Goal: Transaction & Acquisition: Purchase product/service

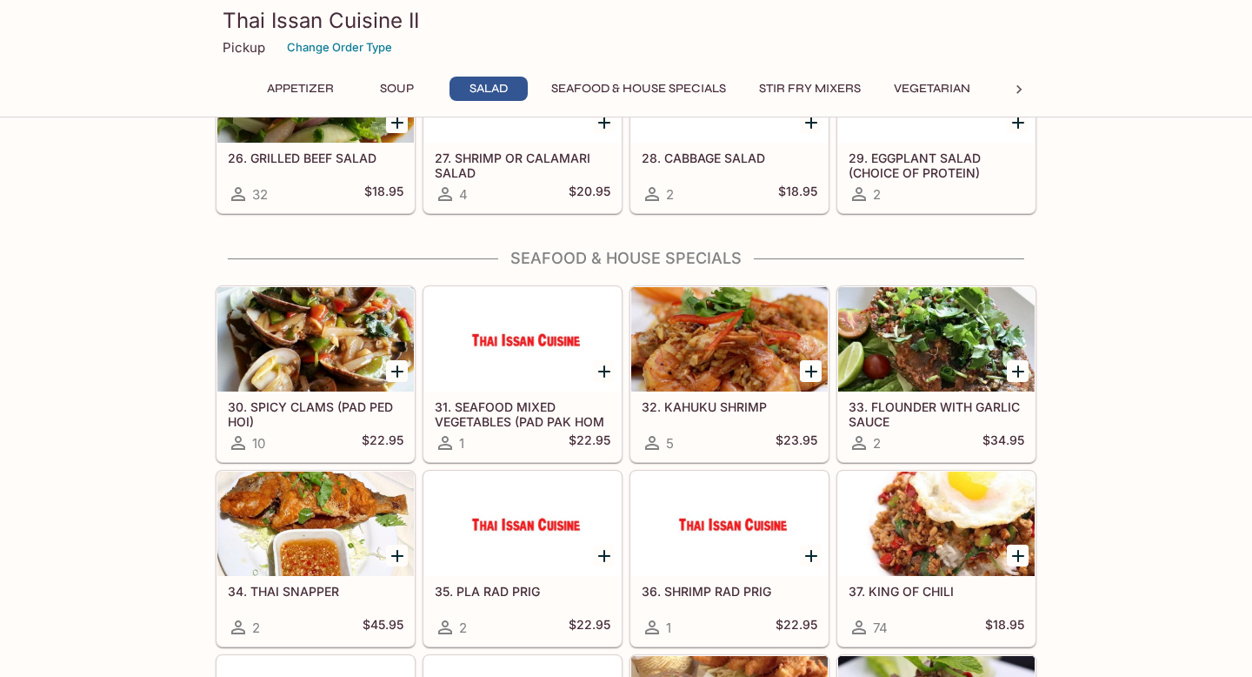
scroll to position [1203, 0]
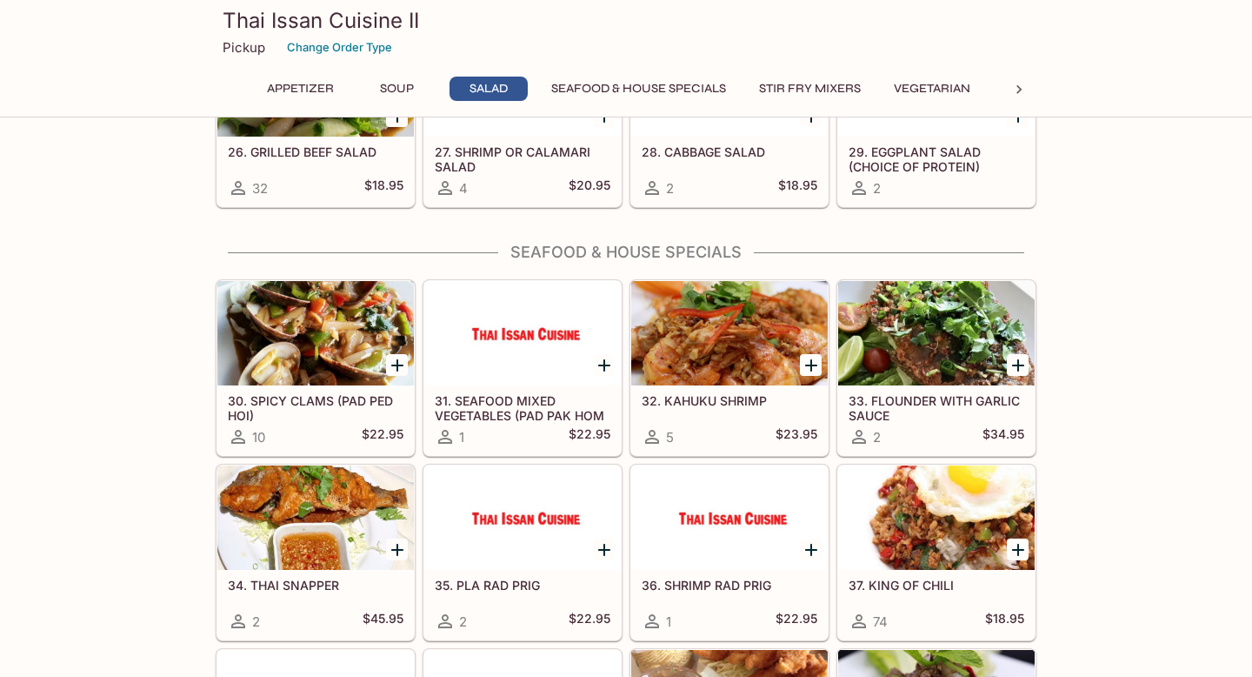
click at [945, 367] on div at bounding box center [936, 333] width 197 height 104
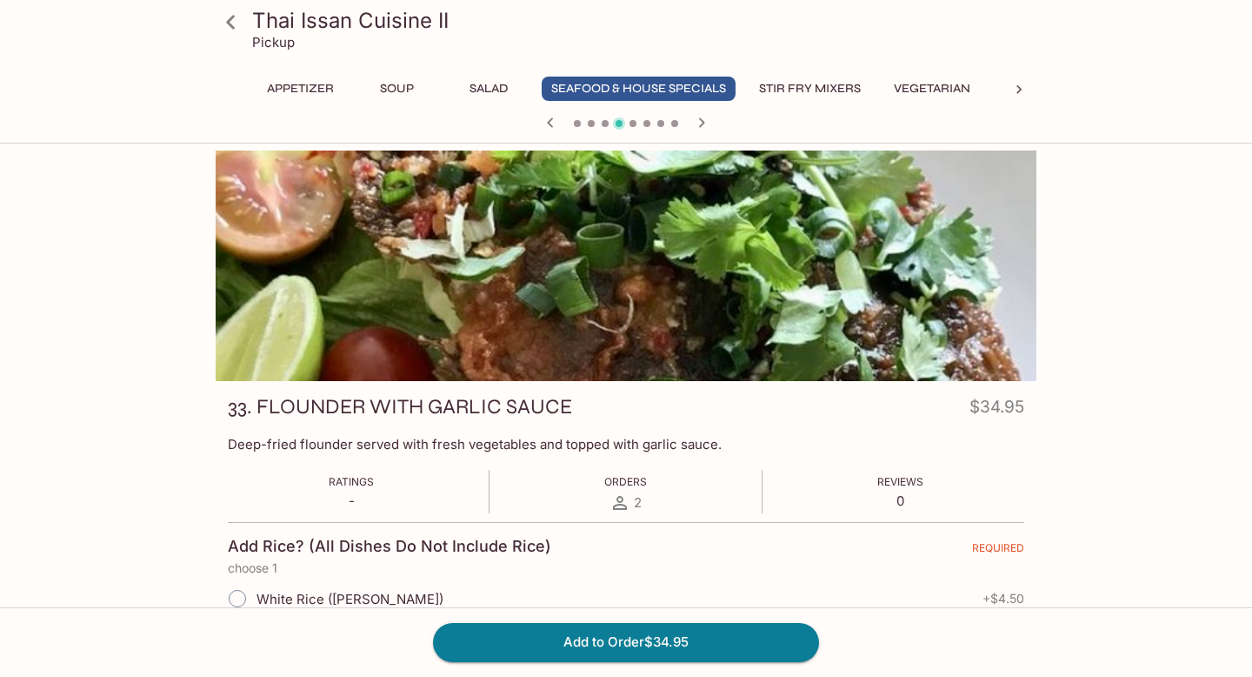
click at [231, 20] on icon at bounding box center [231, 22] width 30 height 30
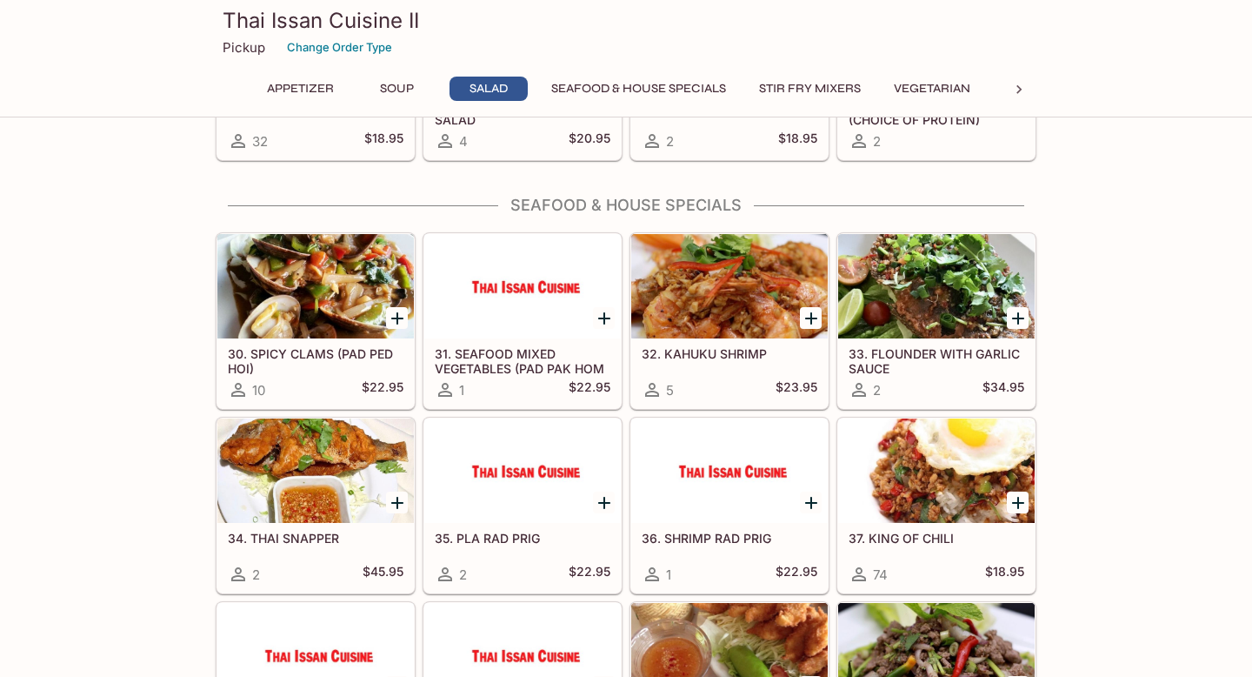
scroll to position [1254, 0]
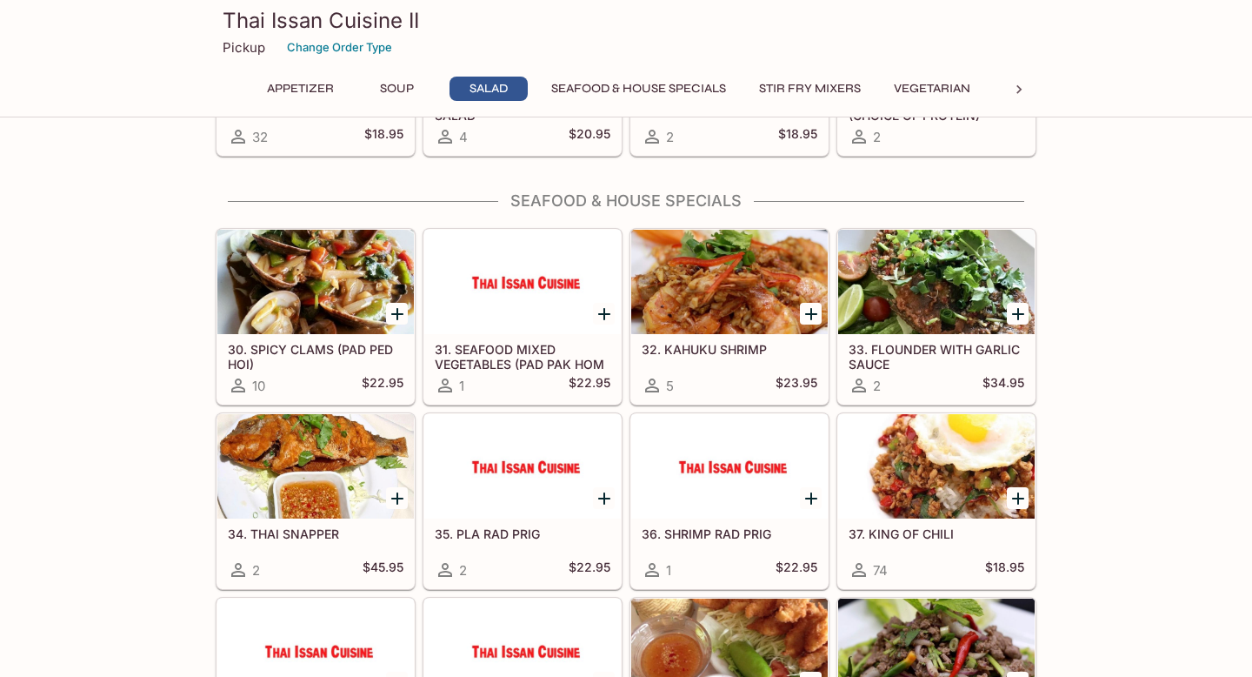
click at [581, 503] on div at bounding box center [522, 466] width 197 height 104
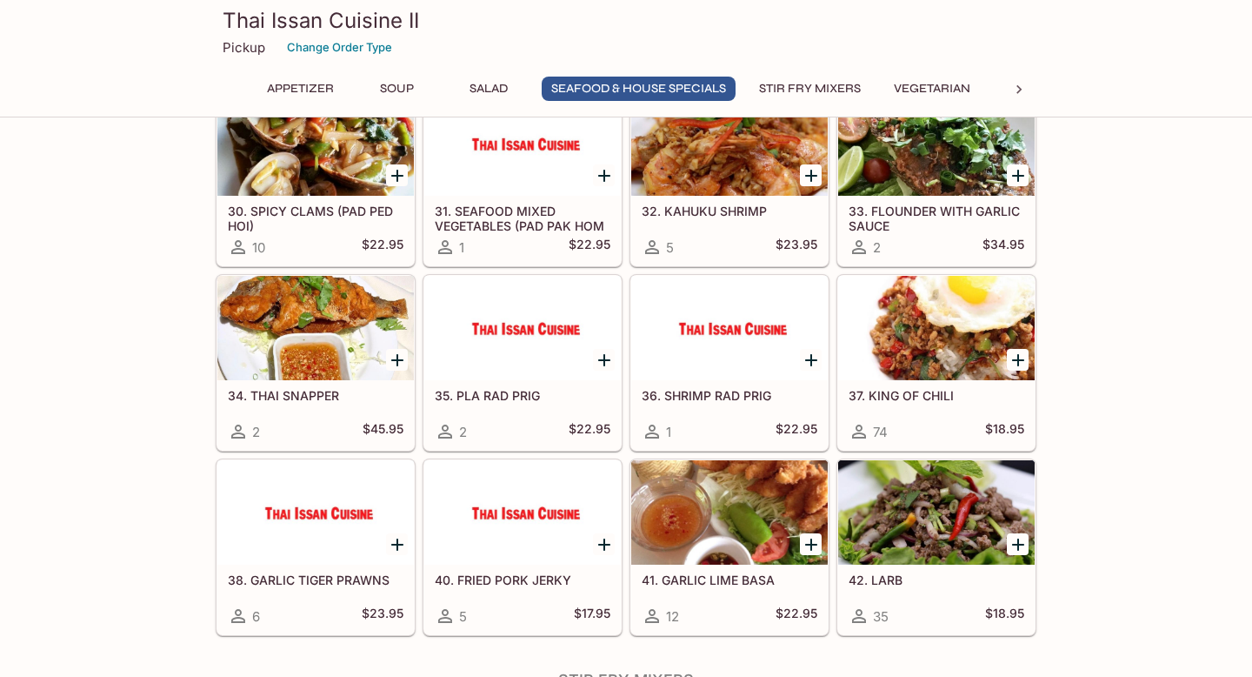
scroll to position [1395, 0]
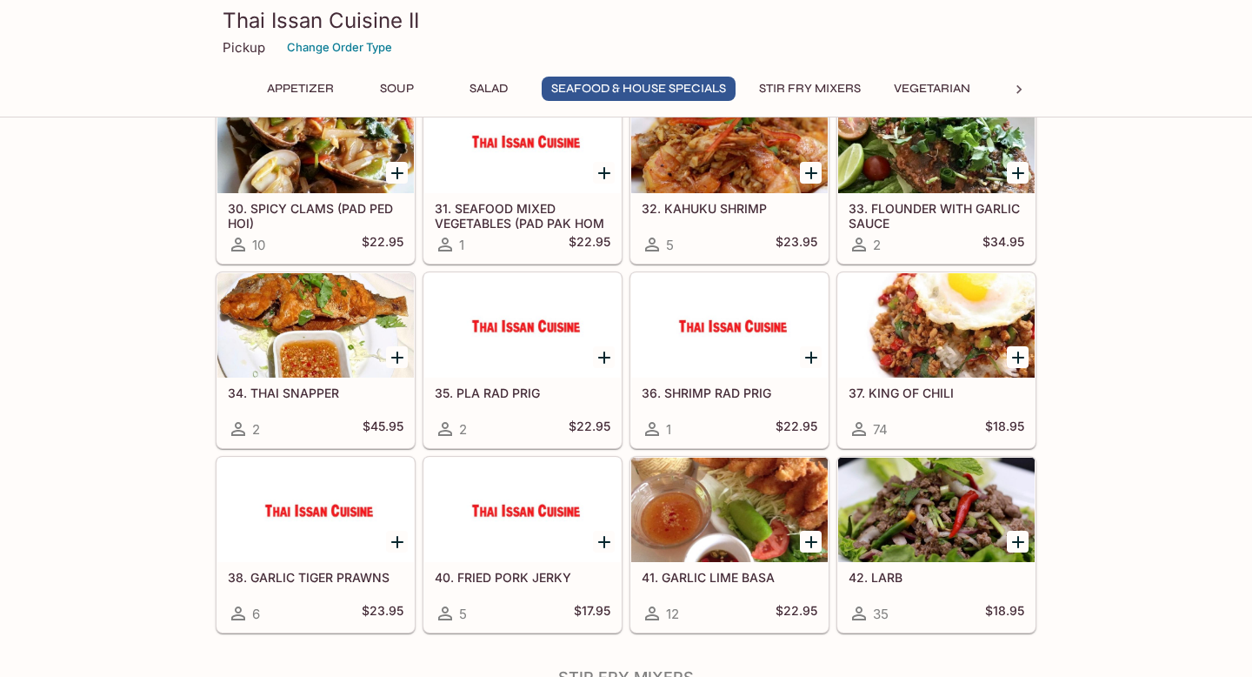
click at [724, 523] on div at bounding box center [729, 509] width 197 height 104
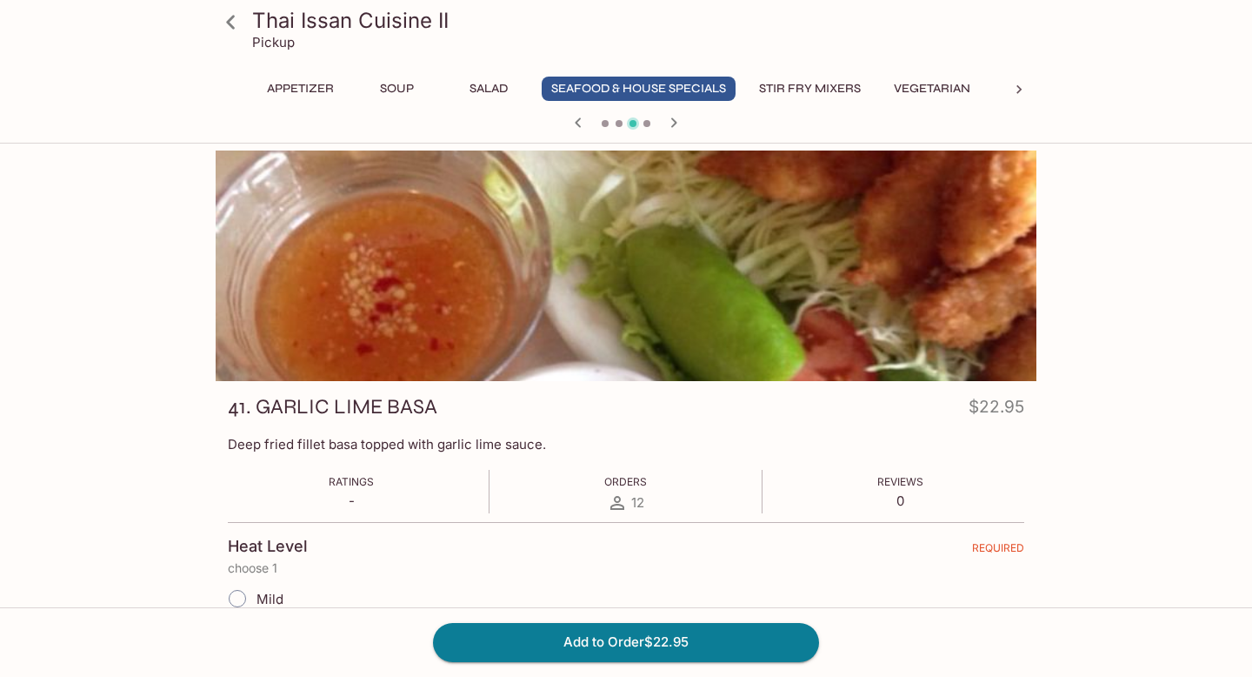
click at [231, 21] on icon at bounding box center [231, 22] width 30 height 30
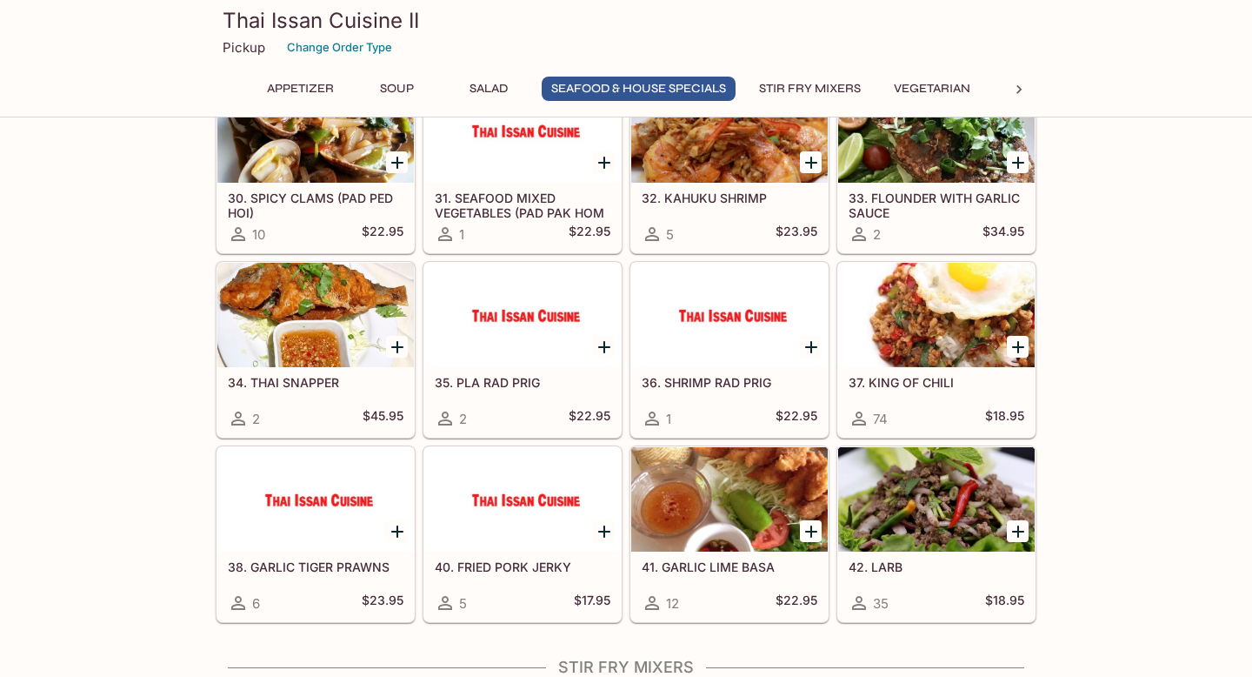
scroll to position [1402, 0]
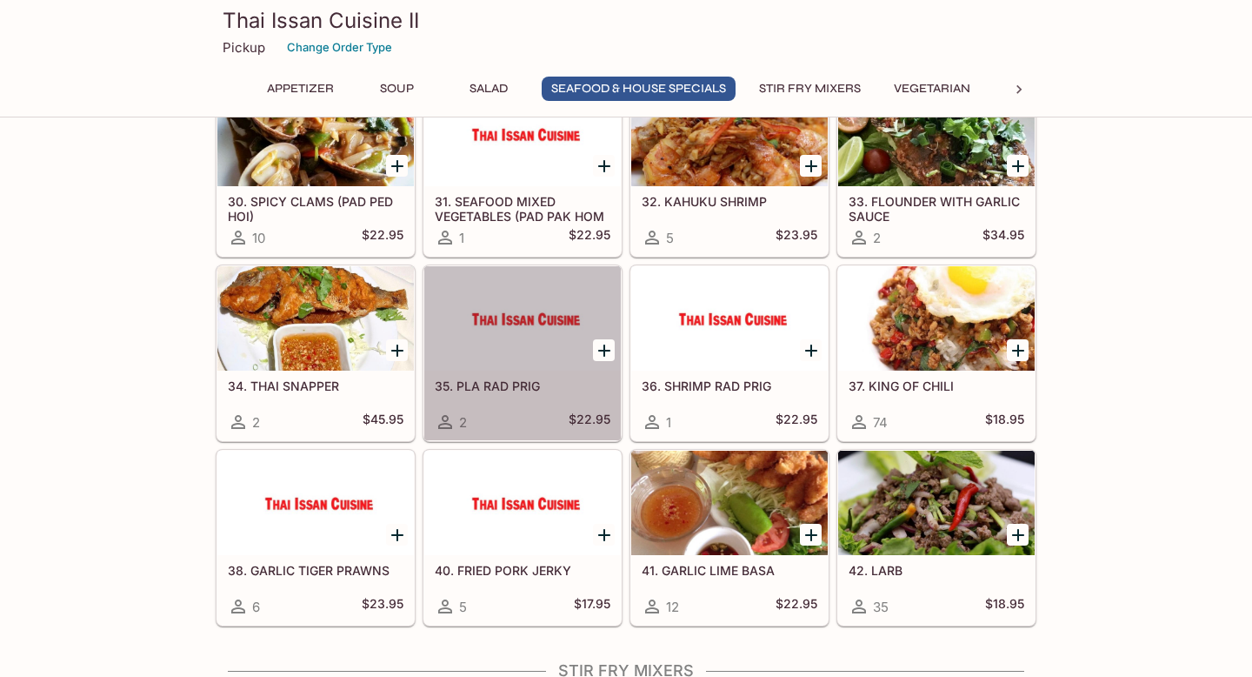
click at [500, 322] on div at bounding box center [522, 318] width 197 height 104
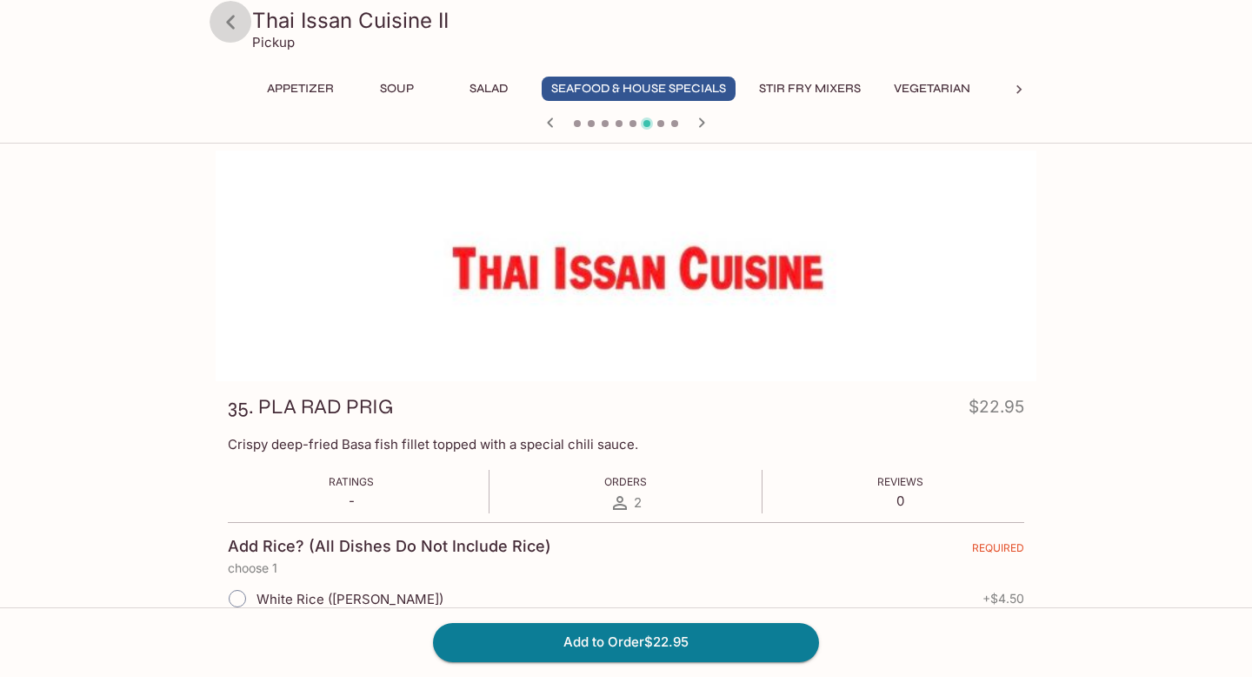
click at [236, 30] on icon at bounding box center [231, 22] width 30 height 30
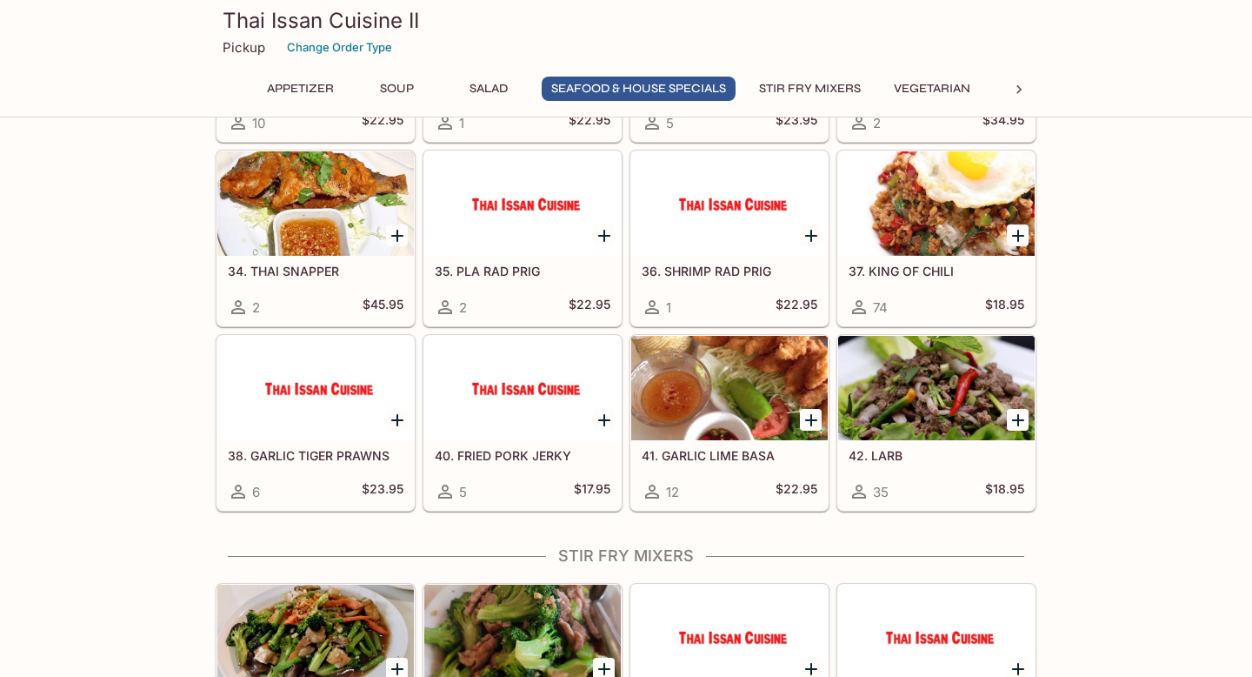
scroll to position [1528, 0]
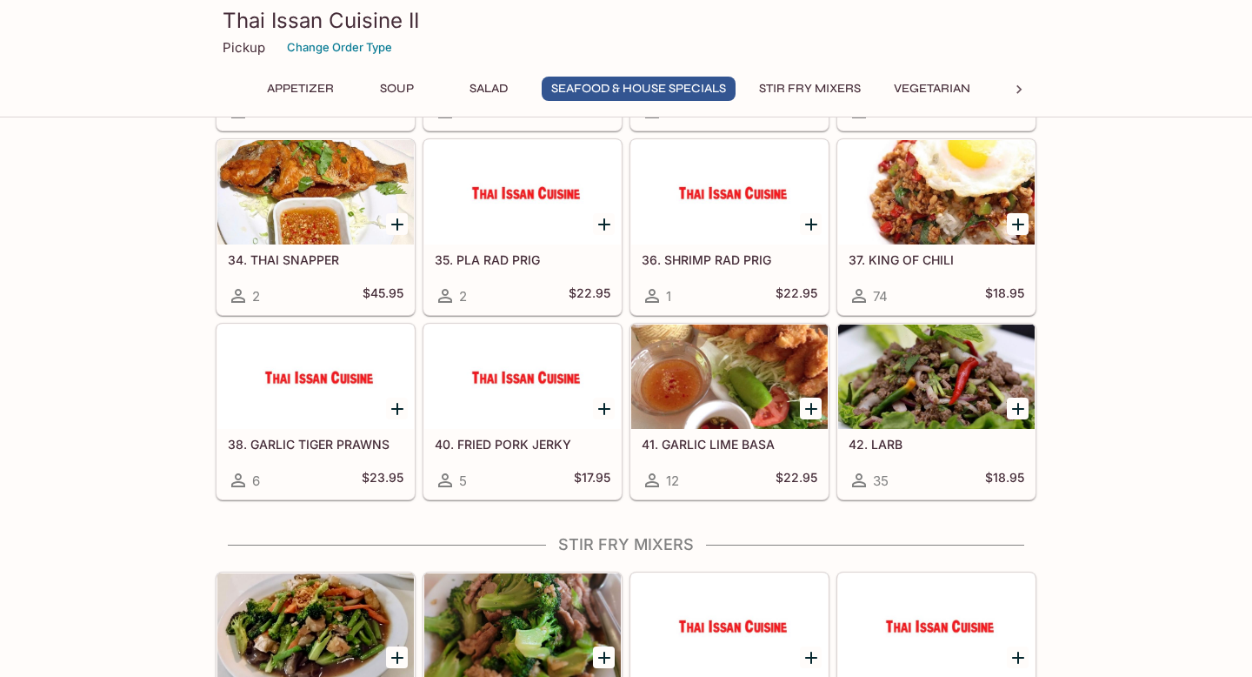
drag, startPoint x: 1050, startPoint y: 424, endPoint x: 1061, endPoint y: 356, distance: 69.6
drag, startPoint x: 1071, startPoint y: 370, endPoint x: 1079, endPoint y: 345, distance: 26.4
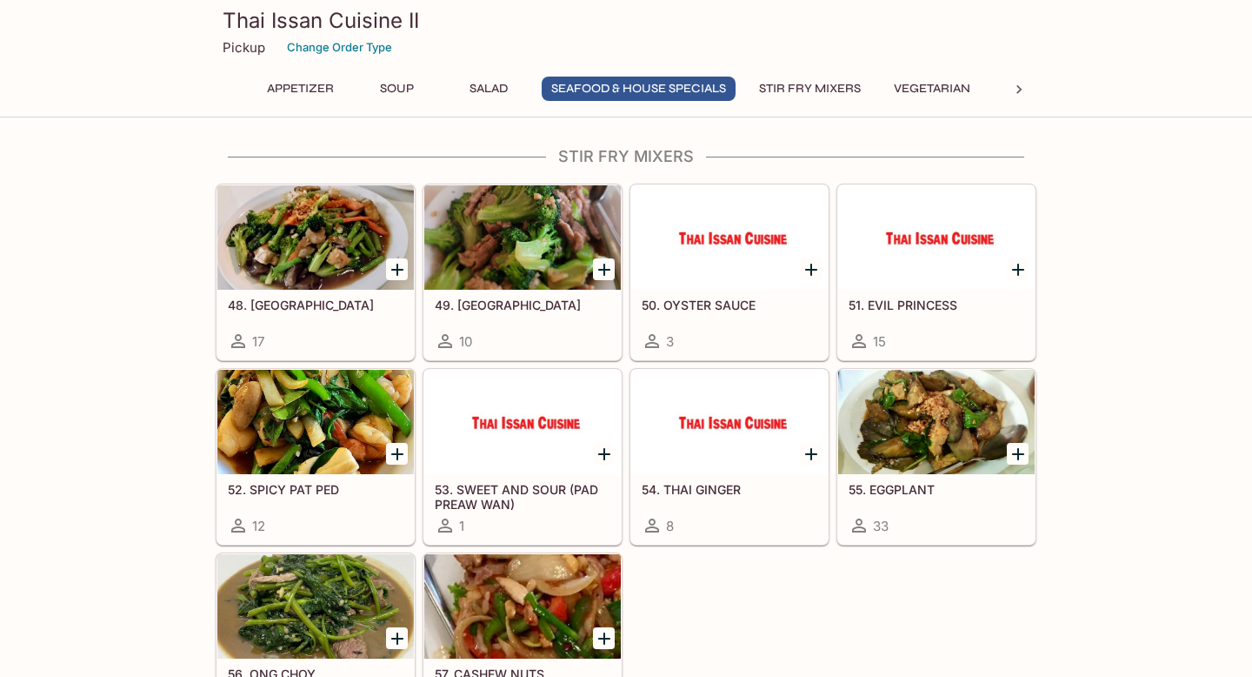
scroll to position [1874, 0]
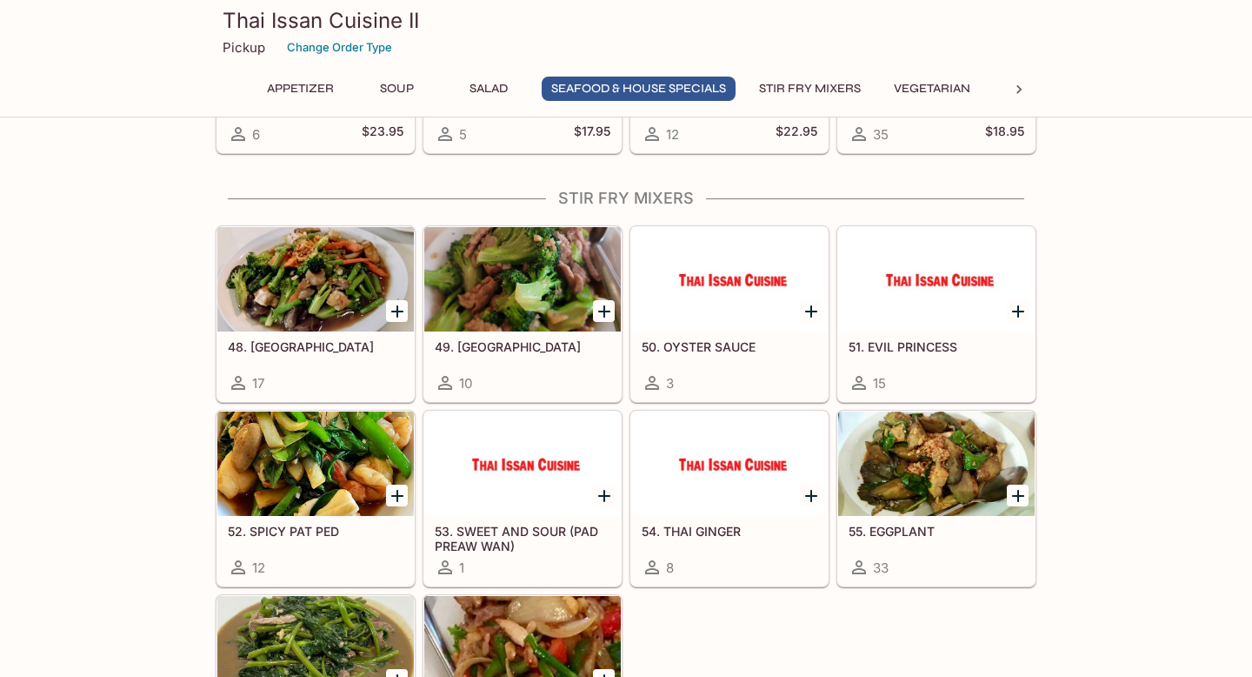
click at [510, 507] on div at bounding box center [522, 463] width 197 height 104
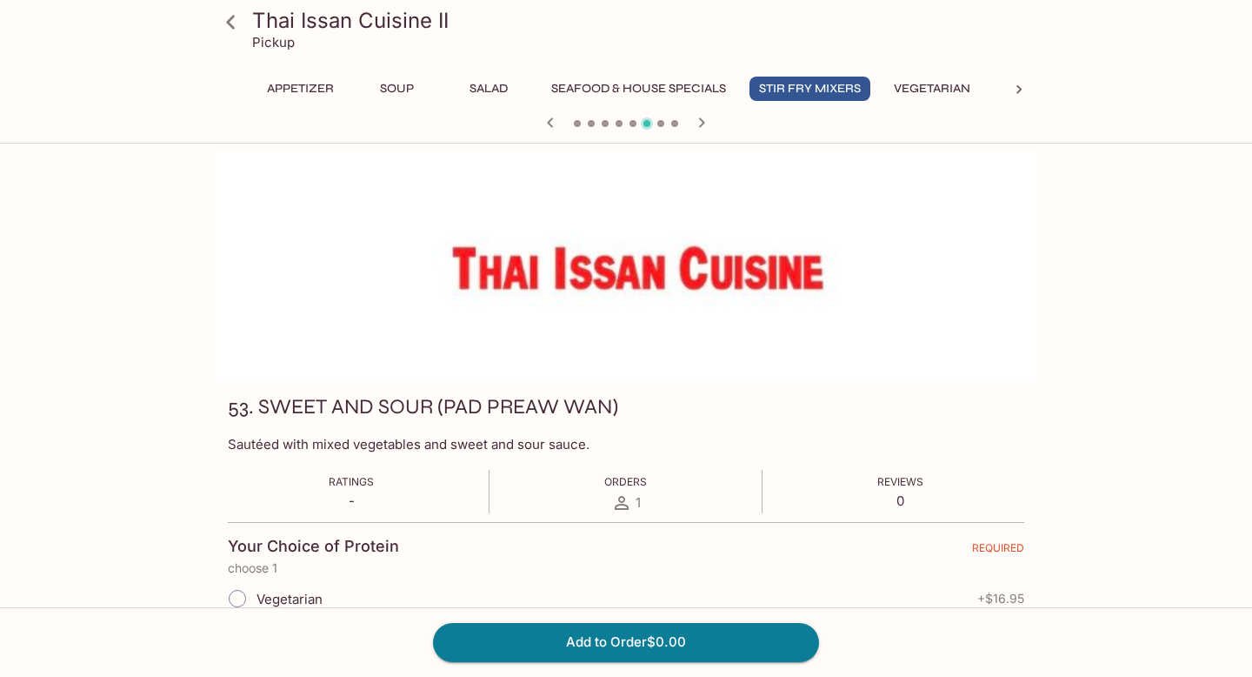
click at [232, 17] on icon at bounding box center [230, 22] width 9 height 14
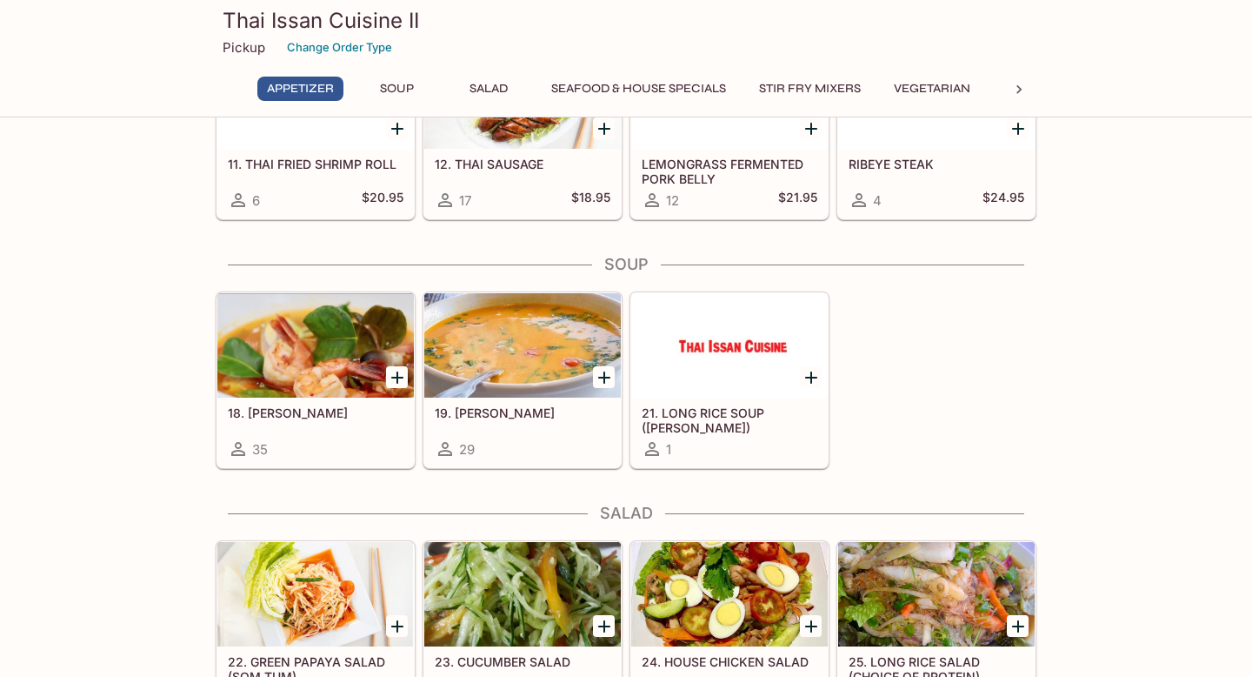
scroll to position [504, 0]
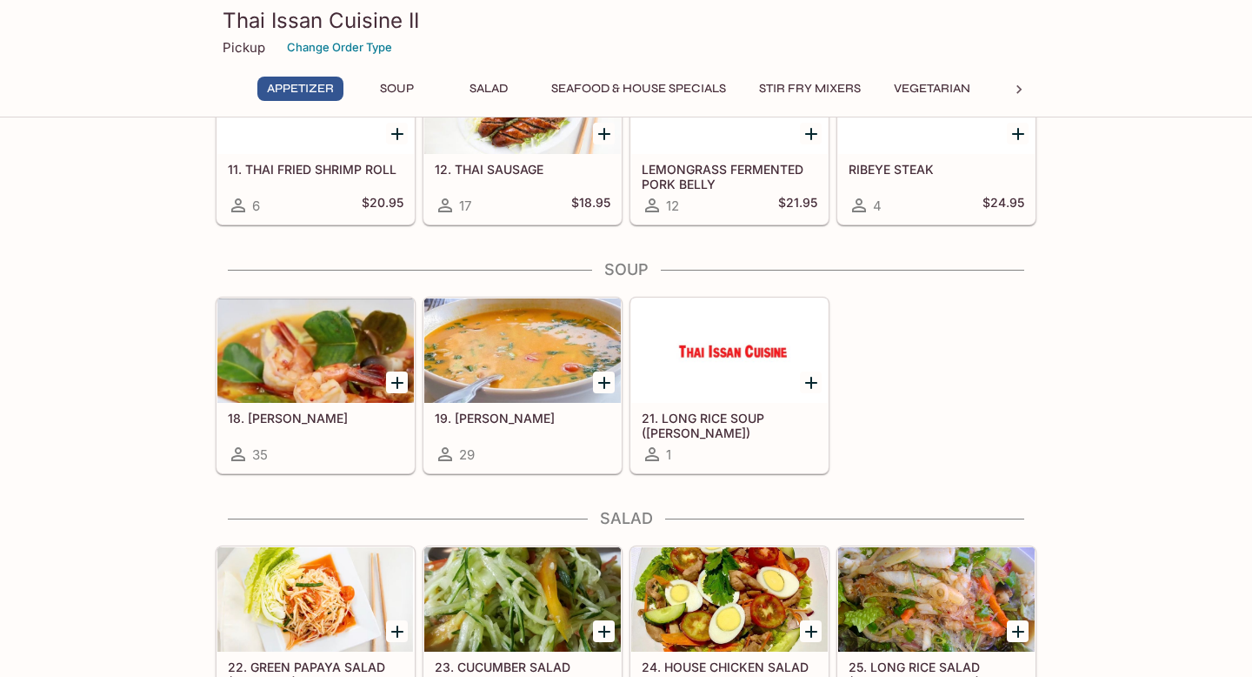
click at [830, 93] on button "Stir Fry Mixers" at bounding box center [810, 89] width 121 height 24
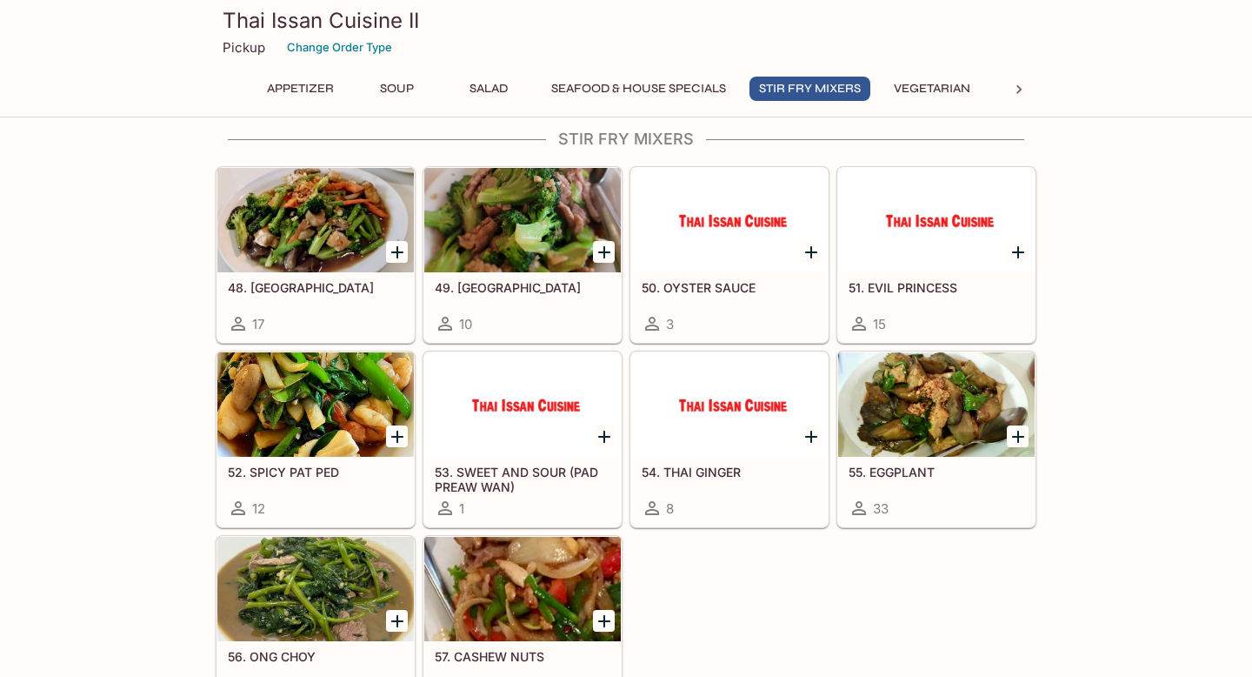
scroll to position [1917, 0]
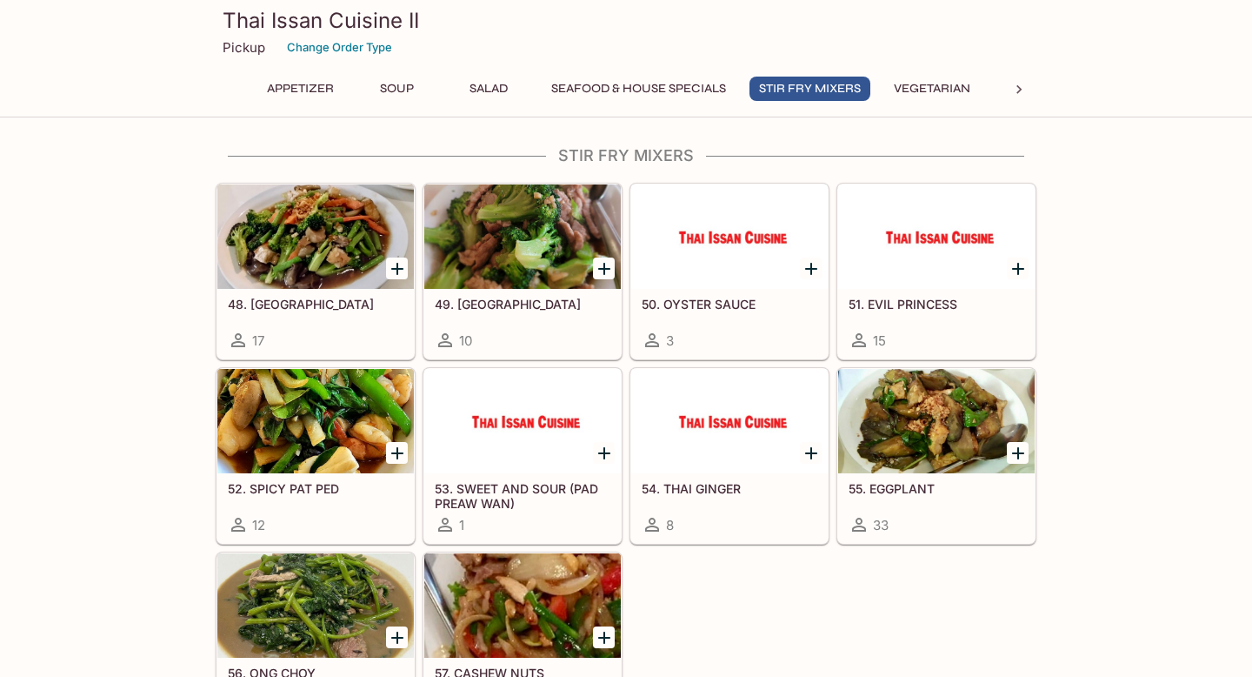
click at [920, 299] on h5 "51. EVIL PRINCESS" at bounding box center [937, 304] width 176 height 15
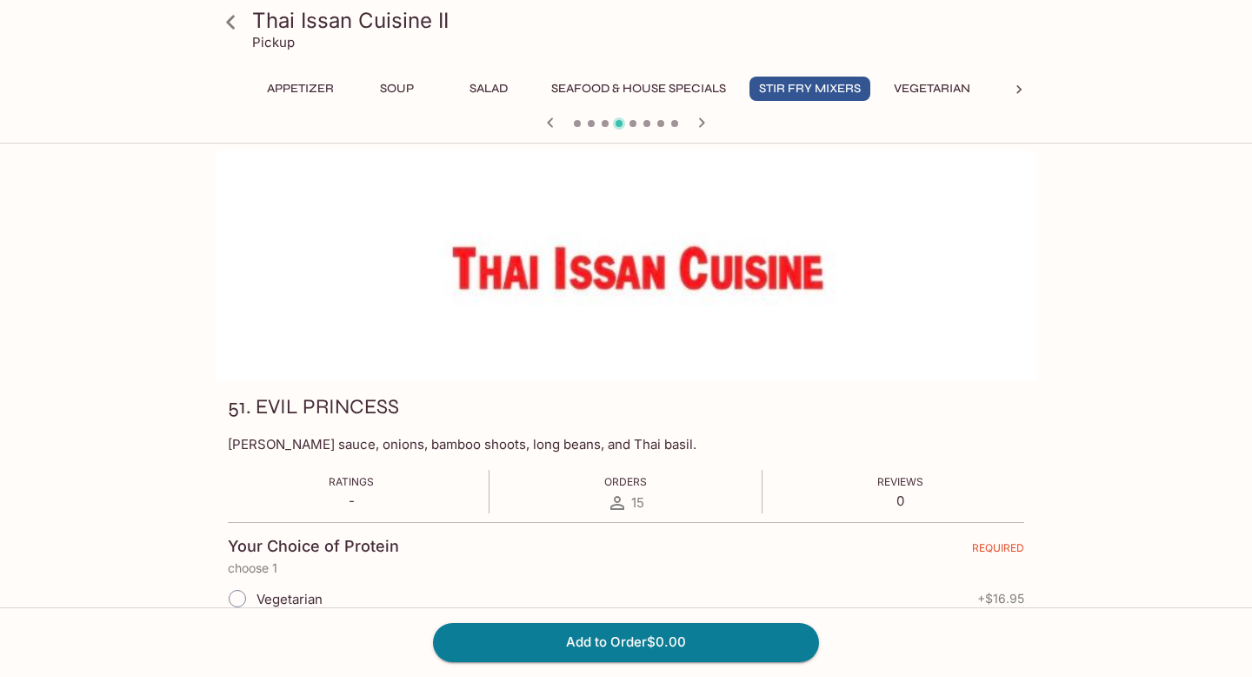
click at [235, 26] on icon at bounding box center [231, 22] width 30 height 30
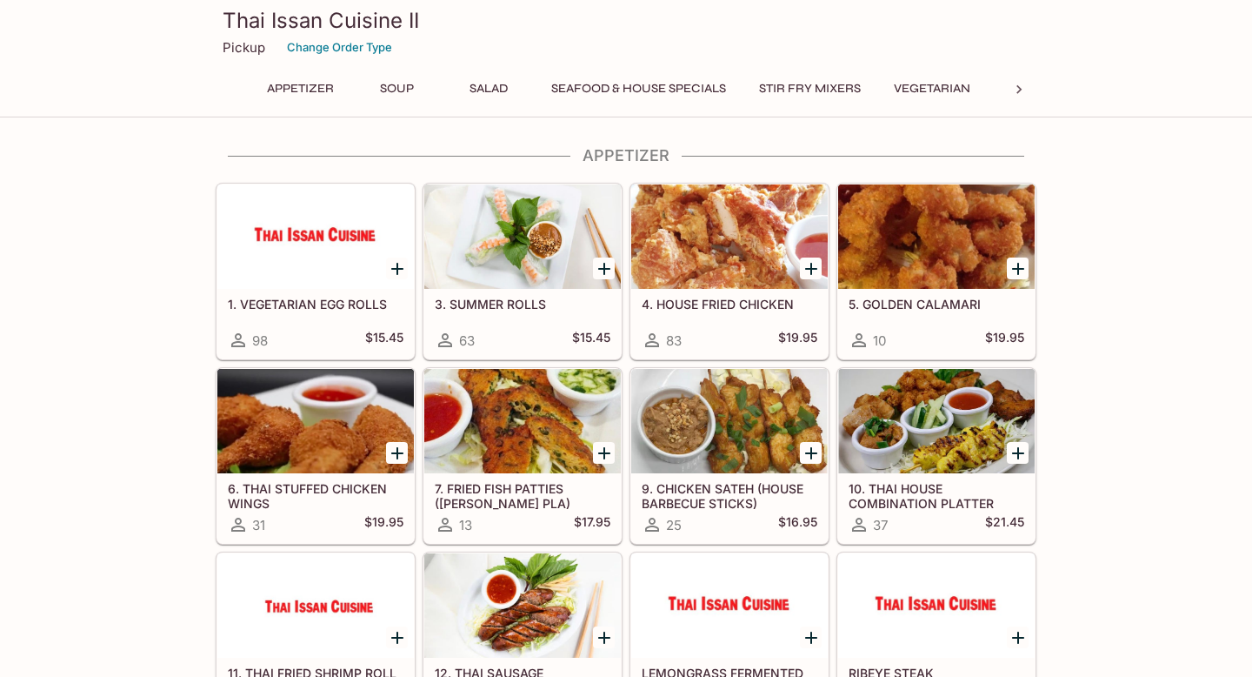
click at [829, 88] on button "Stir Fry Mixers" at bounding box center [810, 89] width 121 height 24
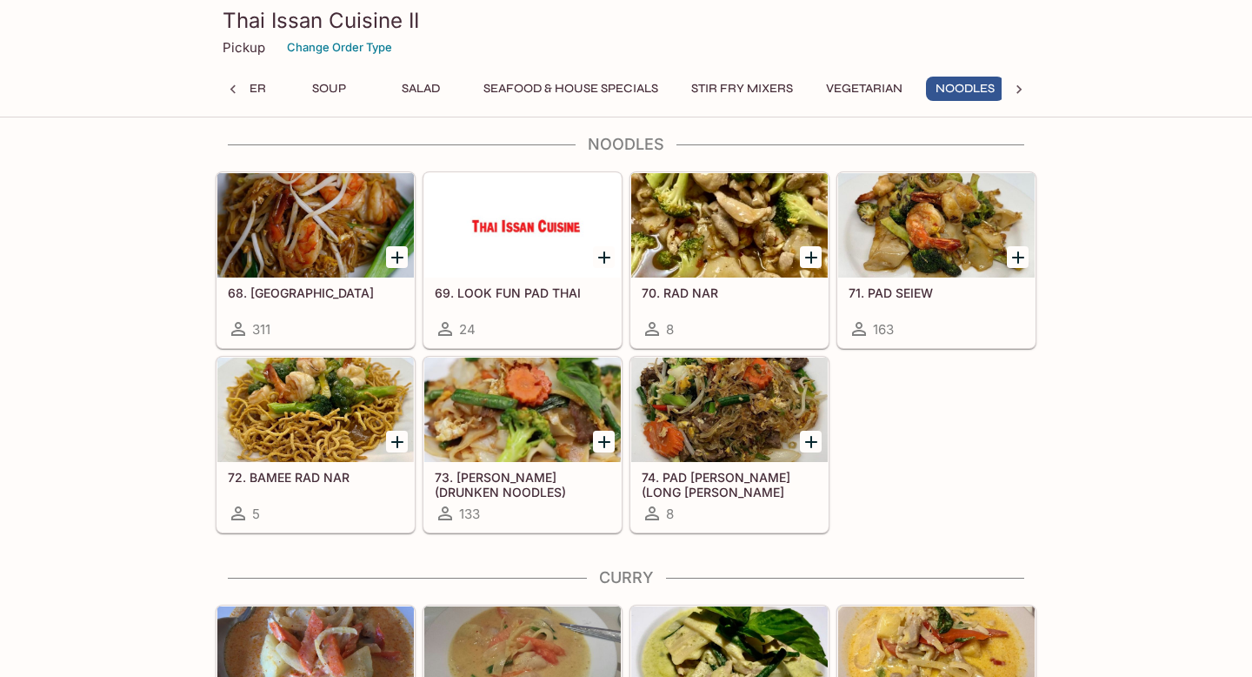
scroll to position [0, 77]
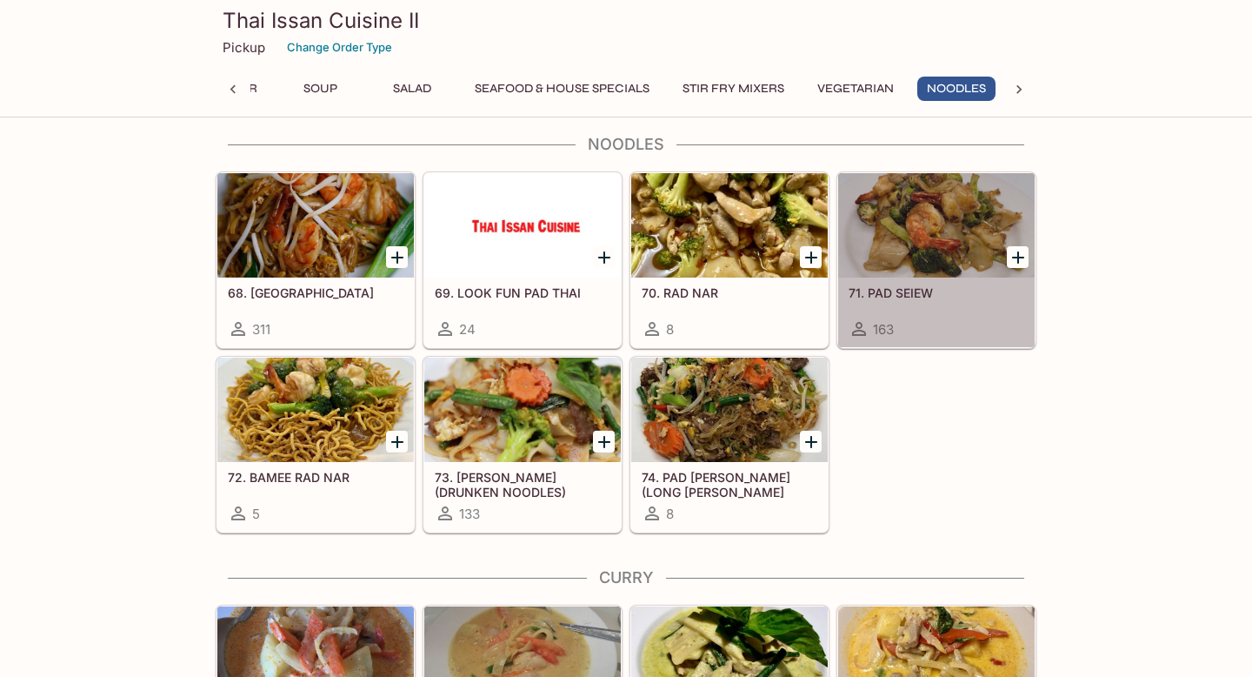
click at [967, 233] on div at bounding box center [936, 225] width 197 height 104
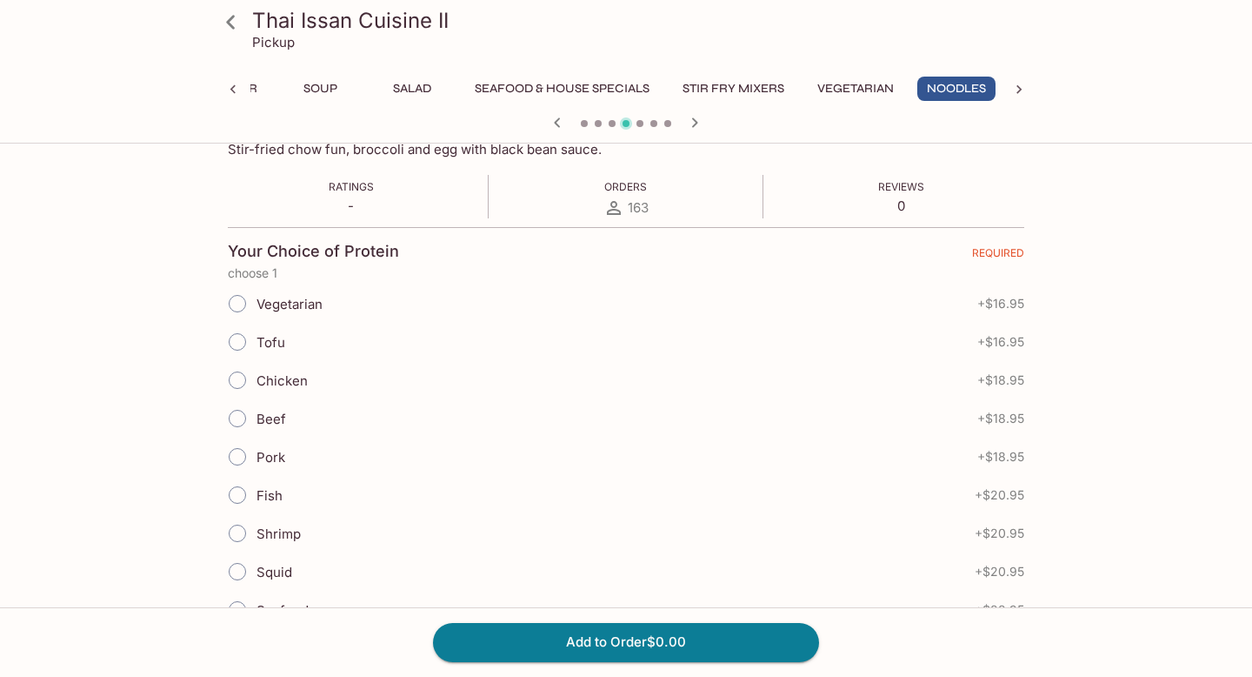
scroll to position [297, 0]
click at [238, 346] on input "Tofu" at bounding box center [237, 340] width 37 height 37
radio input "true"
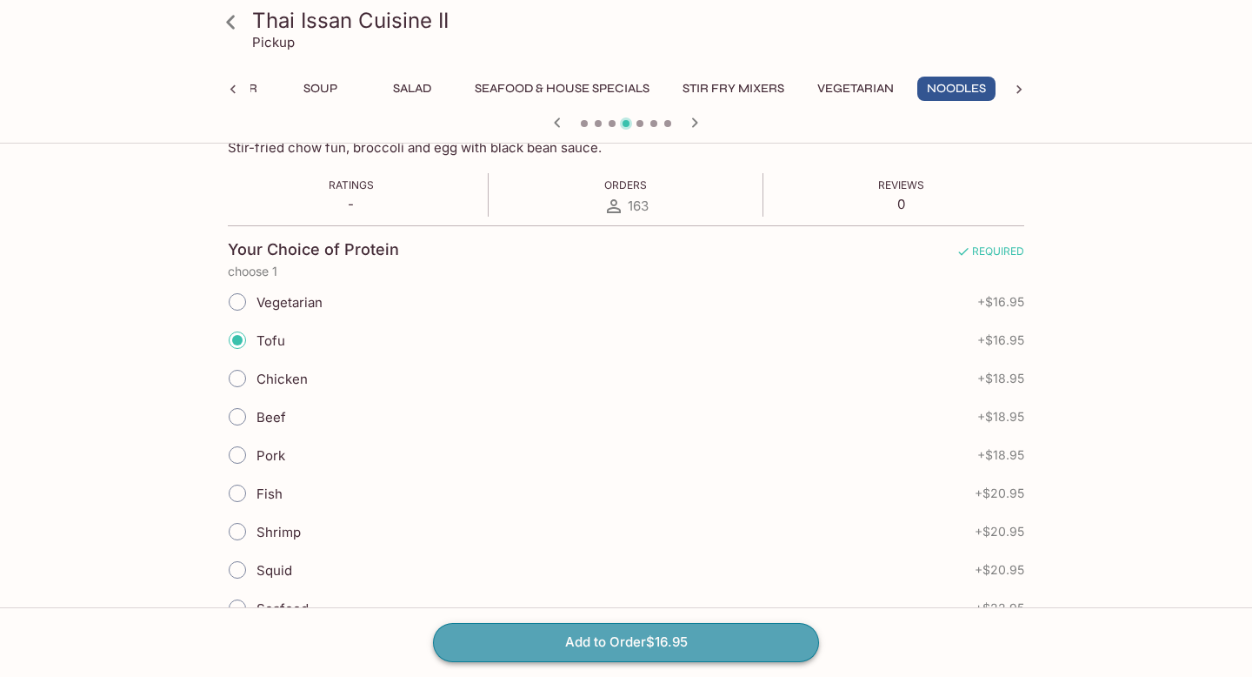
click at [630, 637] on button "Add to Order $16.95" at bounding box center [626, 642] width 386 height 38
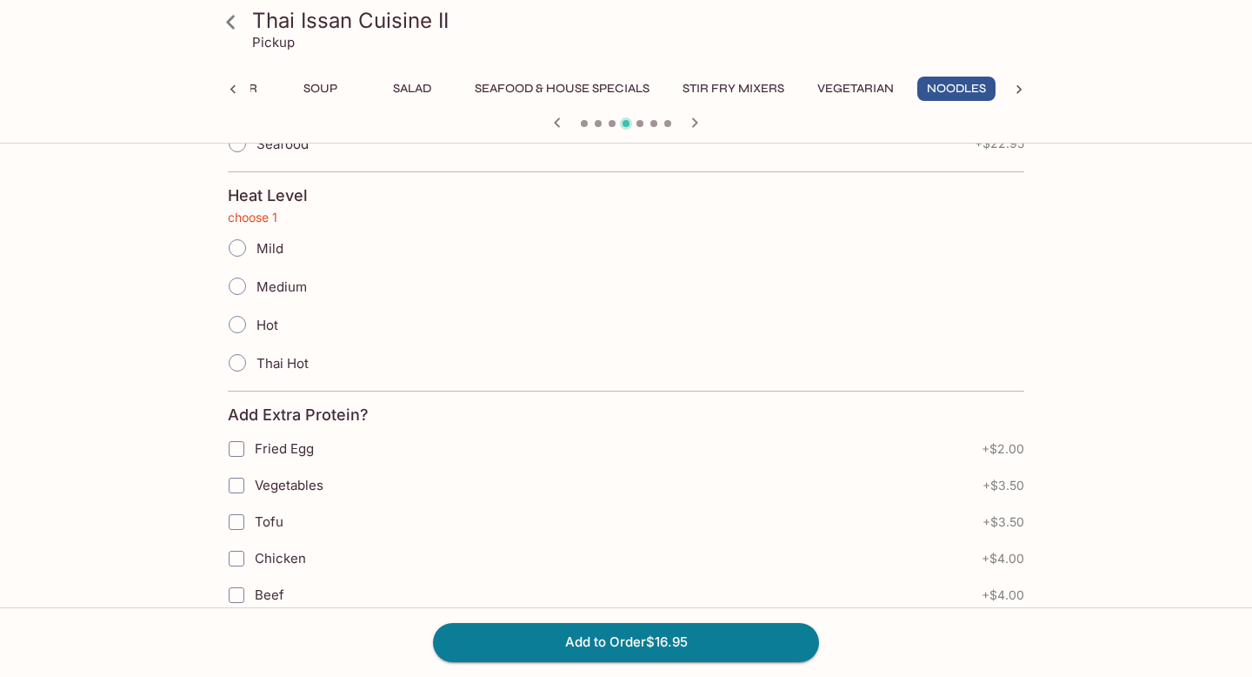
scroll to position [759, 0]
click at [243, 291] on input "Medium" at bounding box center [237, 288] width 37 height 37
radio input "true"
click at [668, 638] on button "Add to Order $16.95" at bounding box center [626, 642] width 386 height 38
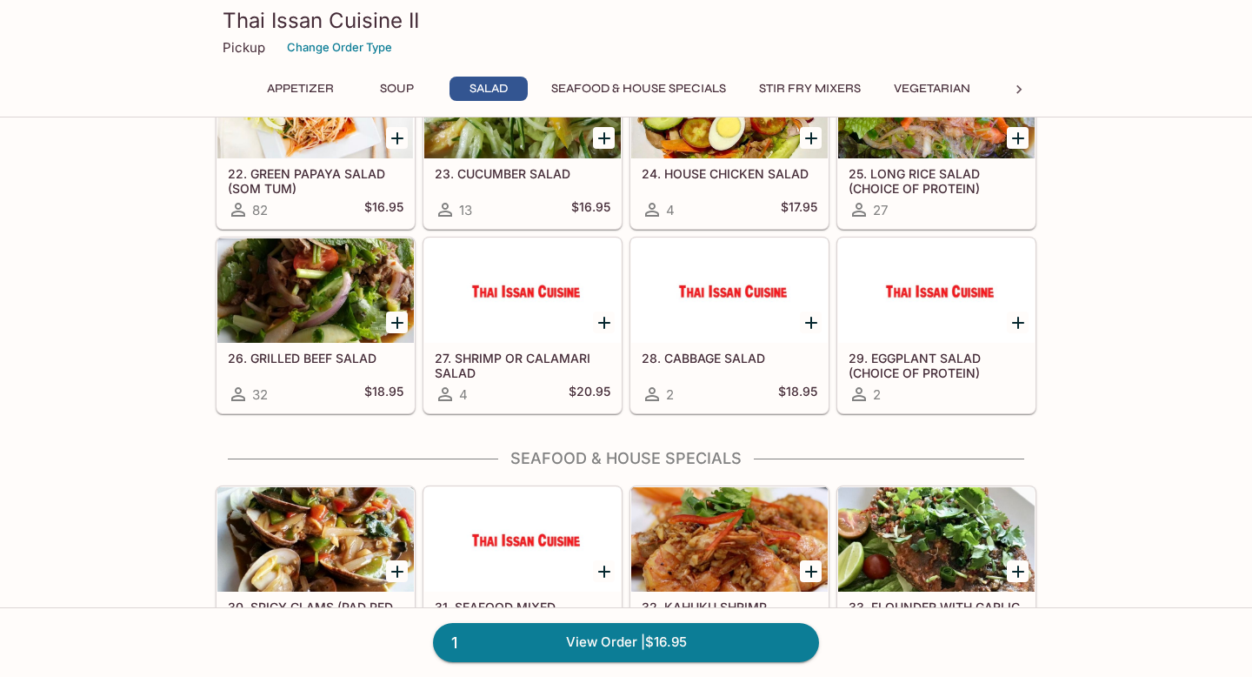
scroll to position [1108, 0]
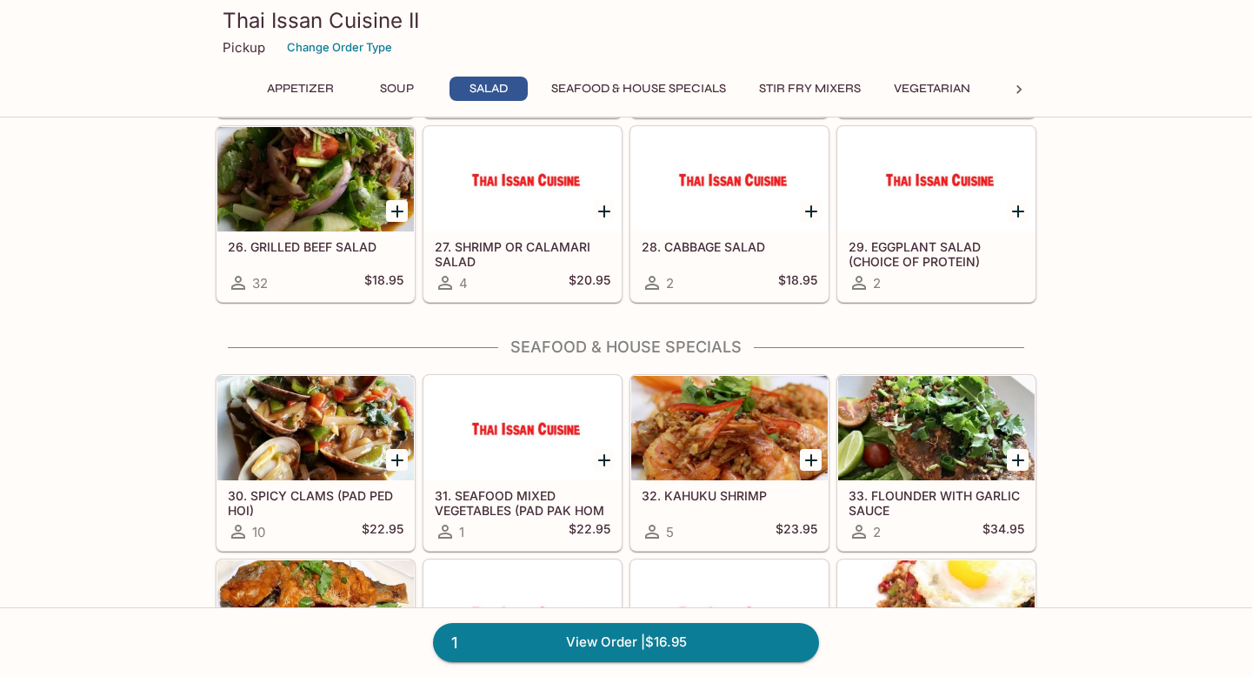
click at [956, 88] on button "Vegetarian" at bounding box center [932, 89] width 96 height 24
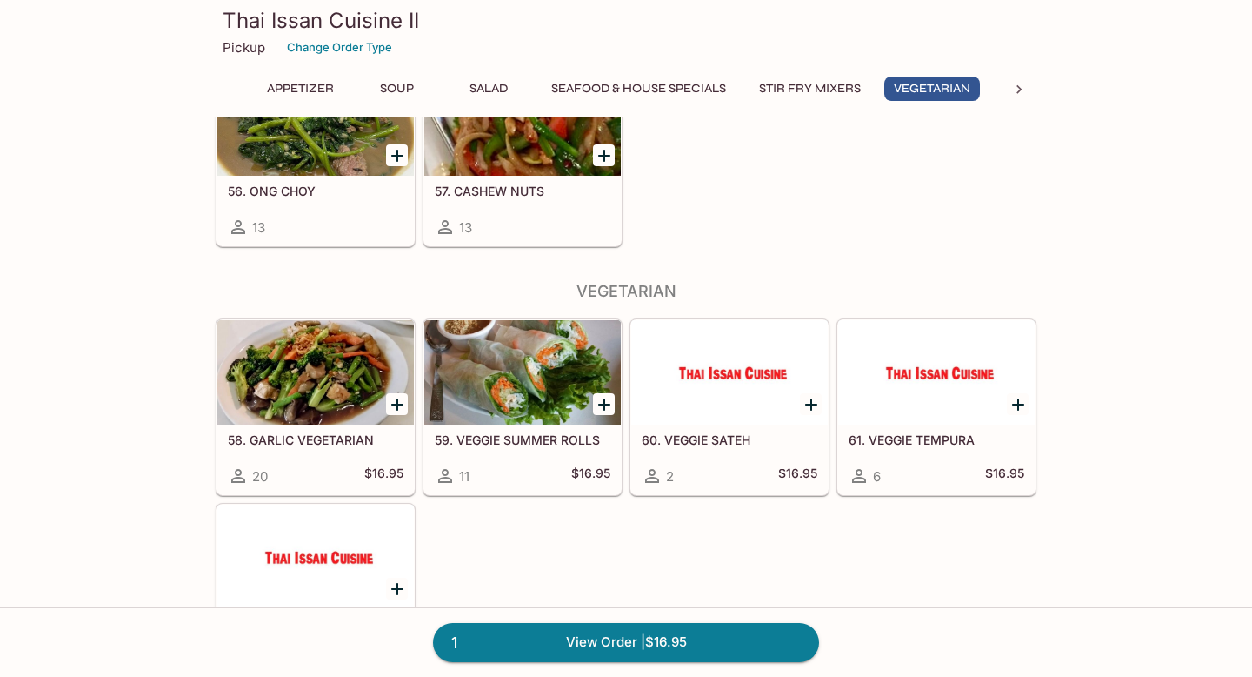
scroll to position [2532, 0]
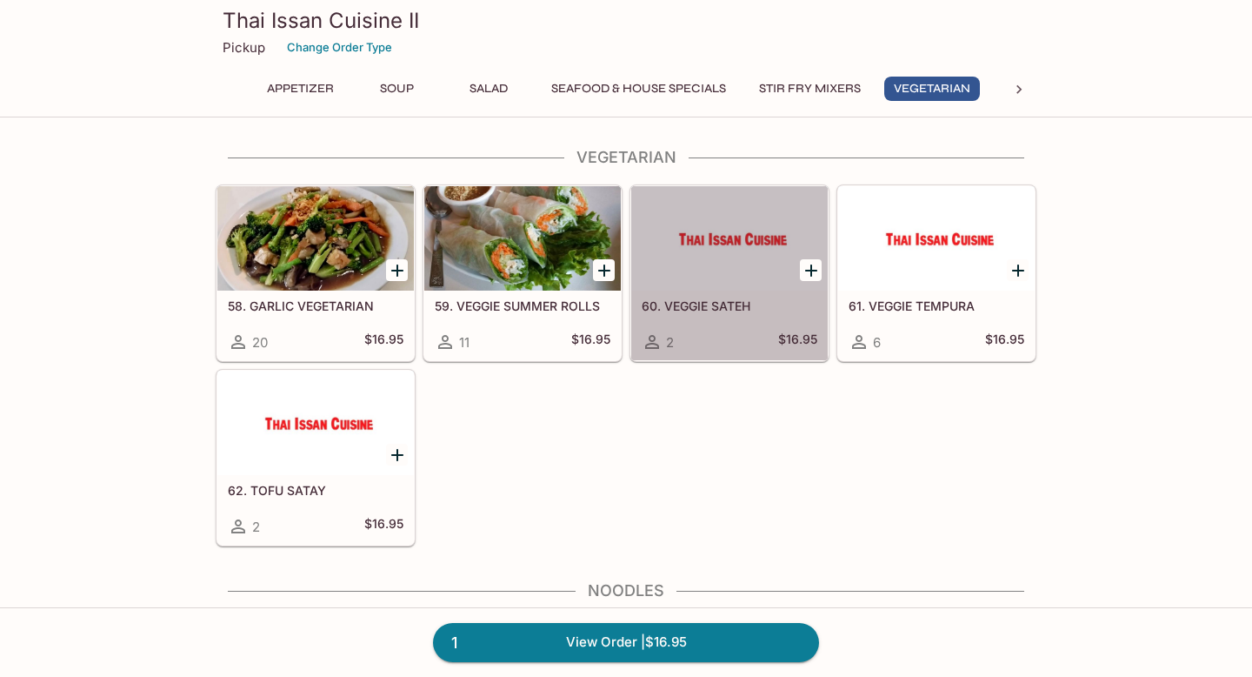
click at [743, 280] on div at bounding box center [729, 238] width 197 height 104
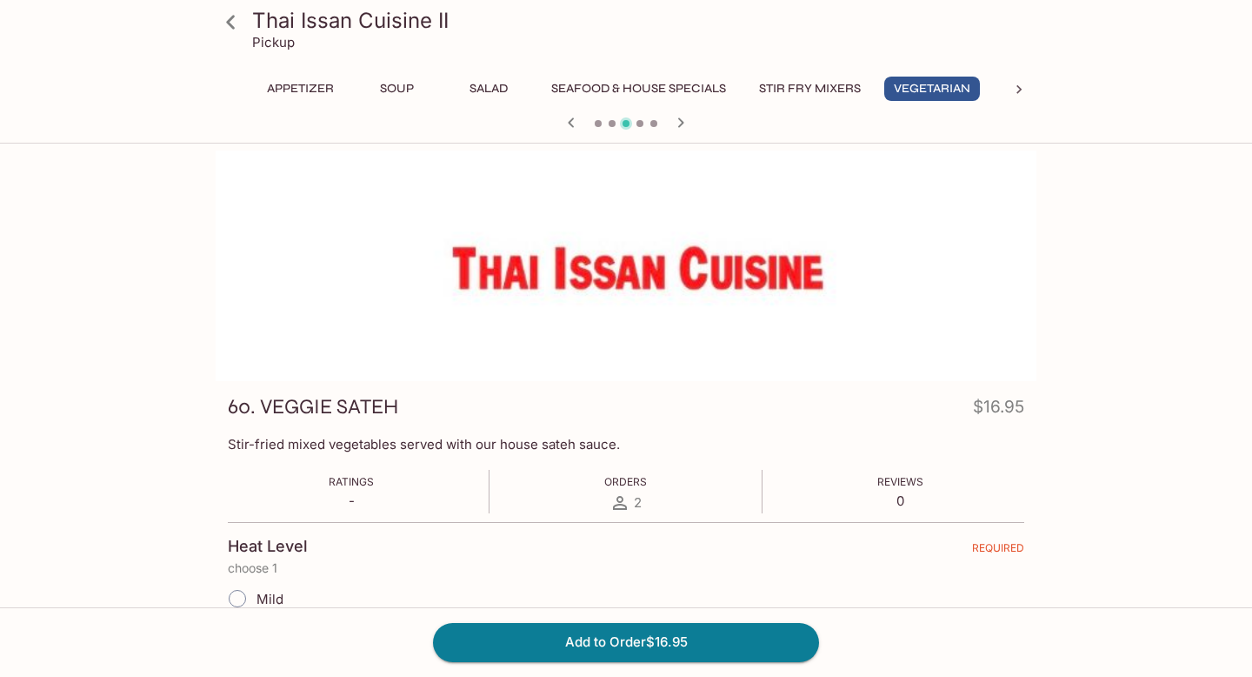
click at [233, 25] on icon at bounding box center [231, 22] width 30 height 30
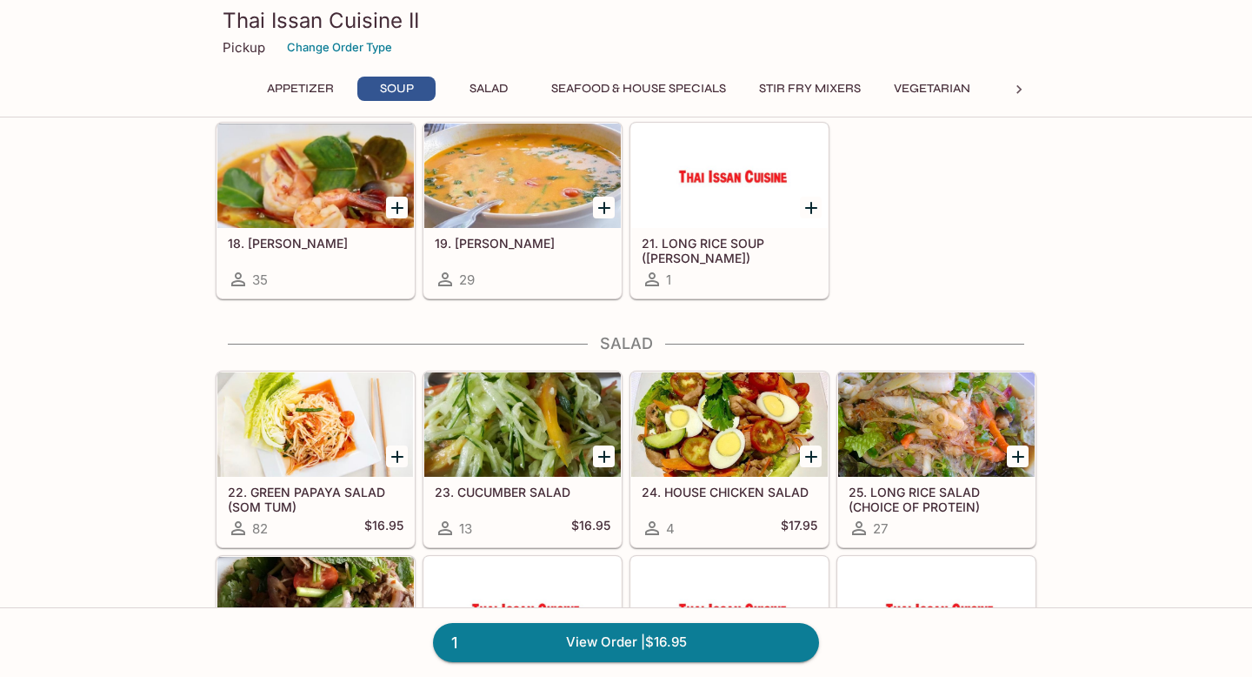
scroll to position [710, 0]
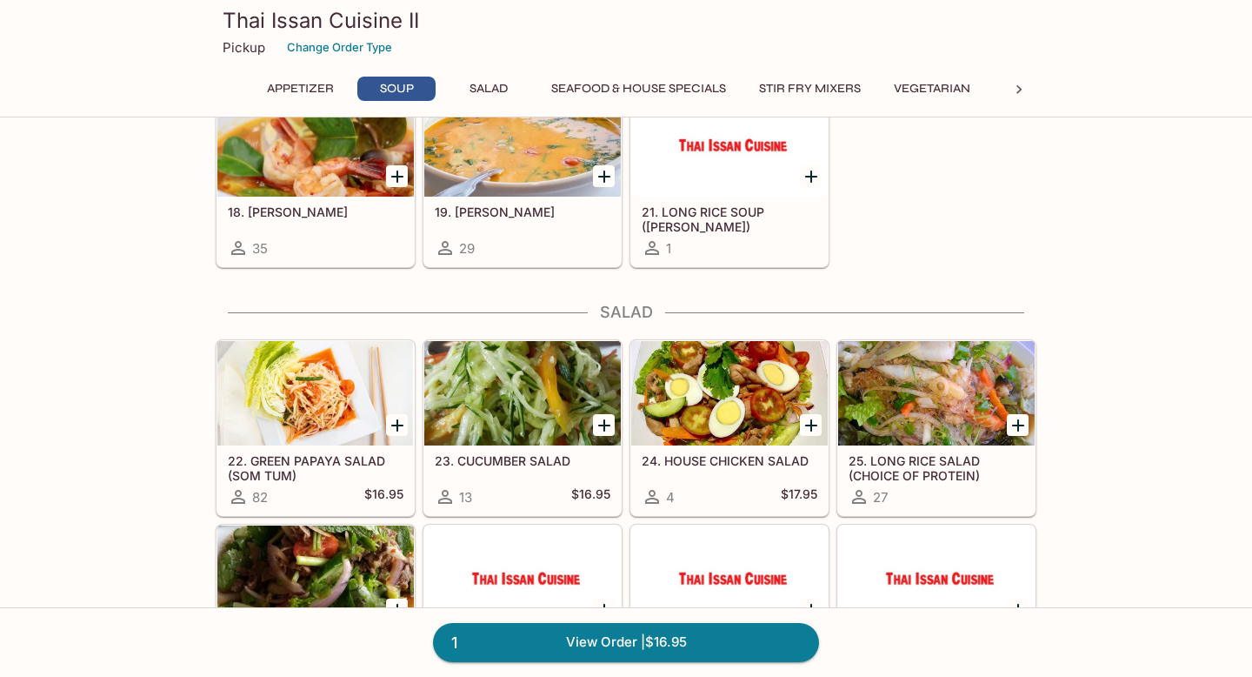
click at [1019, 89] on icon at bounding box center [1019, 89] width 17 height 17
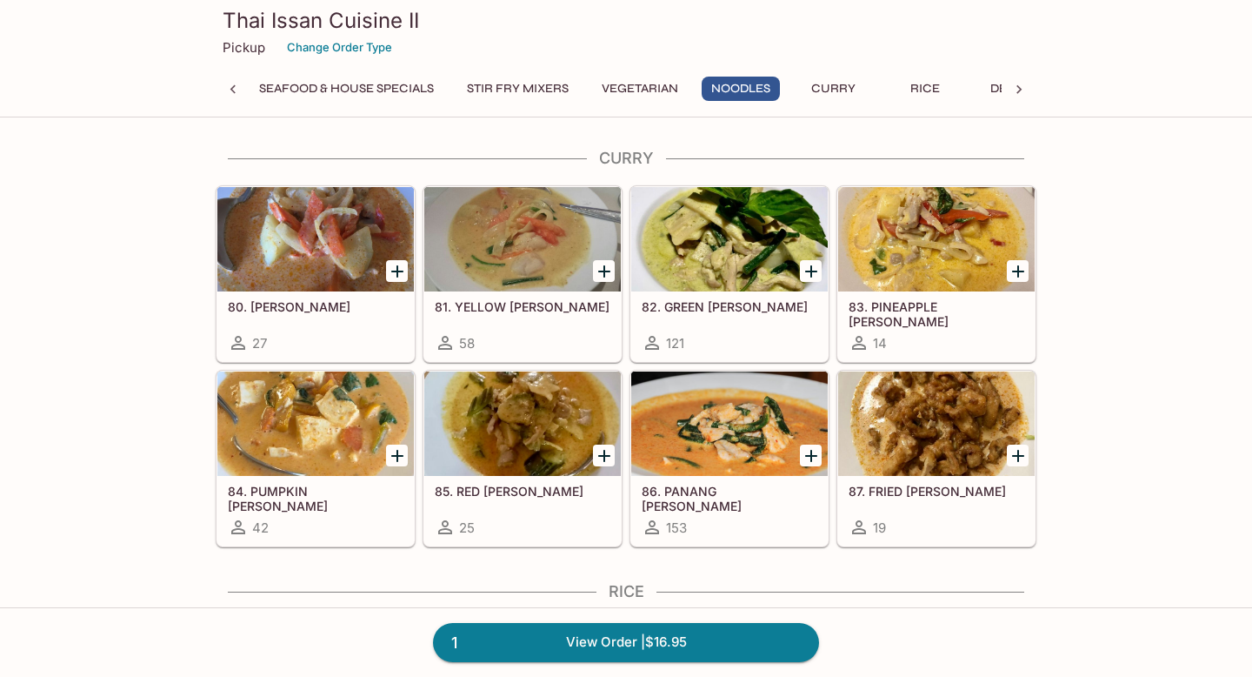
scroll to position [3400, 0]
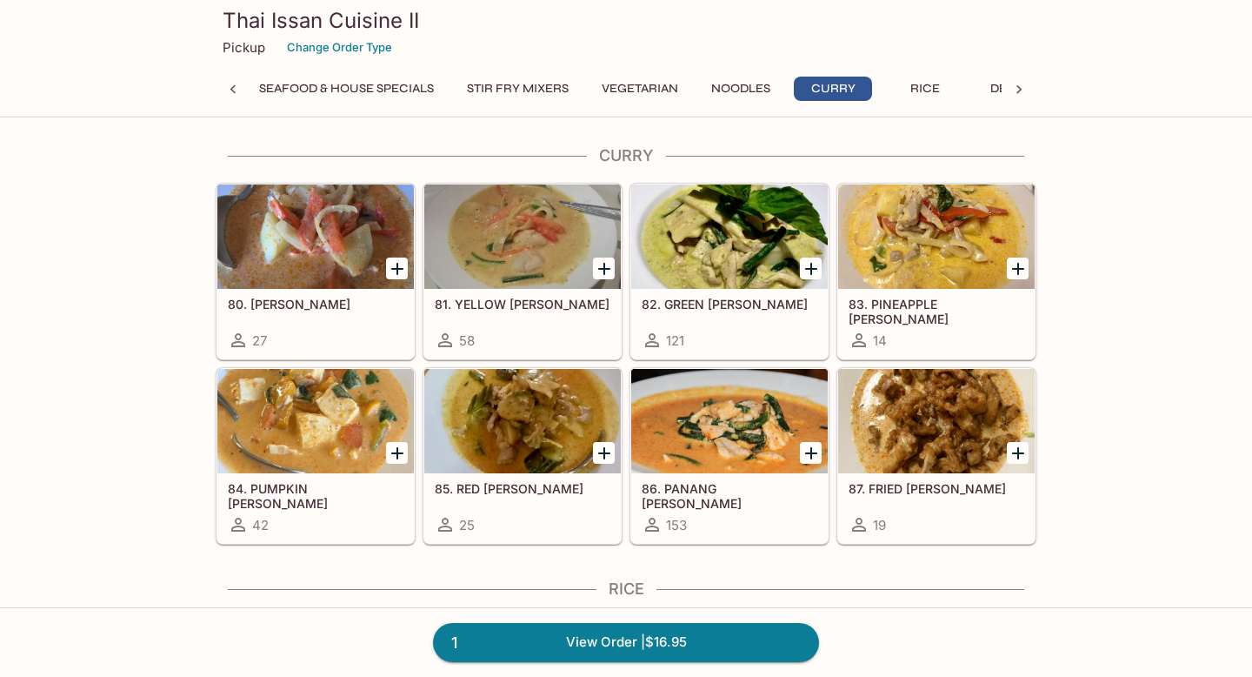
click at [717, 442] on div at bounding box center [729, 421] width 197 height 104
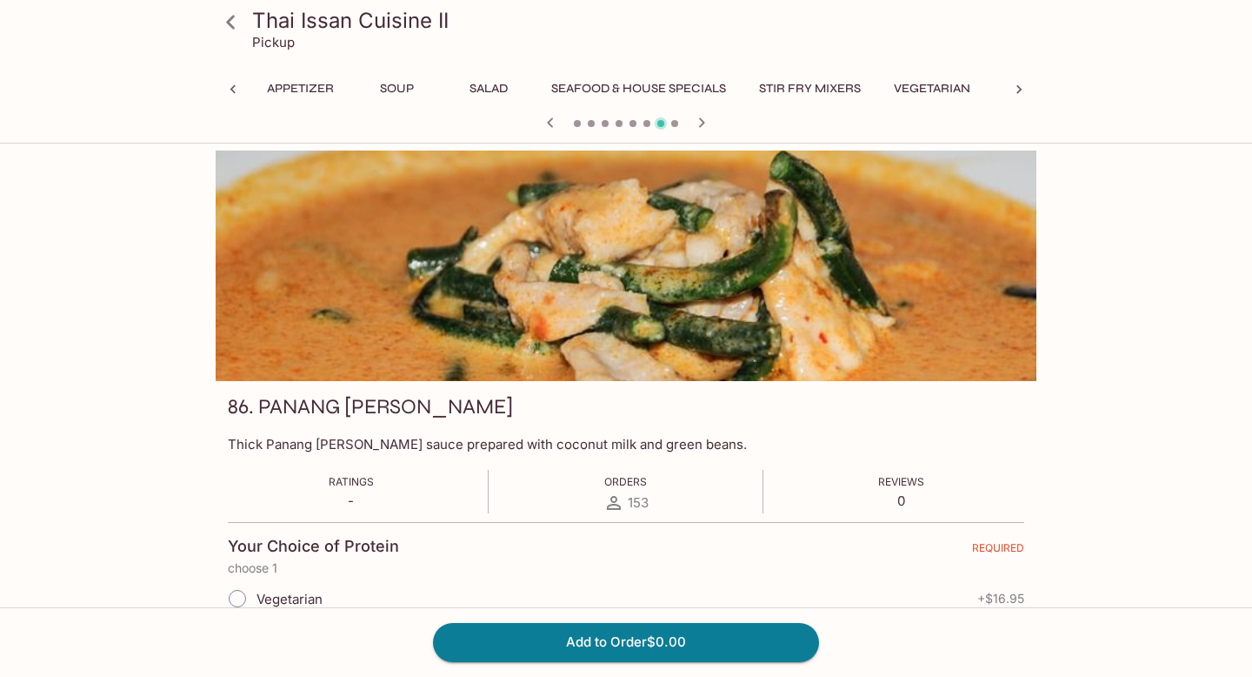
scroll to position [0, 169]
click at [238, 90] on icon at bounding box center [232, 89] width 17 height 17
click at [779, 87] on button "Curry" at bounding box center [758, 89] width 78 height 24
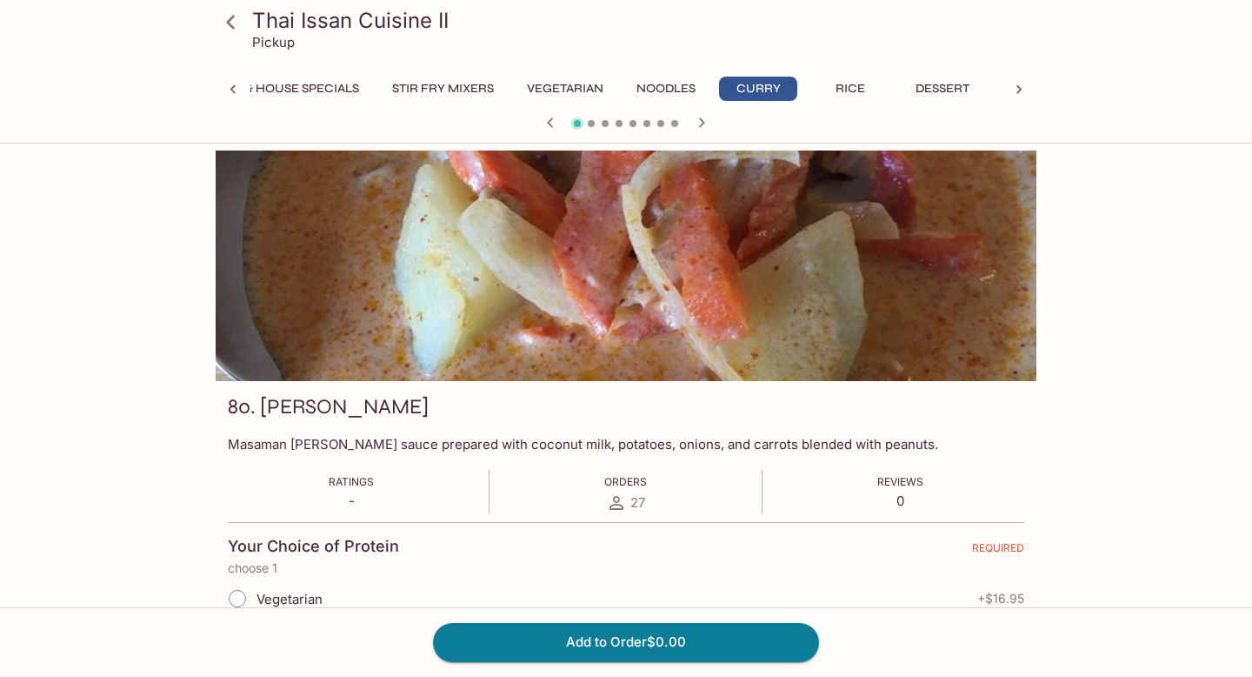
scroll to position [50, 0]
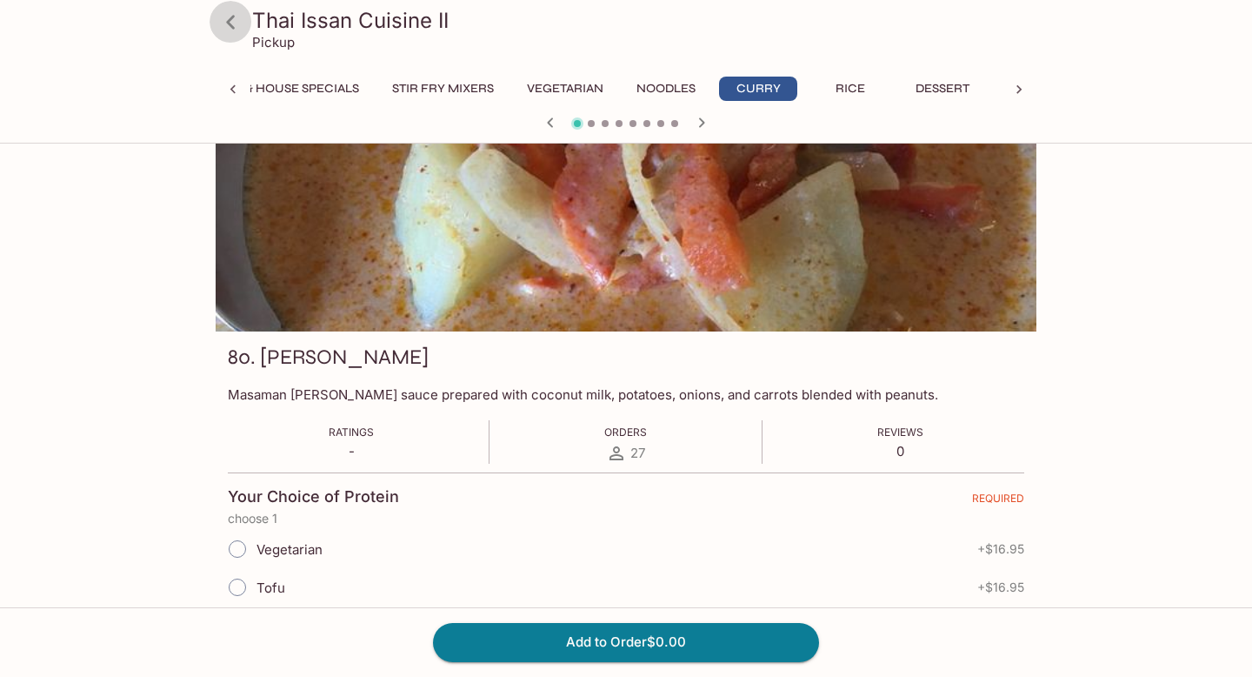
click at [236, 19] on icon at bounding box center [231, 22] width 30 height 30
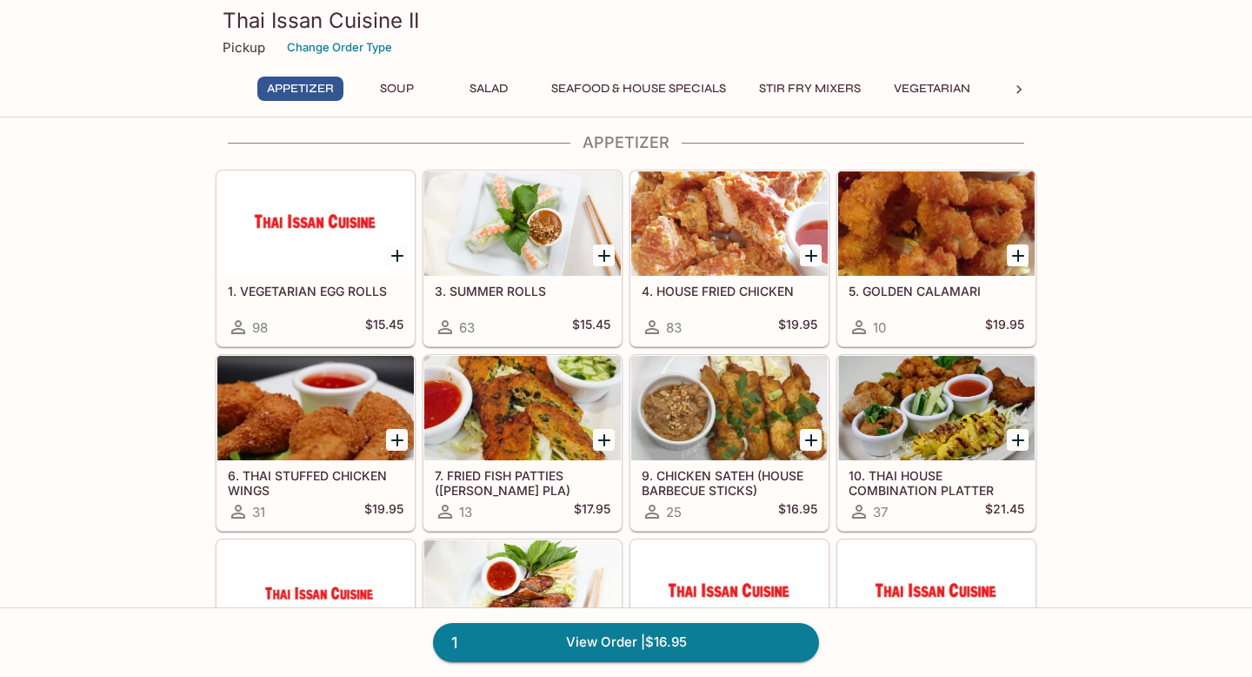
scroll to position [19, 0]
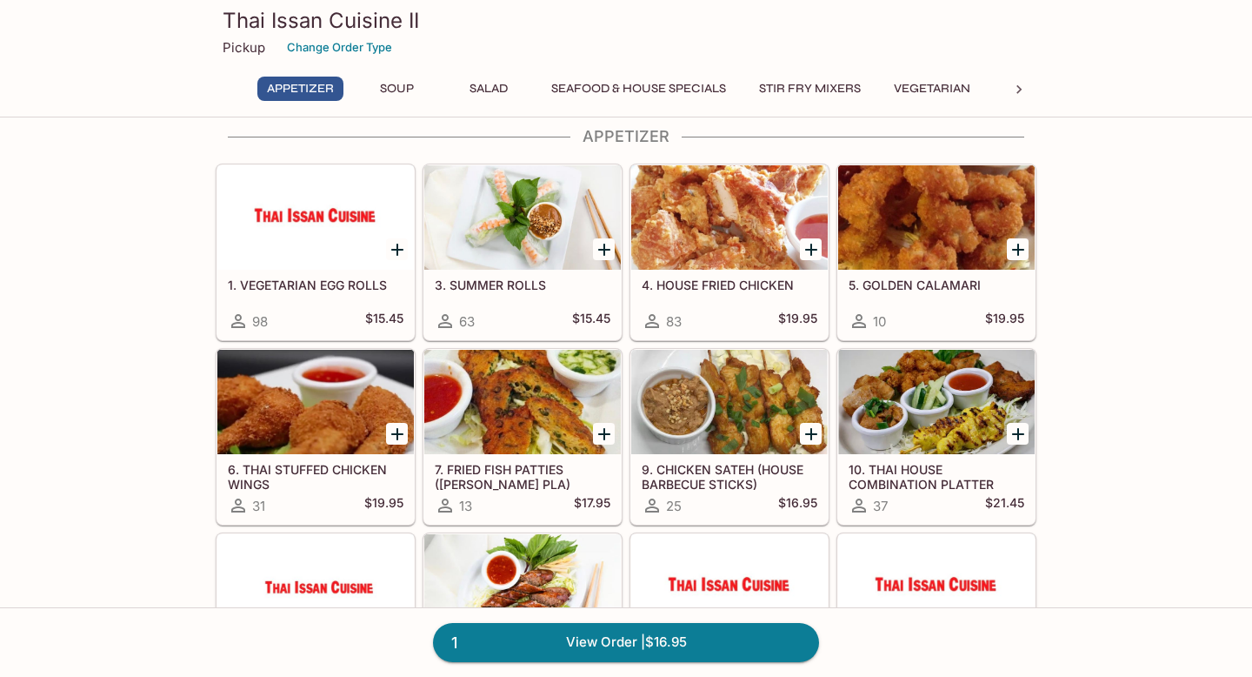
click at [1015, 92] on icon at bounding box center [1019, 89] width 17 height 17
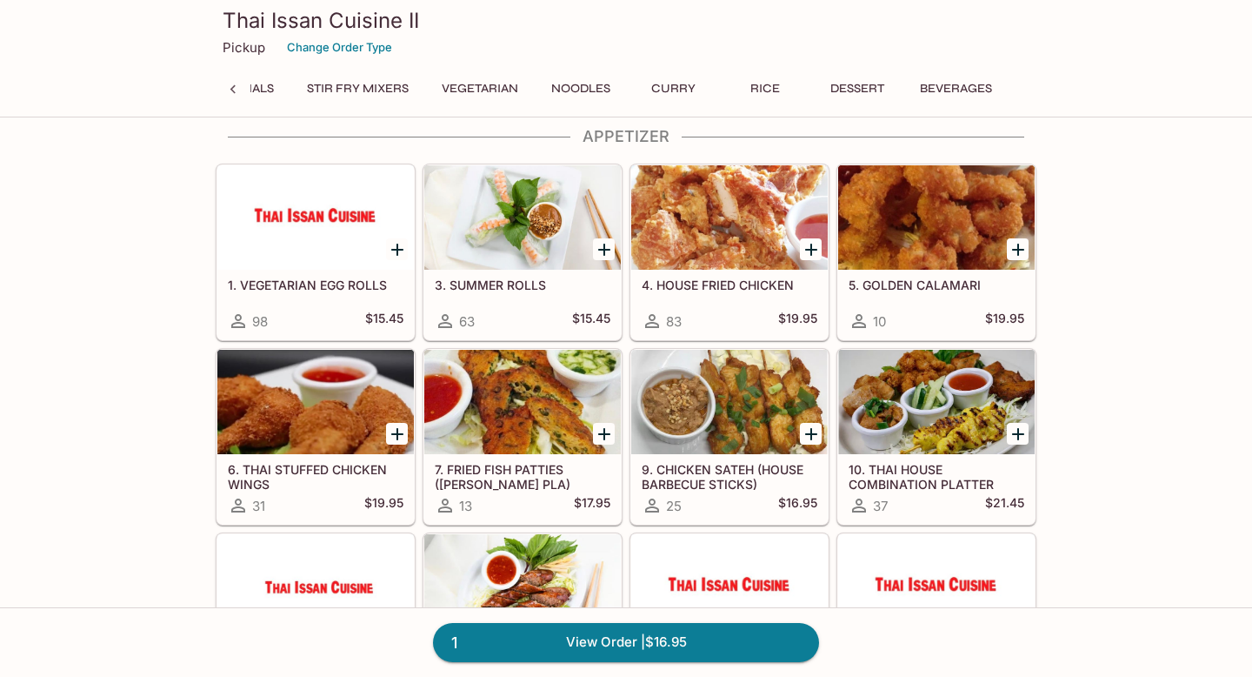
click at [681, 90] on button "Curry" at bounding box center [673, 89] width 78 height 24
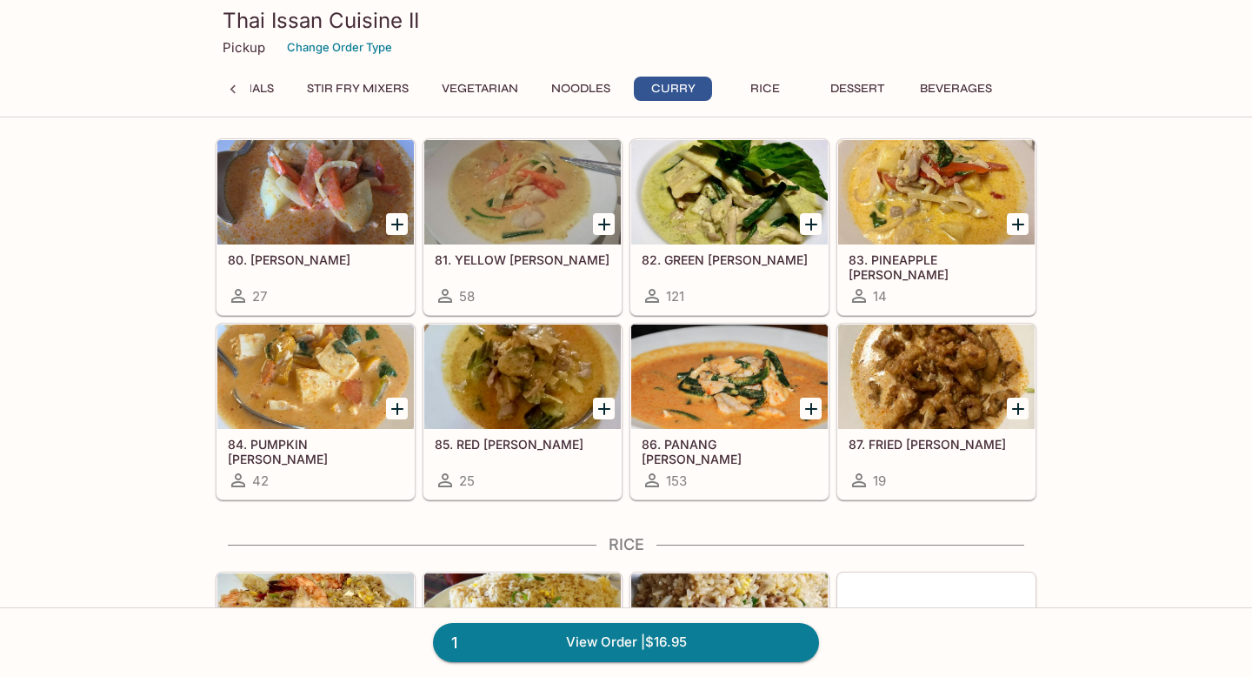
scroll to position [3426, 0]
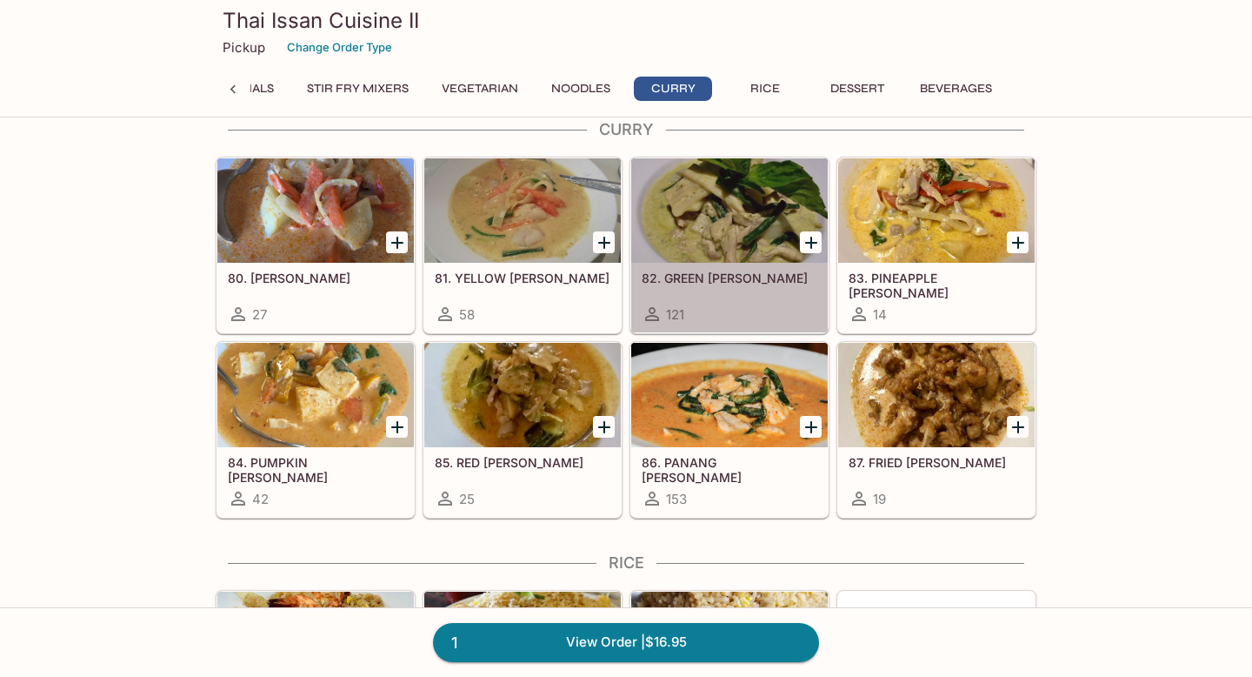
click at [728, 203] on div at bounding box center [729, 210] width 197 height 104
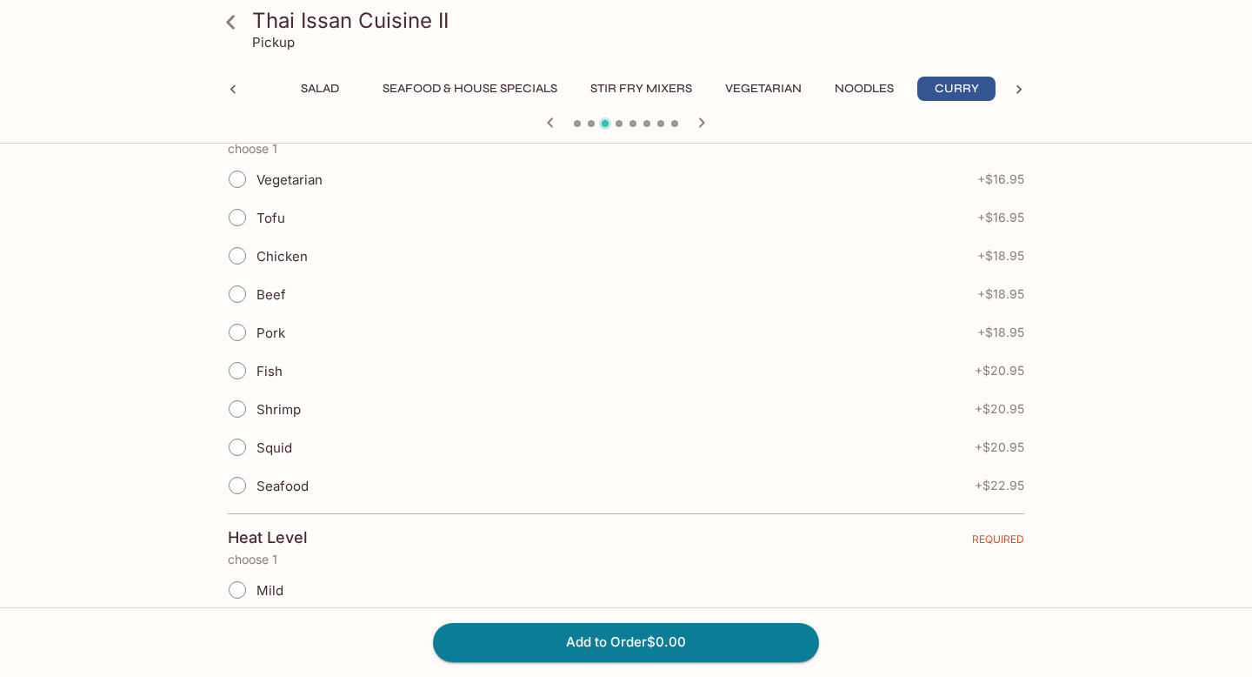
scroll to position [424, 0]
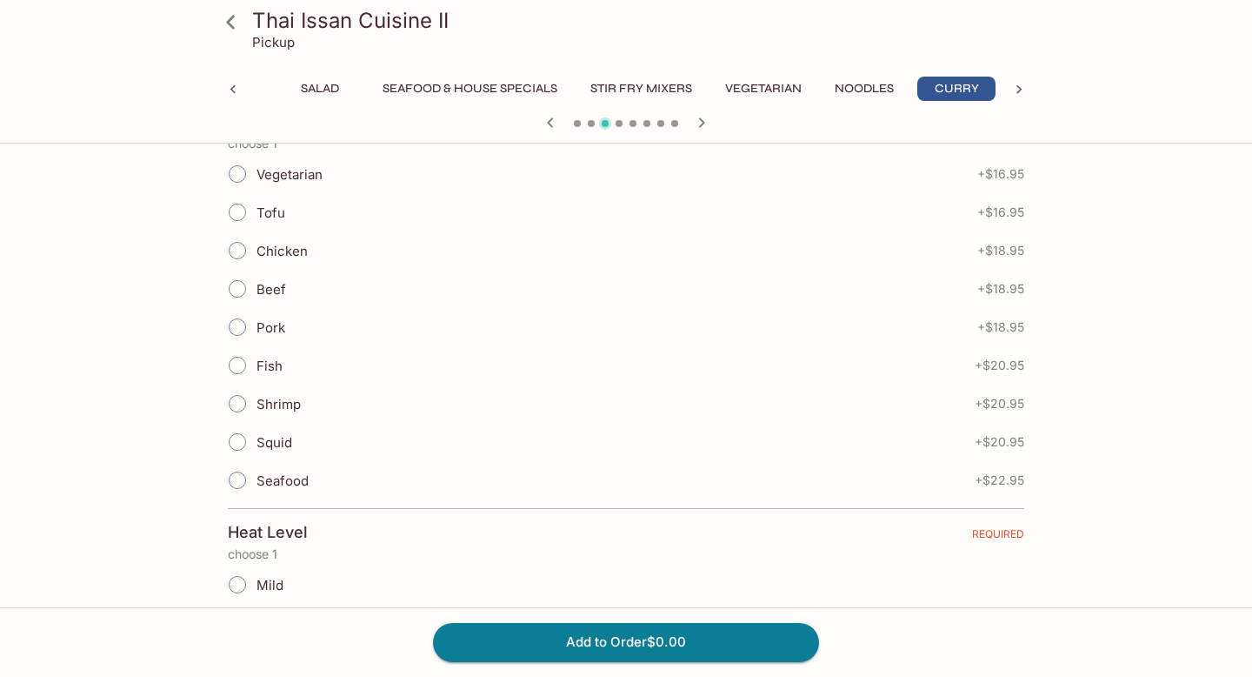
click at [242, 174] on input "Vegetarian" at bounding box center [237, 174] width 37 height 37
radio input "true"
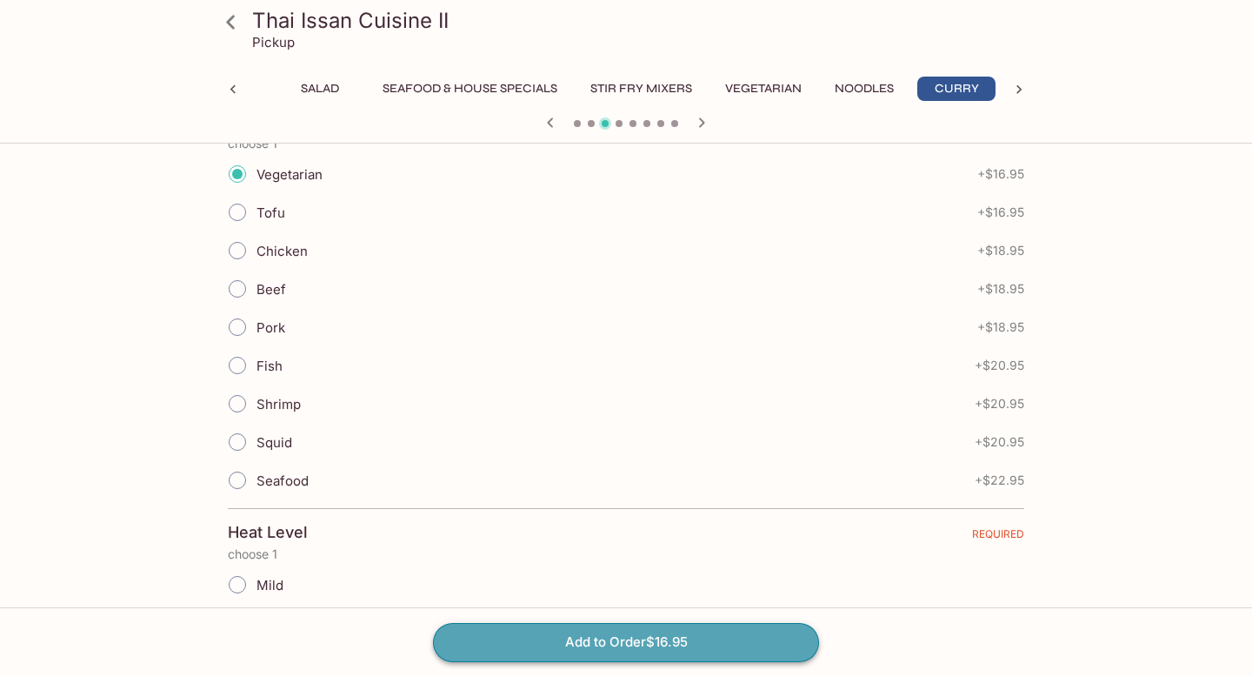
click at [661, 644] on button "Add to Order $16.95" at bounding box center [626, 642] width 386 height 38
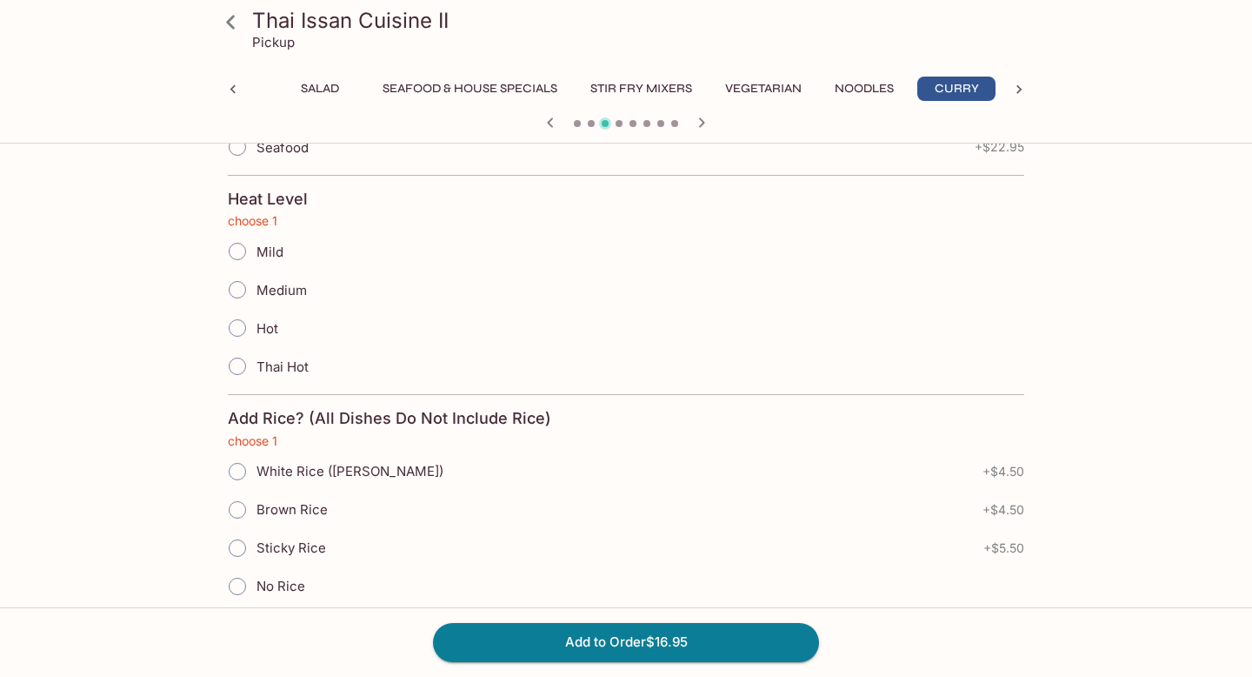
scroll to position [778, 0]
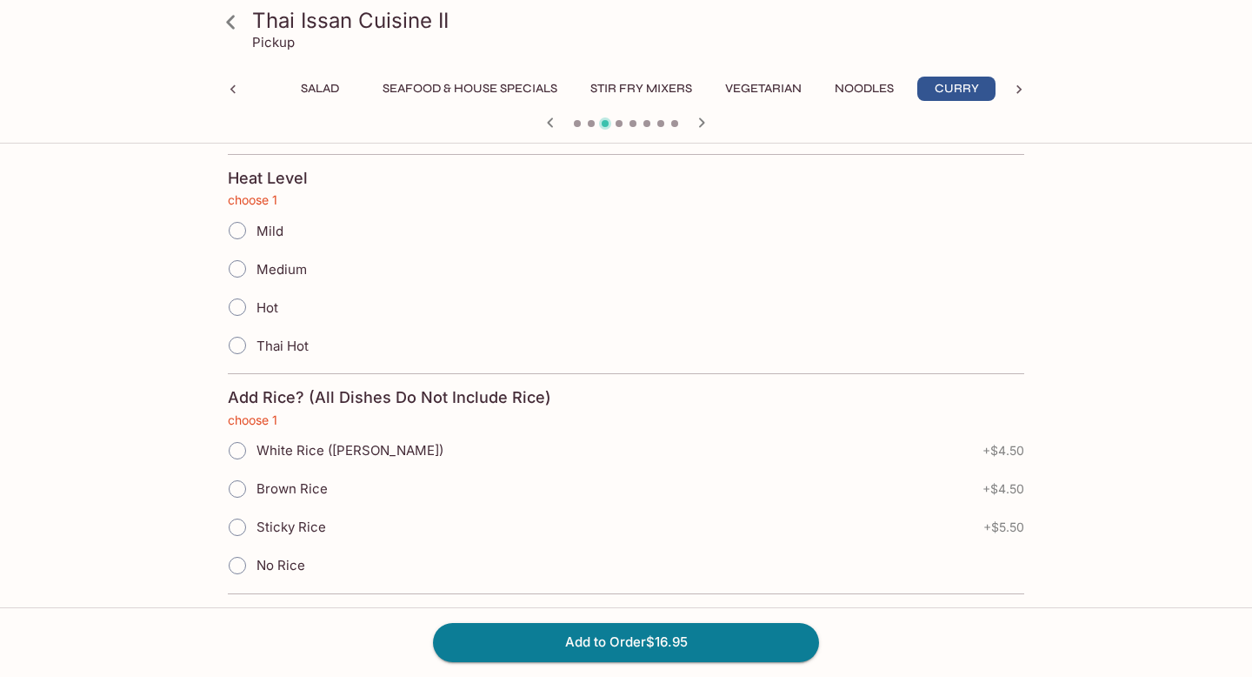
click at [238, 237] on input "Mild" at bounding box center [237, 230] width 37 height 37
radio input "true"
click at [241, 447] on input "White Rice ([PERSON_NAME])" at bounding box center [237, 450] width 37 height 37
radio input "true"
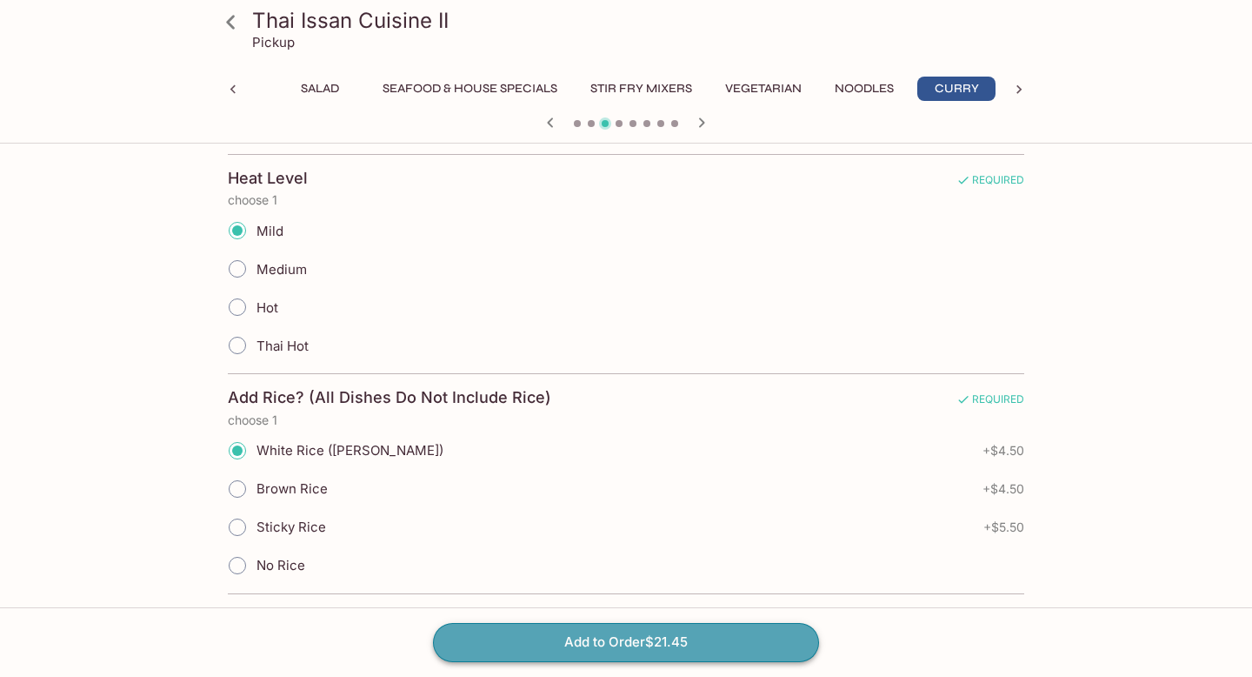
click at [664, 642] on button "Add to Order $21.45" at bounding box center [626, 642] width 386 height 38
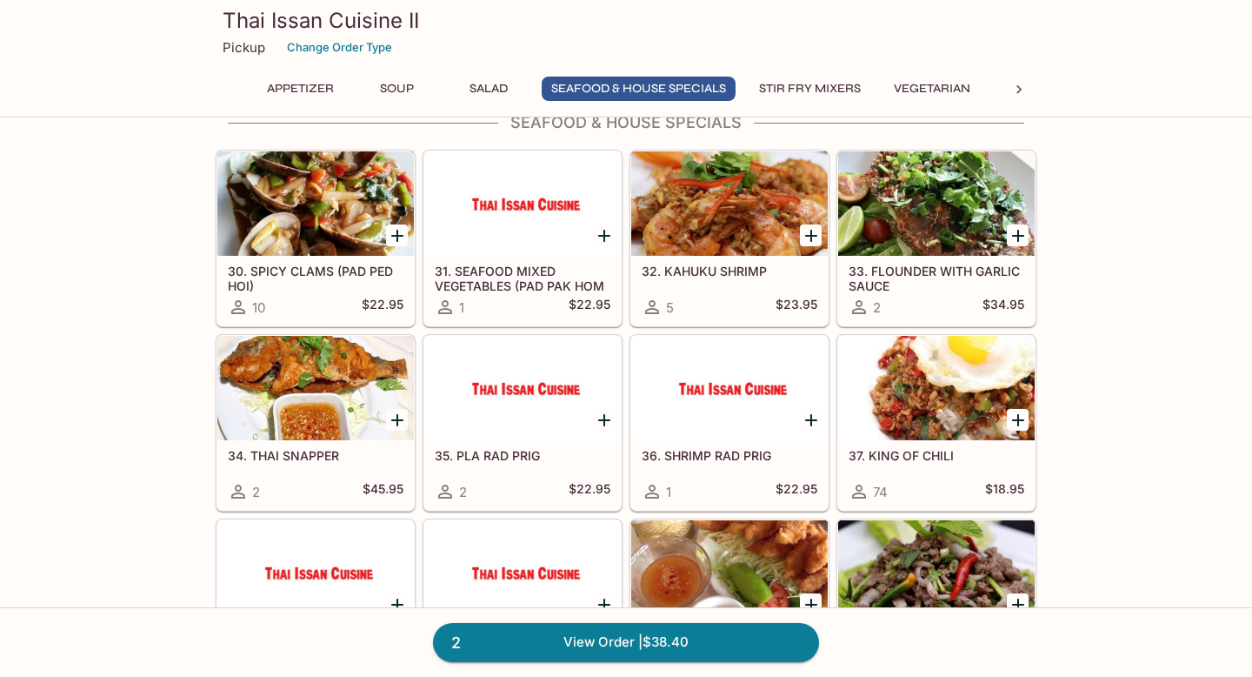
scroll to position [1344, 0]
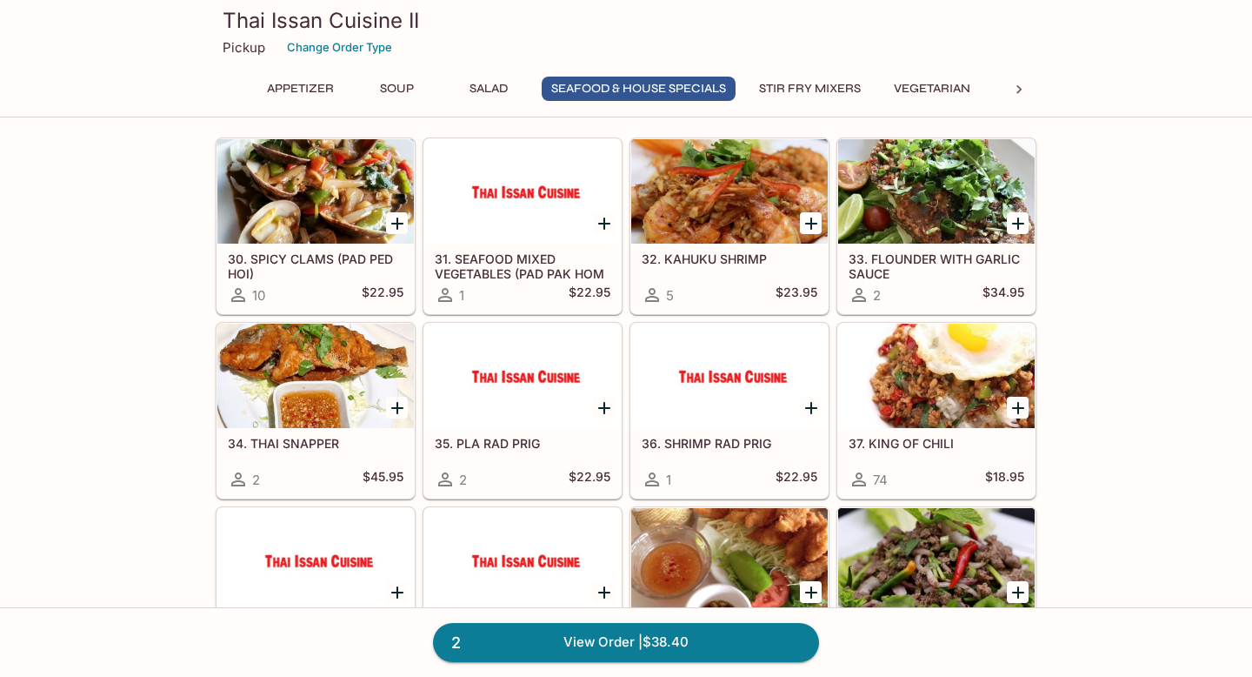
click at [924, 224] on div at bounding box center [936, 191] width 197 height 104
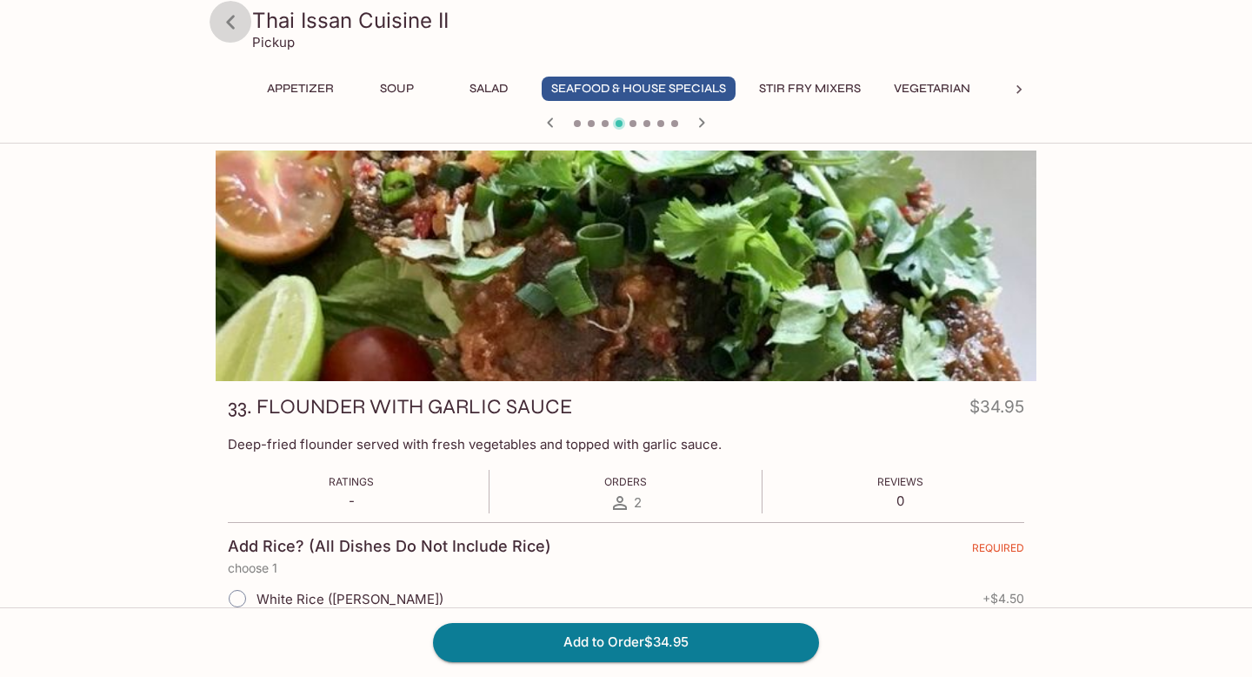
click at [234, 22] on icon at bounding box center [231, 22] width 30 height 30
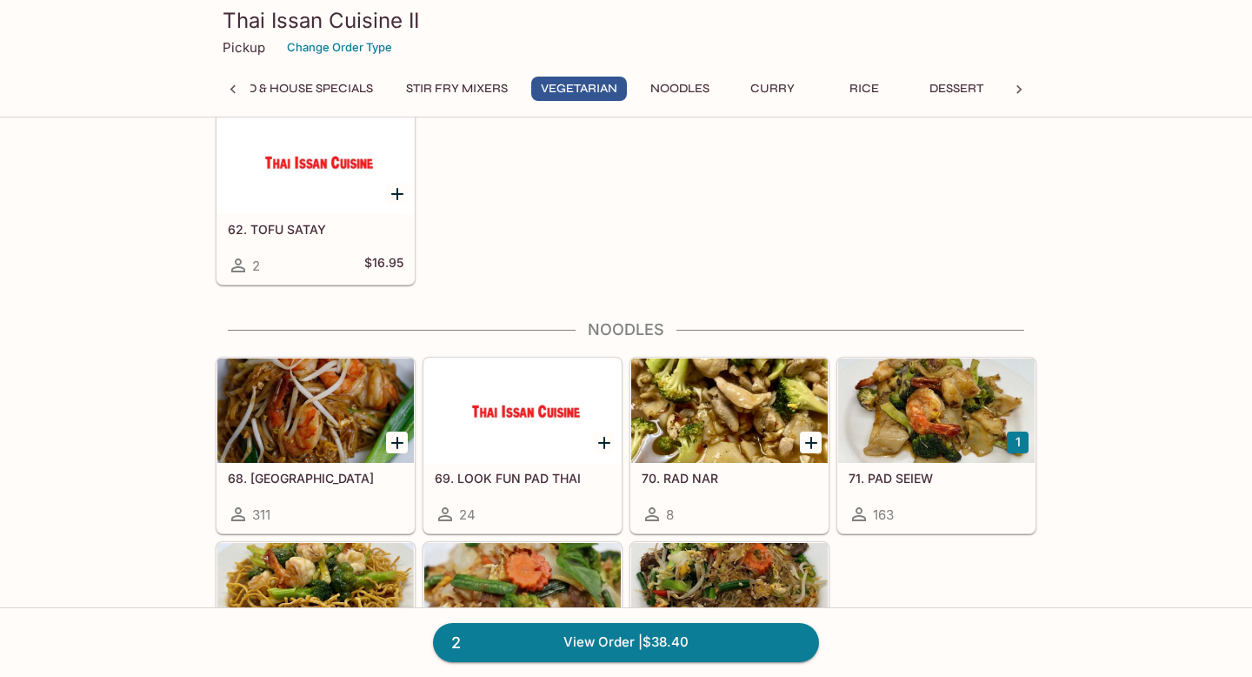
scroll to position [2799, 0]
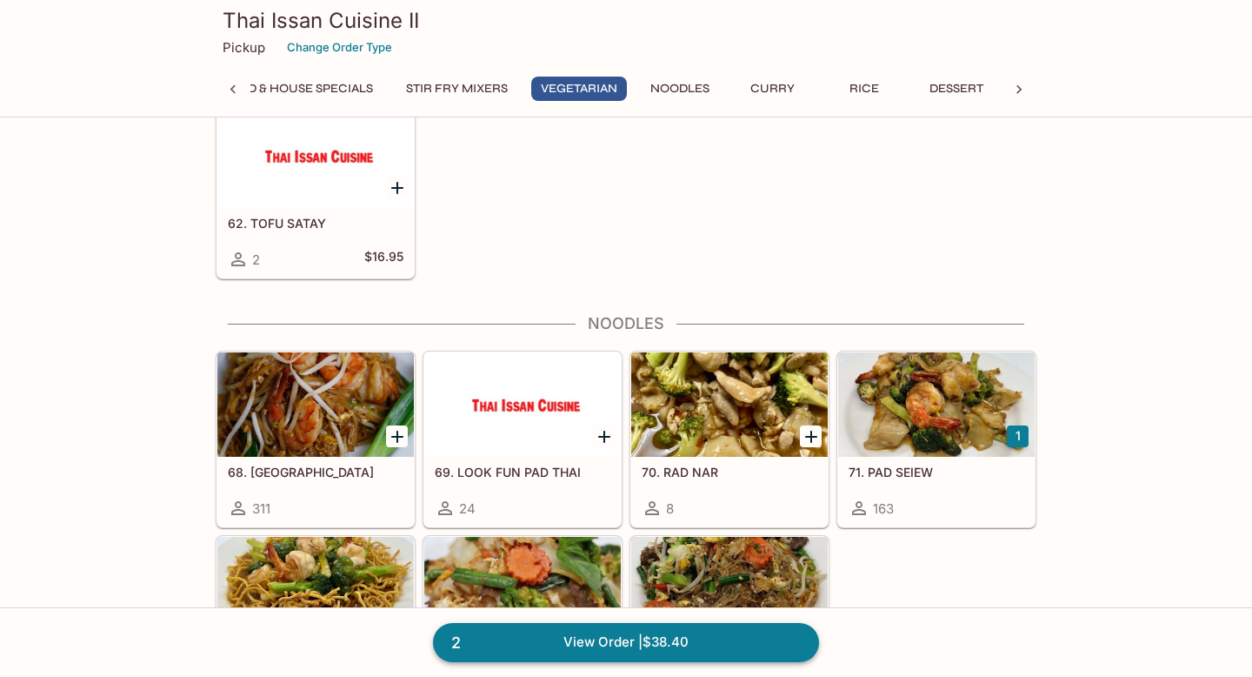
click at [567, 627] on link "2 View Order | $38.40" at bounding box center [626, 642] width 386 height 38
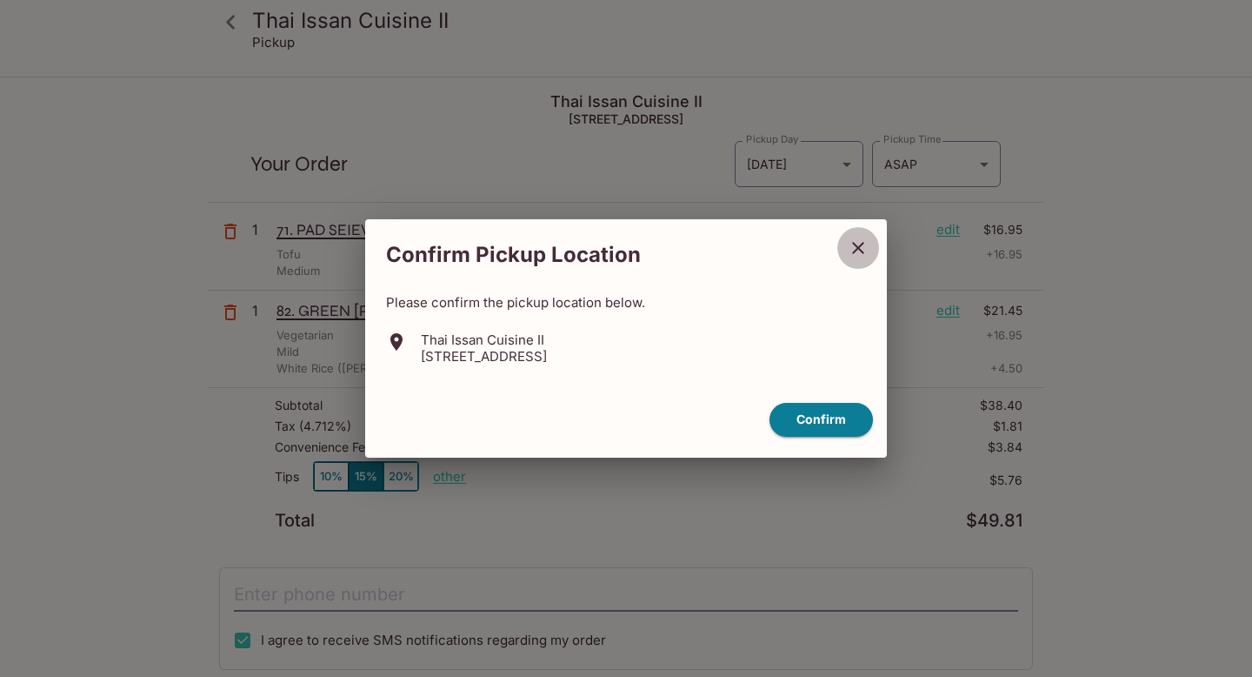
click at [852, 250] on icon "close" at bounding box center [858, 247] width 21 height 21
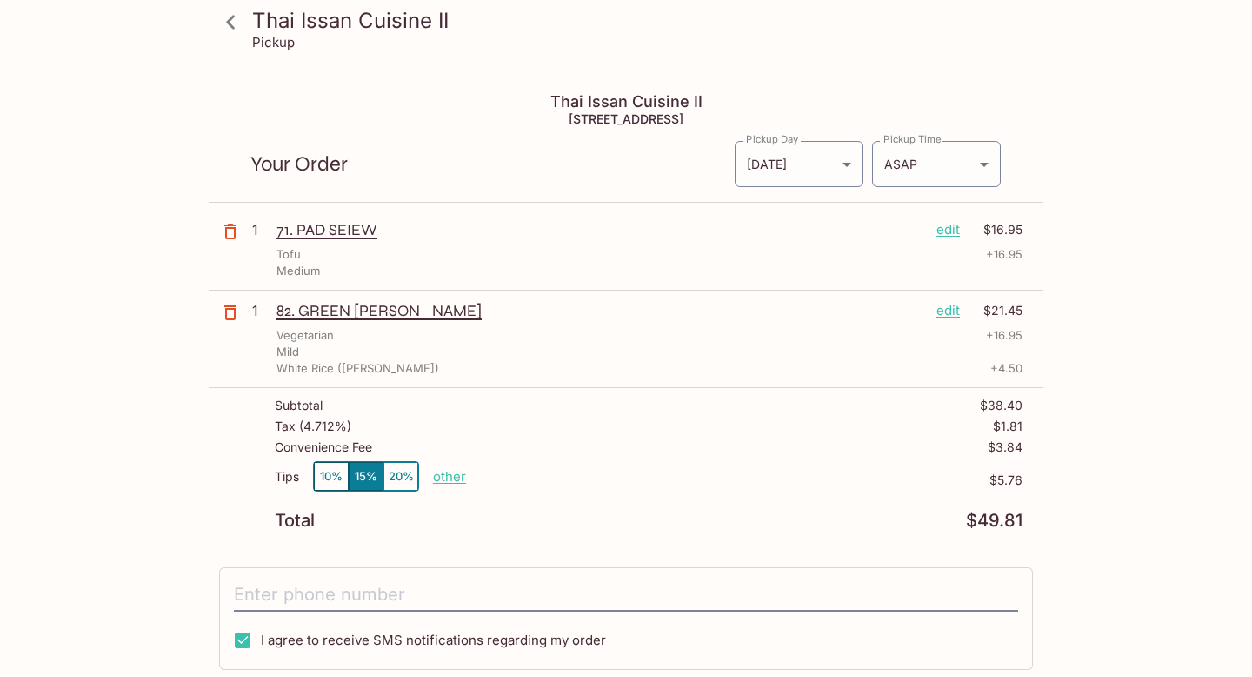
click at [221, 21] on icon at bounding box center [231, 22] width 30 height 30
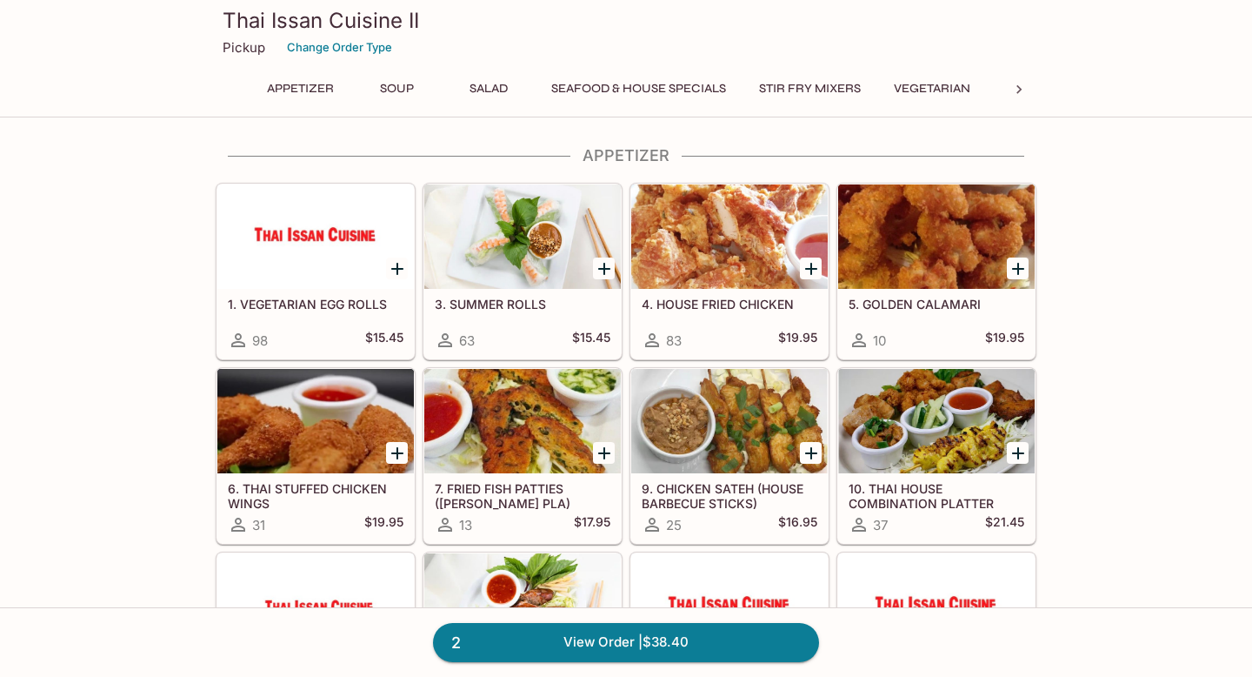
click at [1012, 84] on icon at bounding box center [1019, 89] width 17 height 17
click at [264, 88] on button "Seafood & House Specials" at bounding box center [187, 89] width 194 height 24
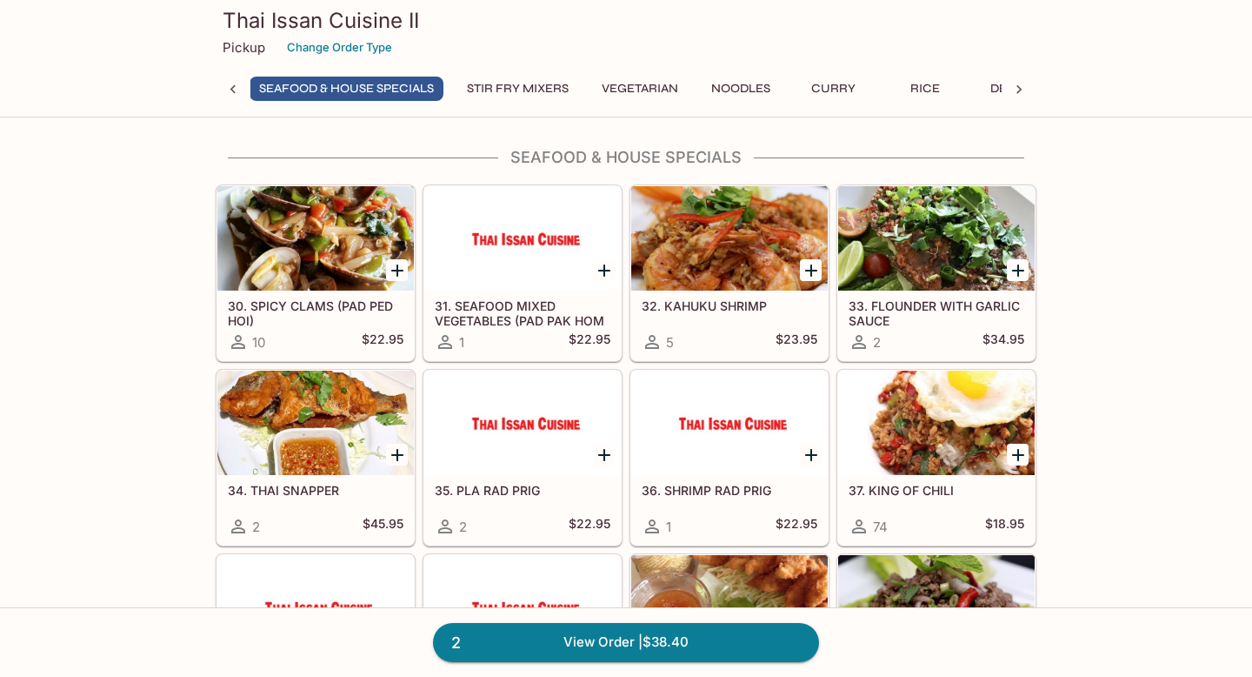
scroll to position [0, 292]
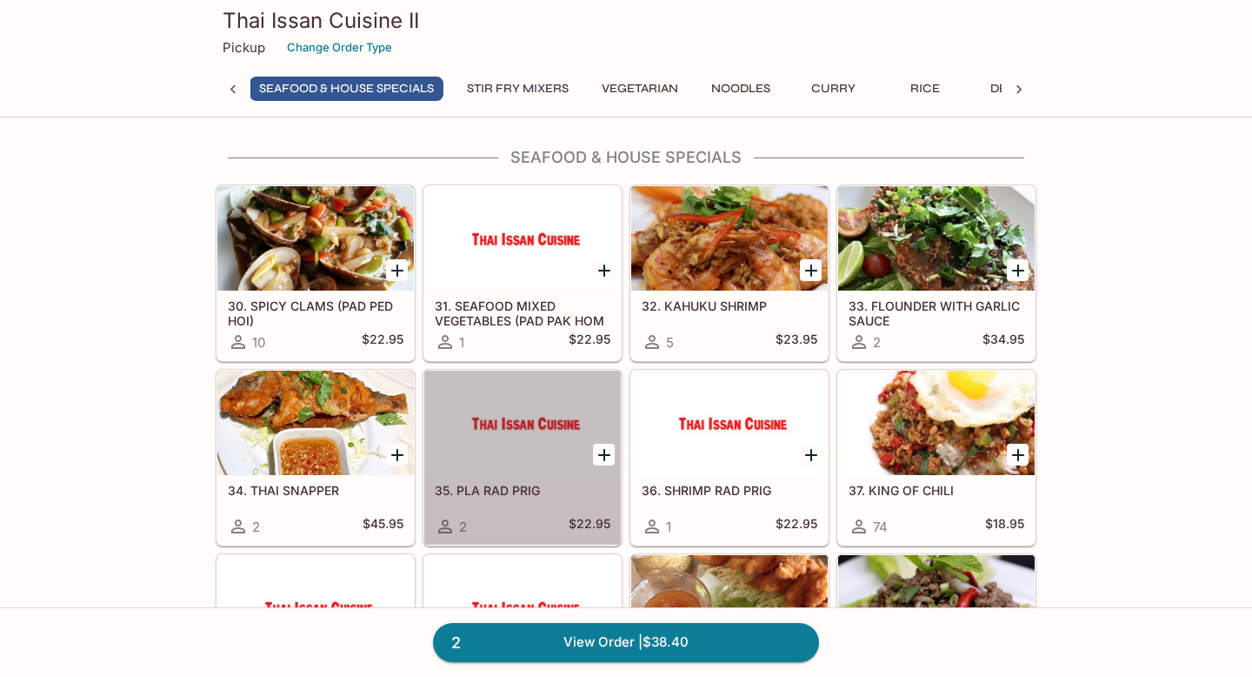
click at [508, 450] on div at bounding box center [522, 422] width 197 height 104
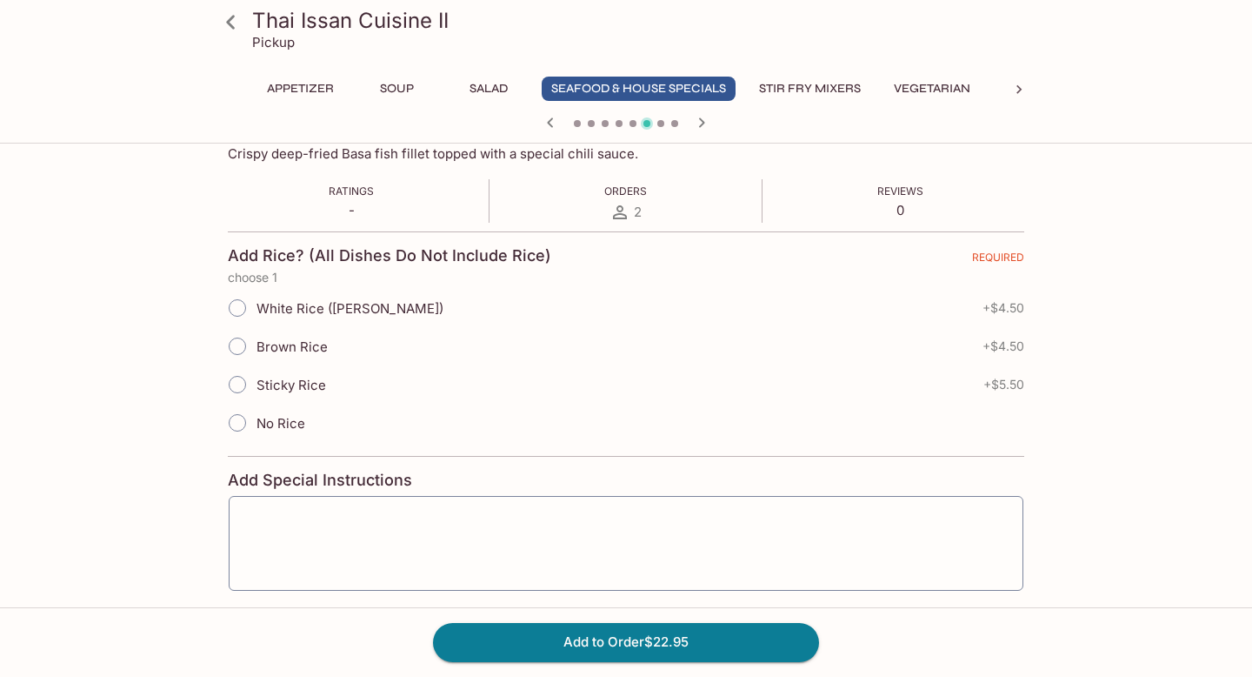
scroll to position [293, 0]
click at [238, 309] on input "White Rice ([PERSON_NAME])" at bounding box center [237, 305] width 37 height 37
radio input "true"
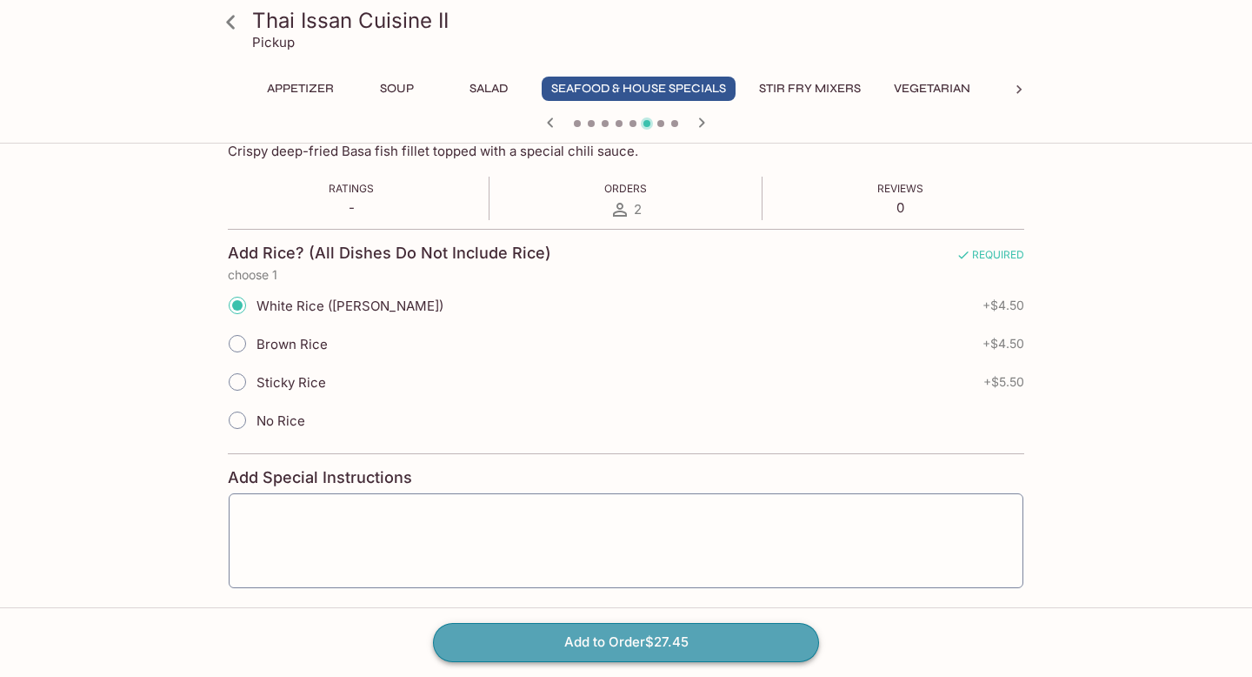
click at [632, 642] on button "Add to Order $27.45" at bounding box center [626, 642] width 386 height 38
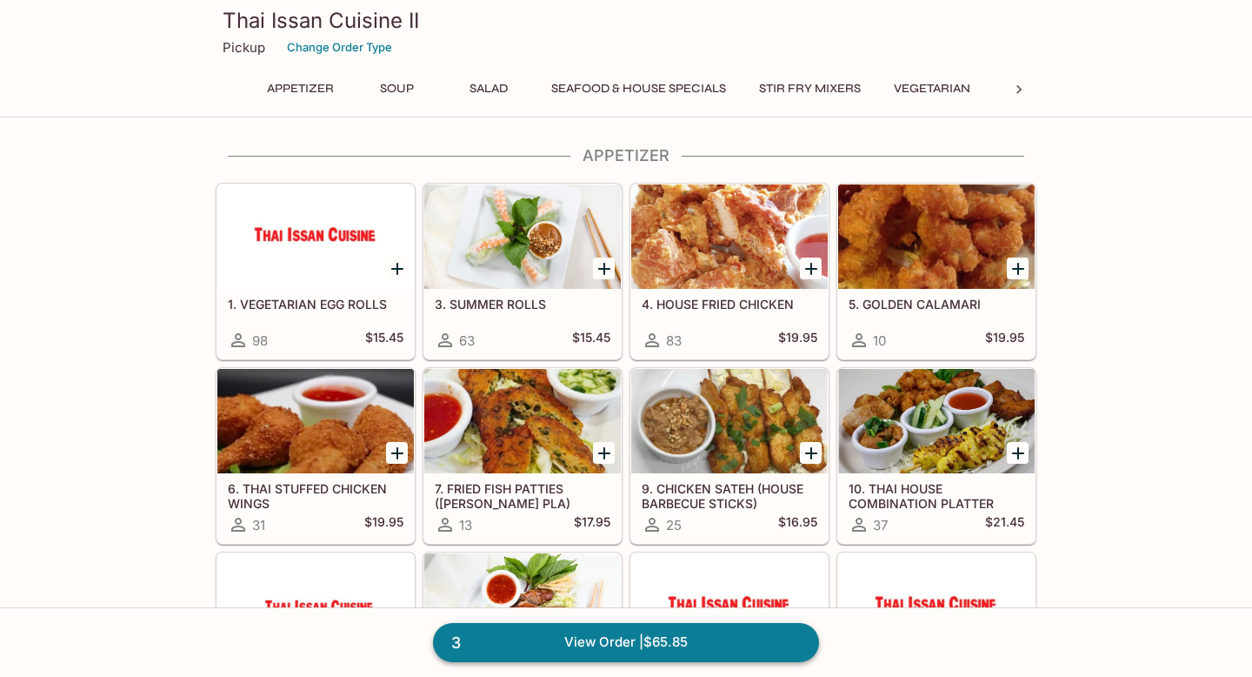
click at [534, 651] on link "3 View Order | $65.85" at bounding box center [626, 642] width 386 height 38
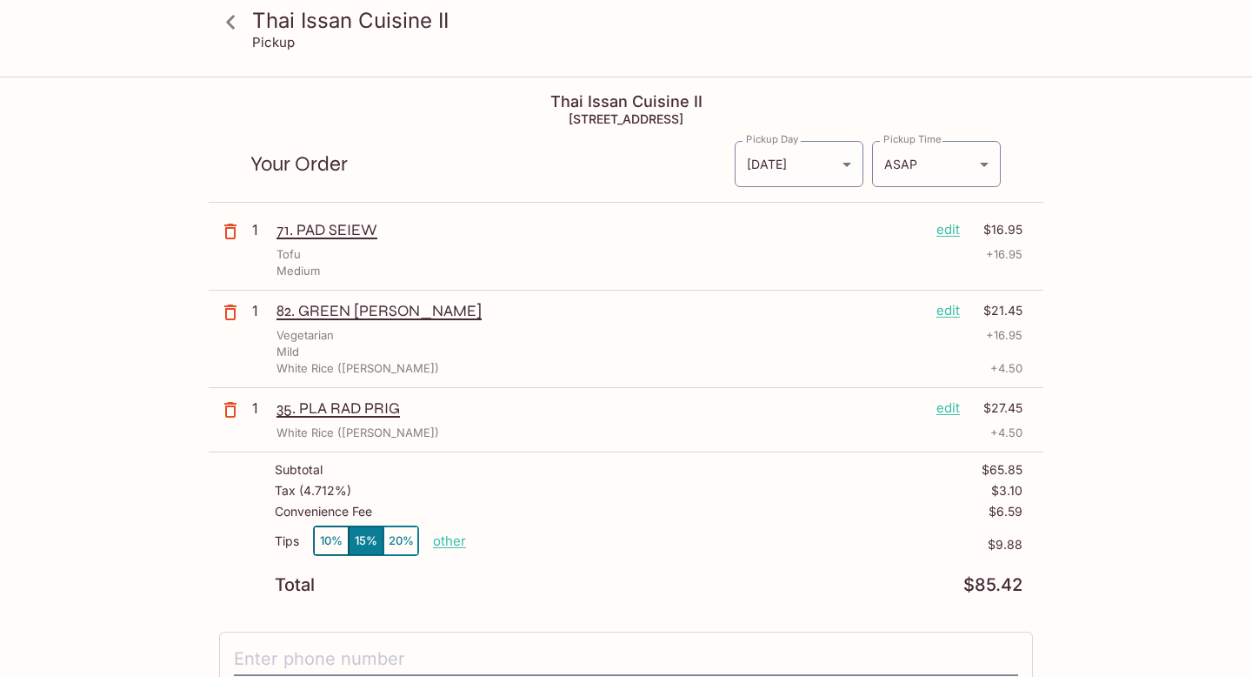
click at [227, 25] on icon at bounding box center [231, 22] width 30 height 30
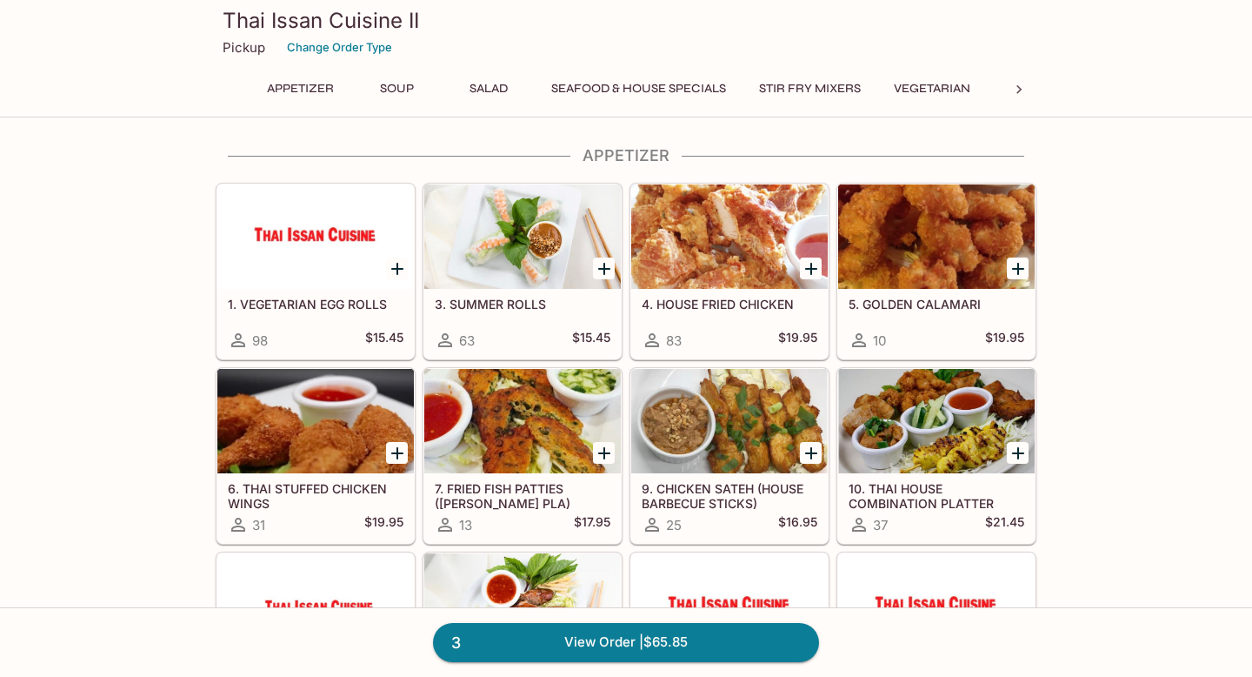
click at [1011, 87] on icon at bounding box center [1019, 89] width 17 height 17
click at [755, 89] on button "Rice" at bounding box center [765, 89] width 78 height 24
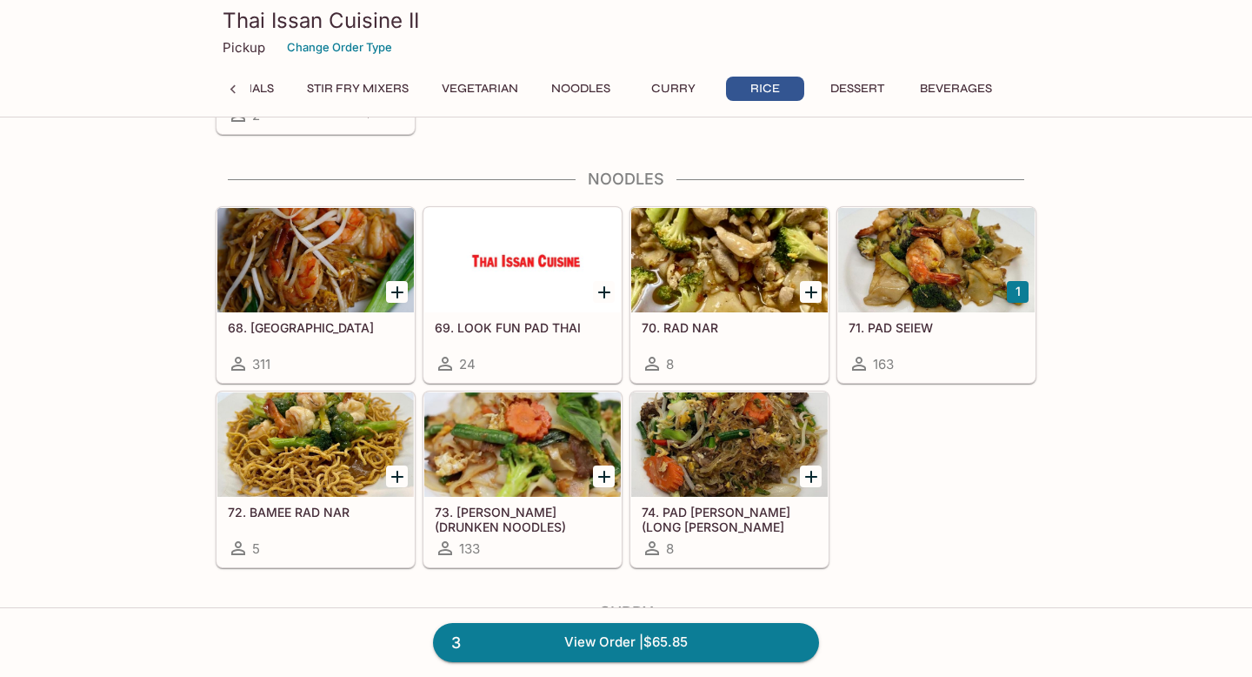
scroll to position [3832, 0]
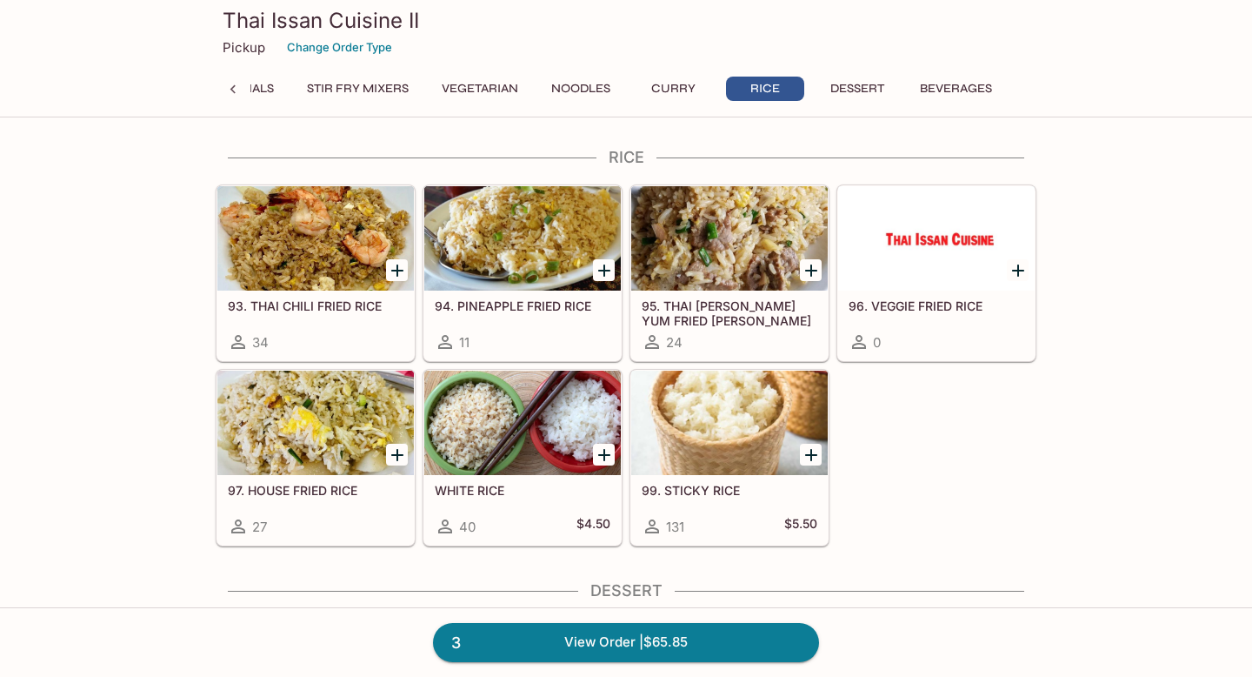
click at [506, 430] on div at bounding box center [522, 422] width 197 height 104
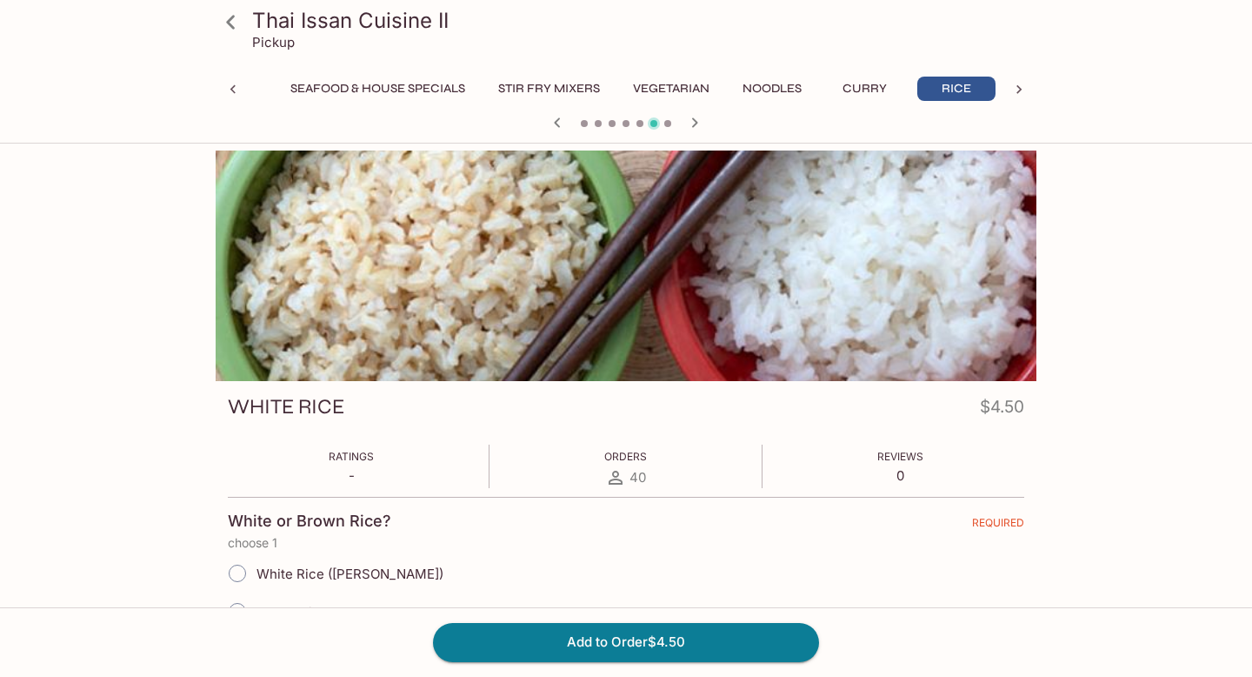
scroll to position [0, 261]
click at [557, 88] on button "Stir Fry Mixers" at bounding box center [549, 89] width 121 height 24
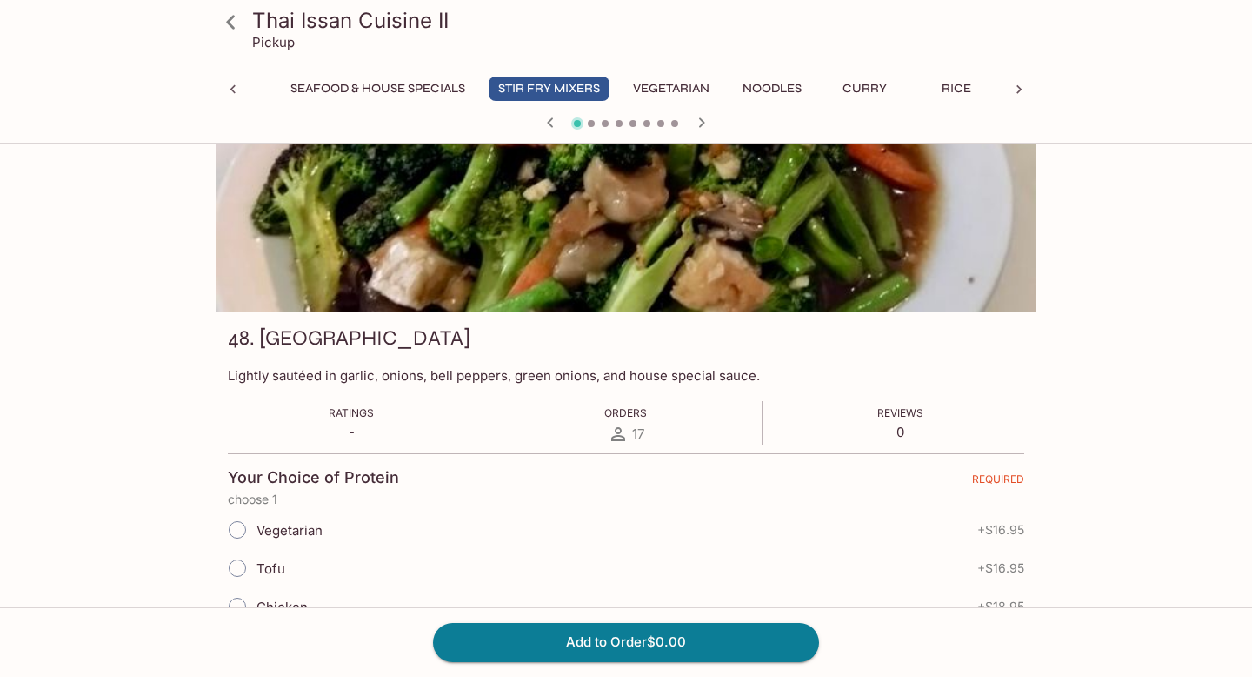
scroll to position [68, 0]
click at [241, 87] on icon at bounding box center [232, 89] width 17 height 17
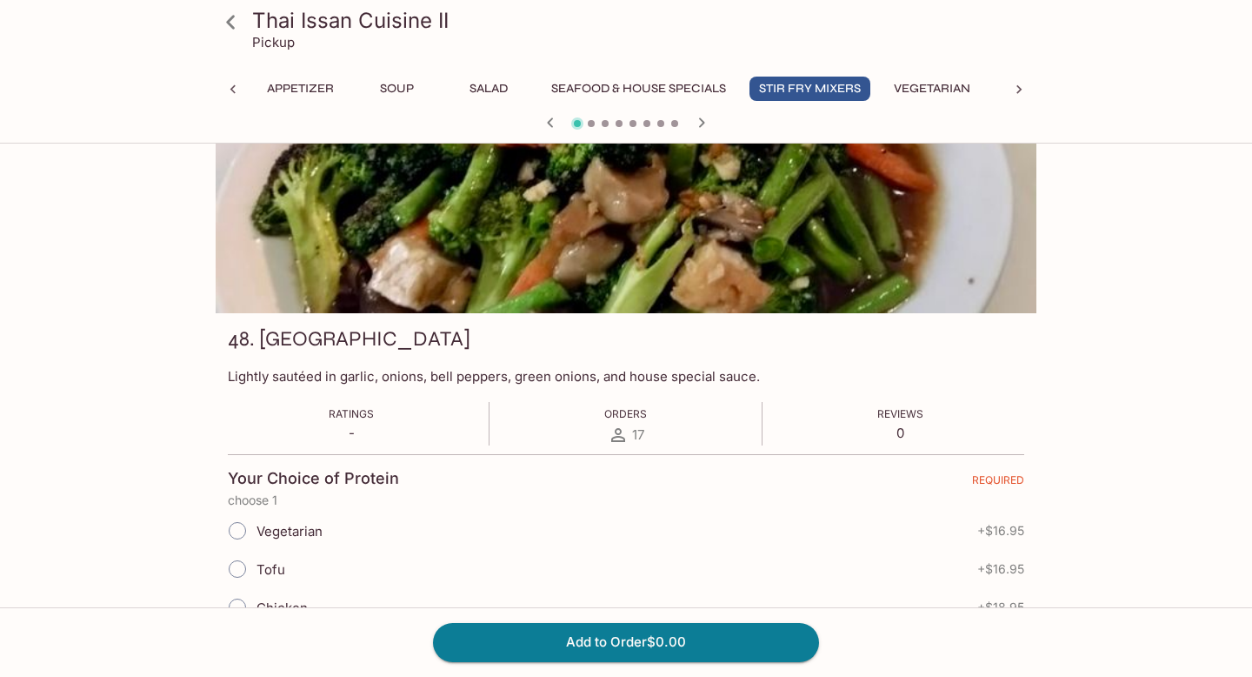
scroll to position [0, 0]
click at [820, 85] on button "Stir Fry Mixers" at bounding box center [810, 89] width 121 height 24
click at [233, 19] on icon at bounding box center [231, 22] width 30 height 30
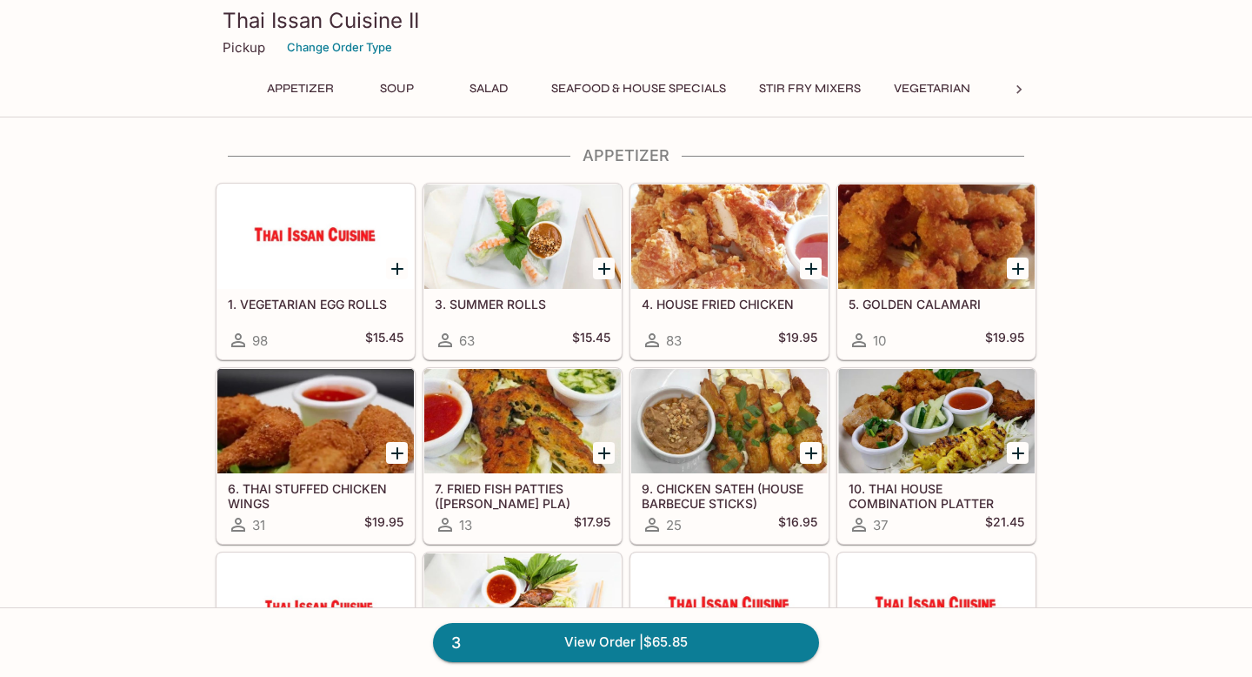
click at [813, 87] on button "Stir Fry Mixers" at bounding box center [810, 89] width 121 height 24
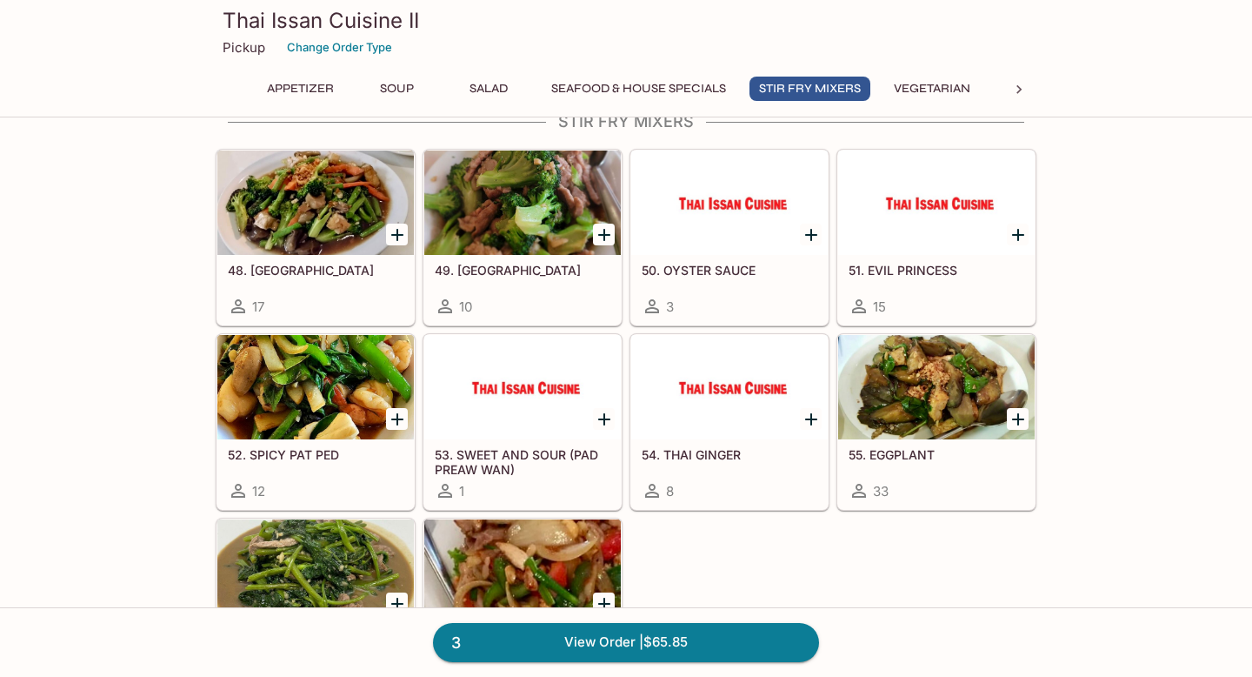
scroll to position [1938, 0]
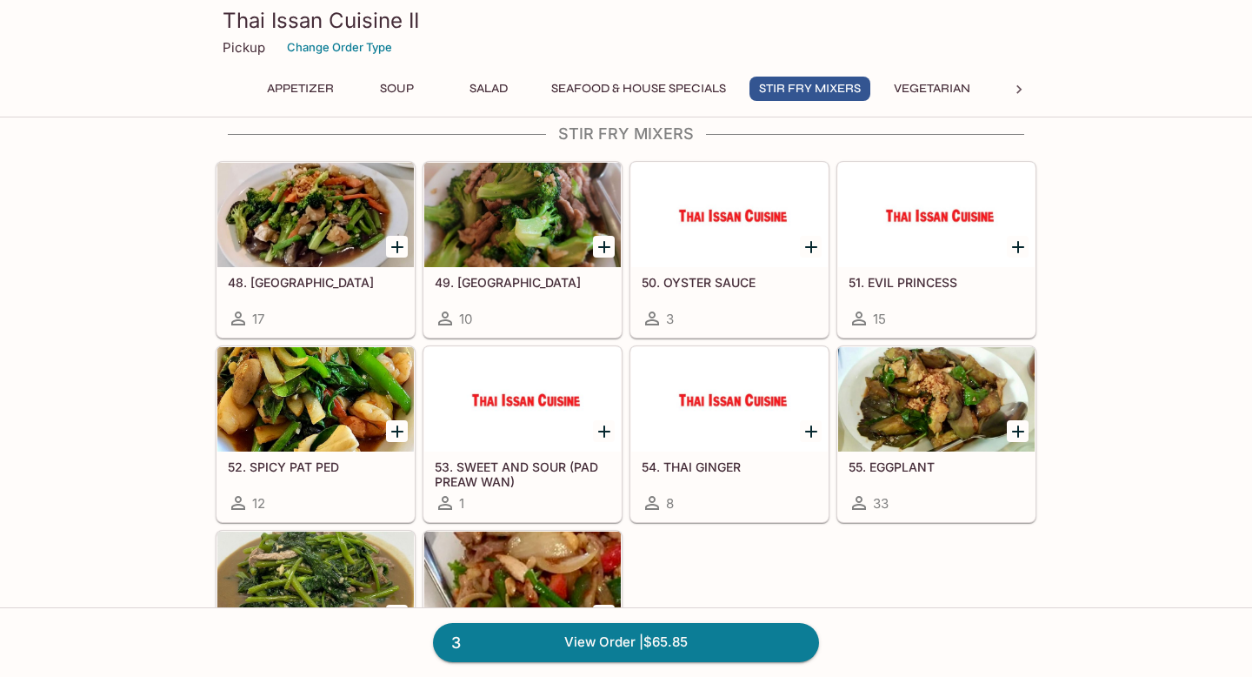
click at [618, 83] on button "Seafood & House Specials" at bounding box center [639, 89] width 194 height 24
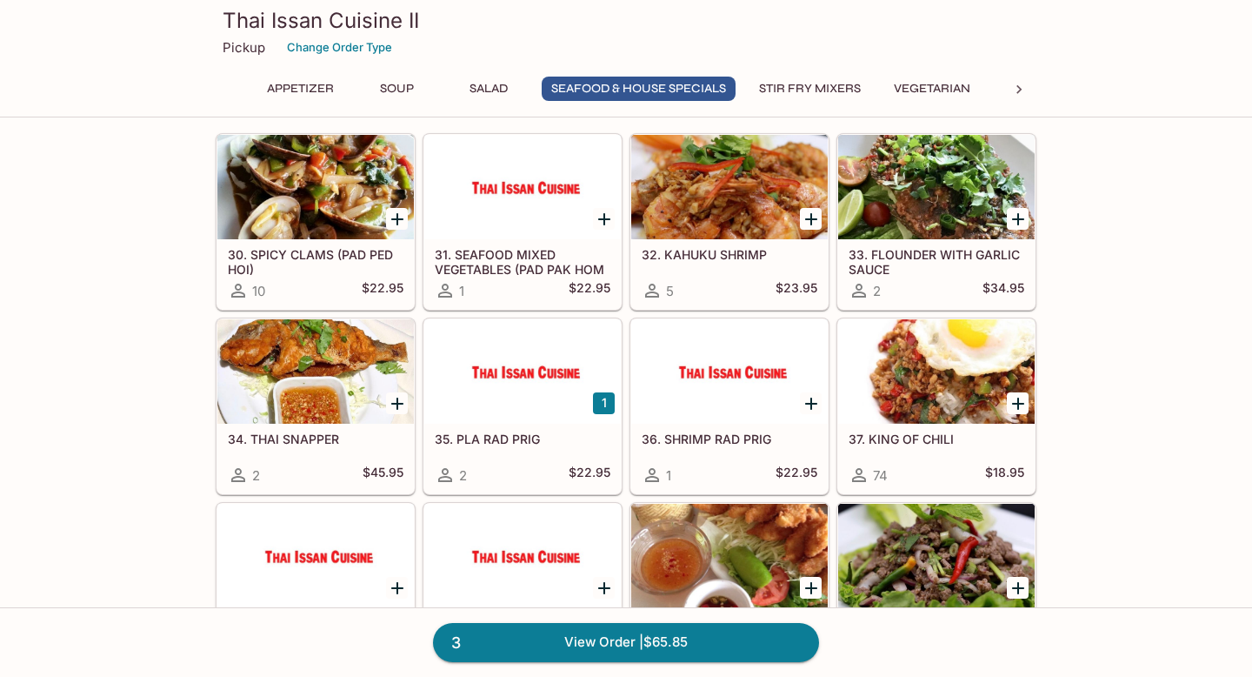
scroll to position [1350, 0]
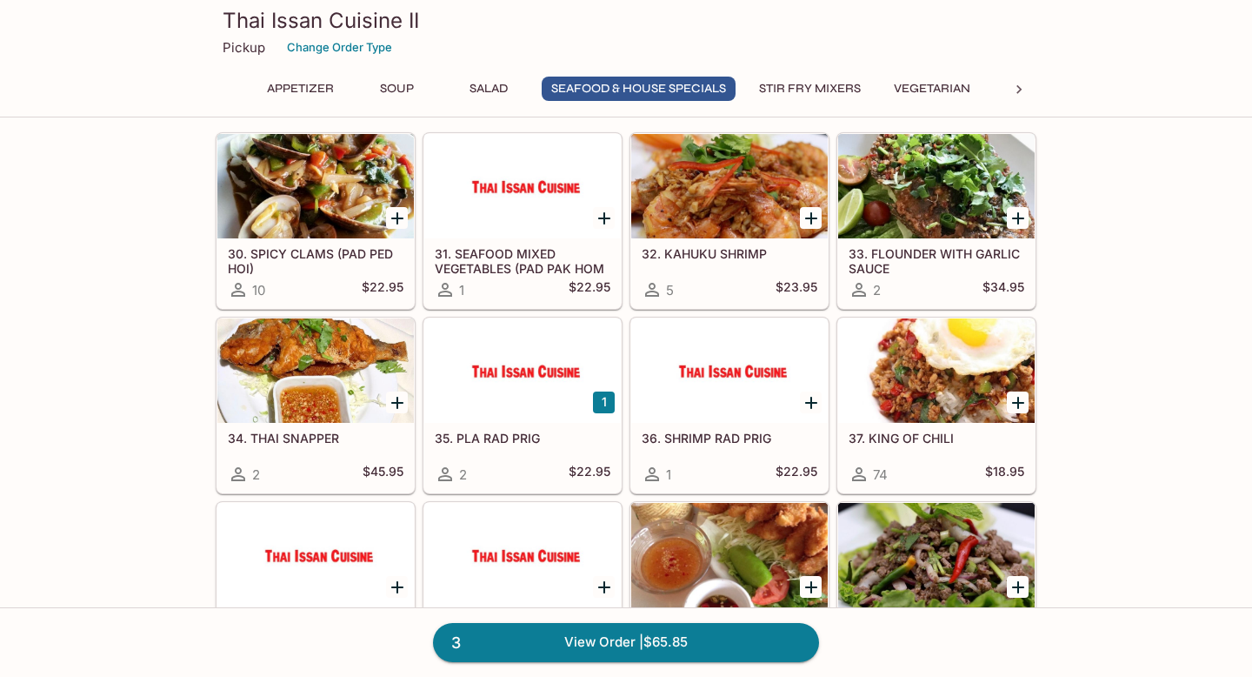
click at [897, 407] on div at bounding box center [936, 370] width 197 height 104
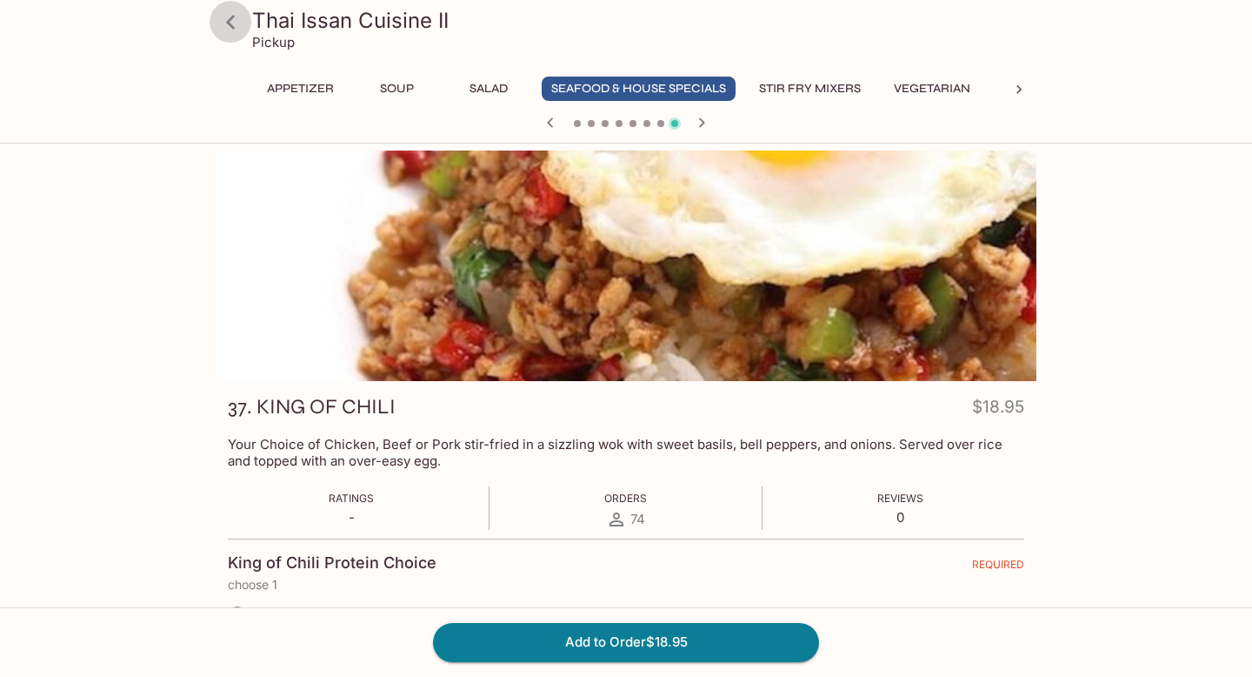
click at [225, 27] on icon at bounding box center [231, 22] width 30 height 30
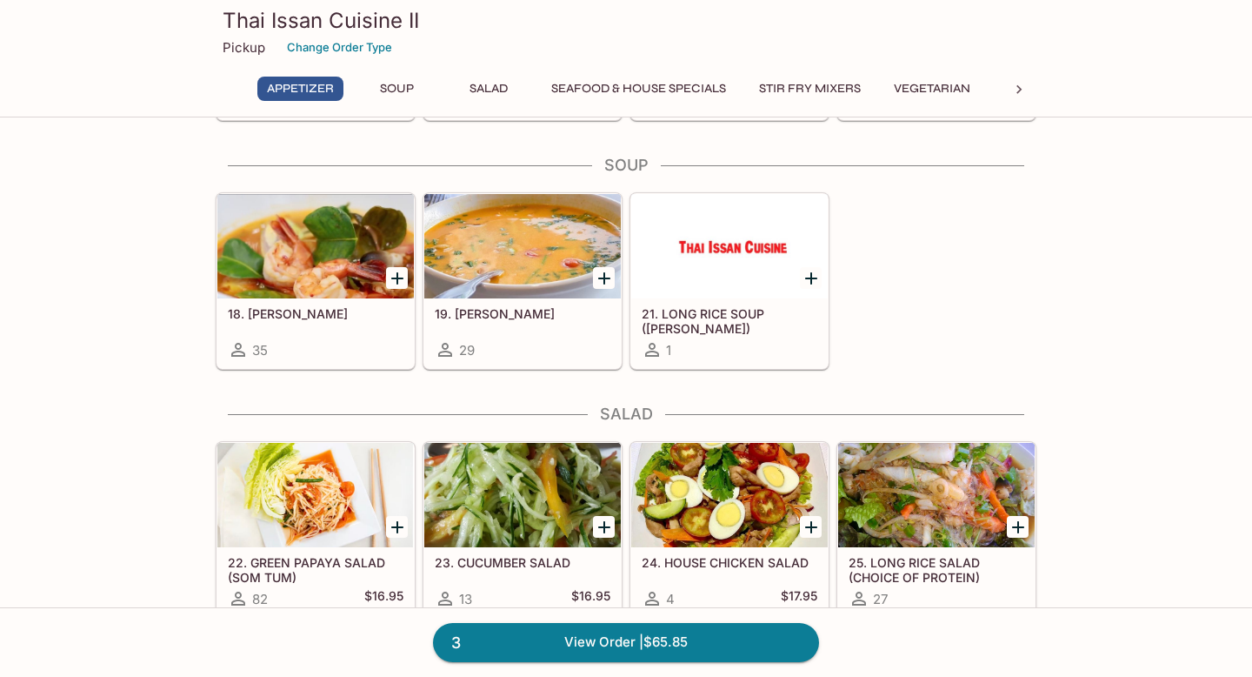
scroll to position [604, 0]
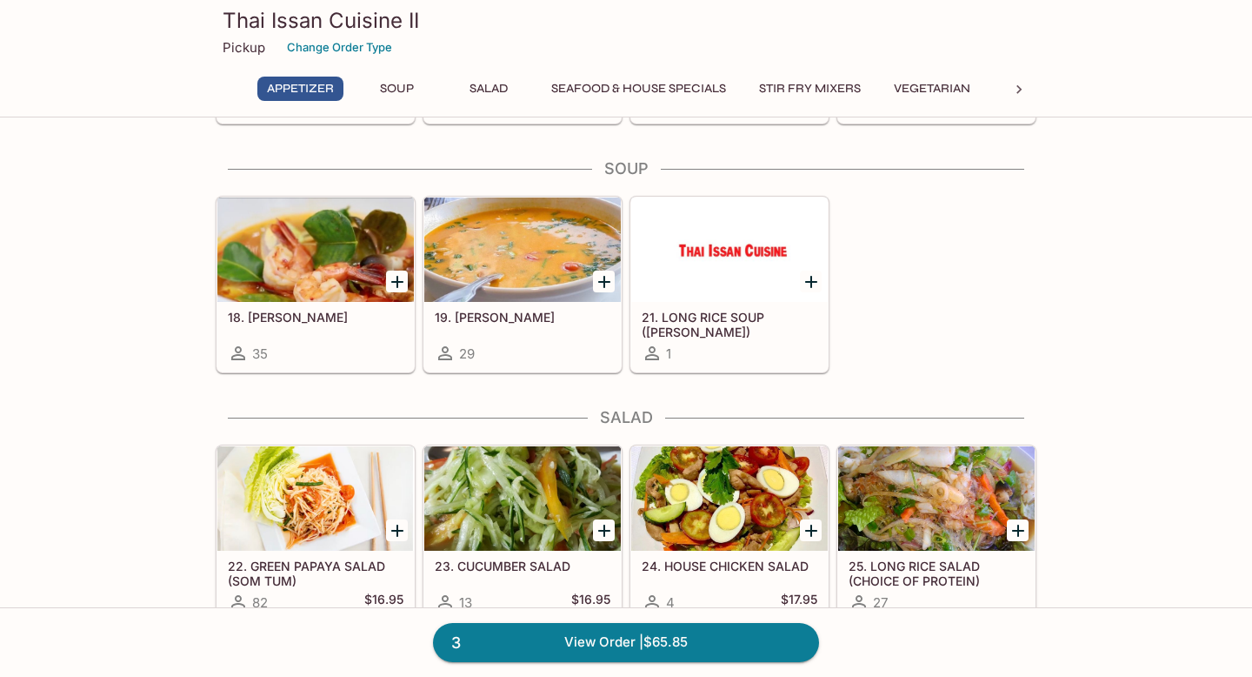
click at [826, 86] on button "Stir Fry Mixers" at bounding box center [810, 89] width 121 height 24
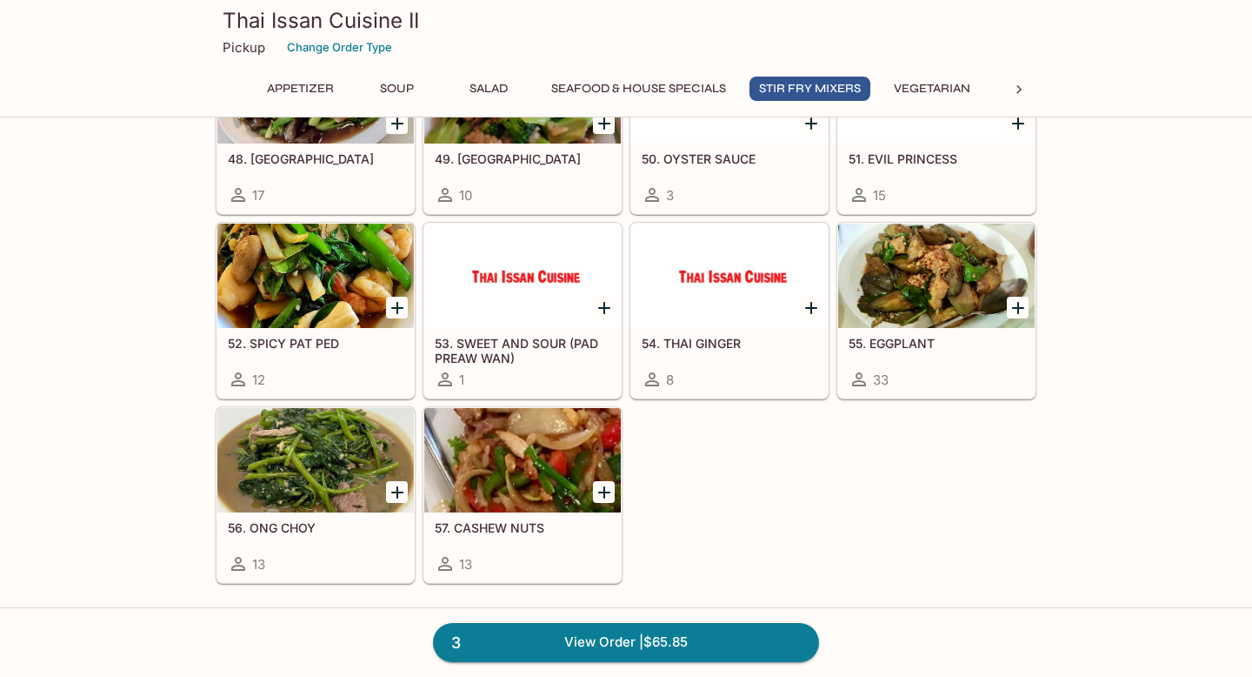
scroll to position [2064, 0]
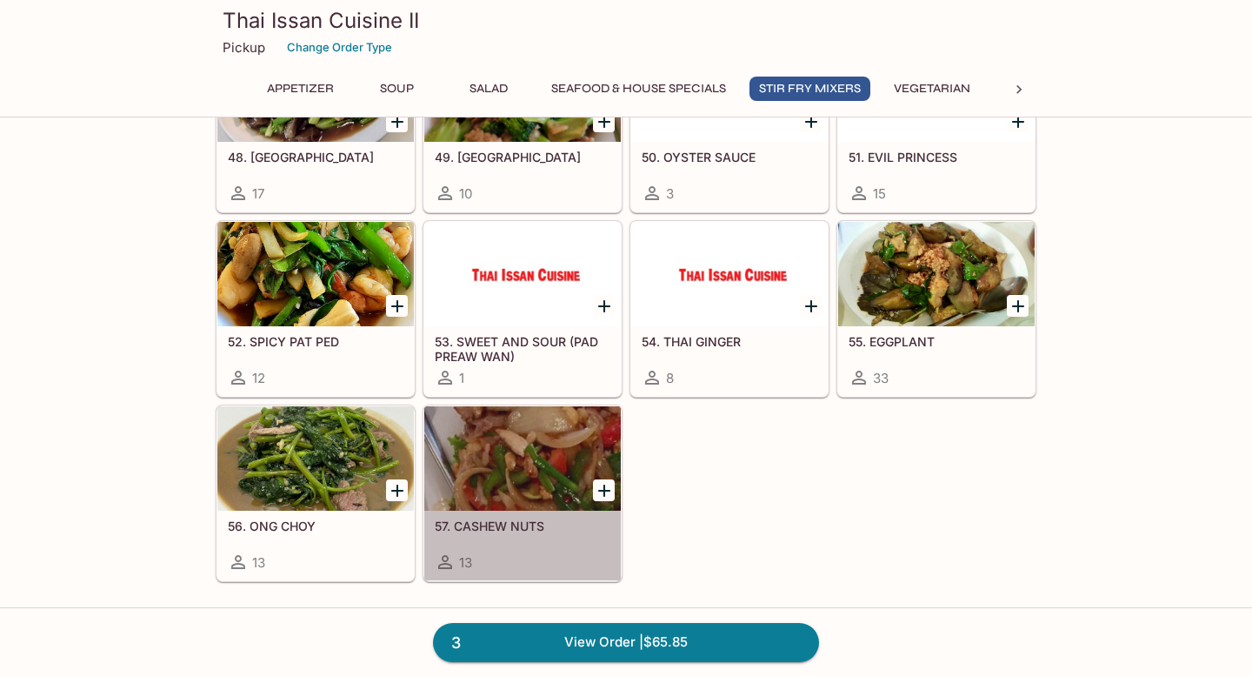
click at [550, 456] on div at bounding box center [522, 458] width 197 height 104
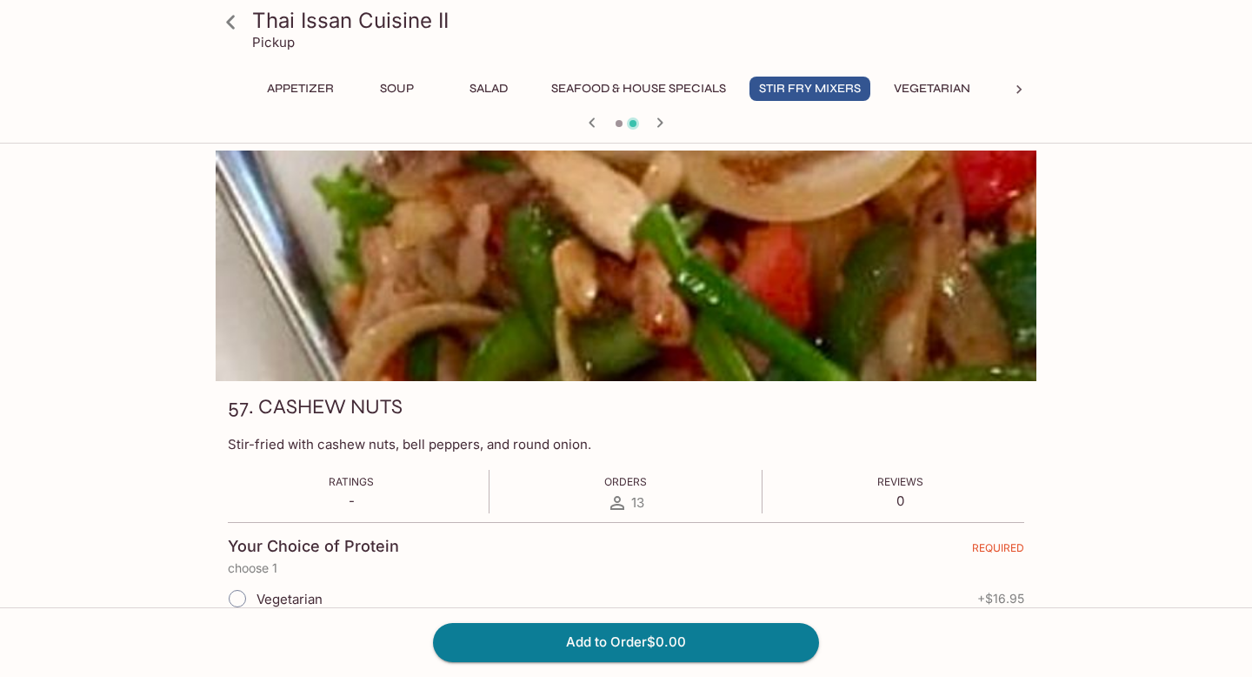
click at [230, 23] on icon at bounding box center [230, 22] width 9 height 14
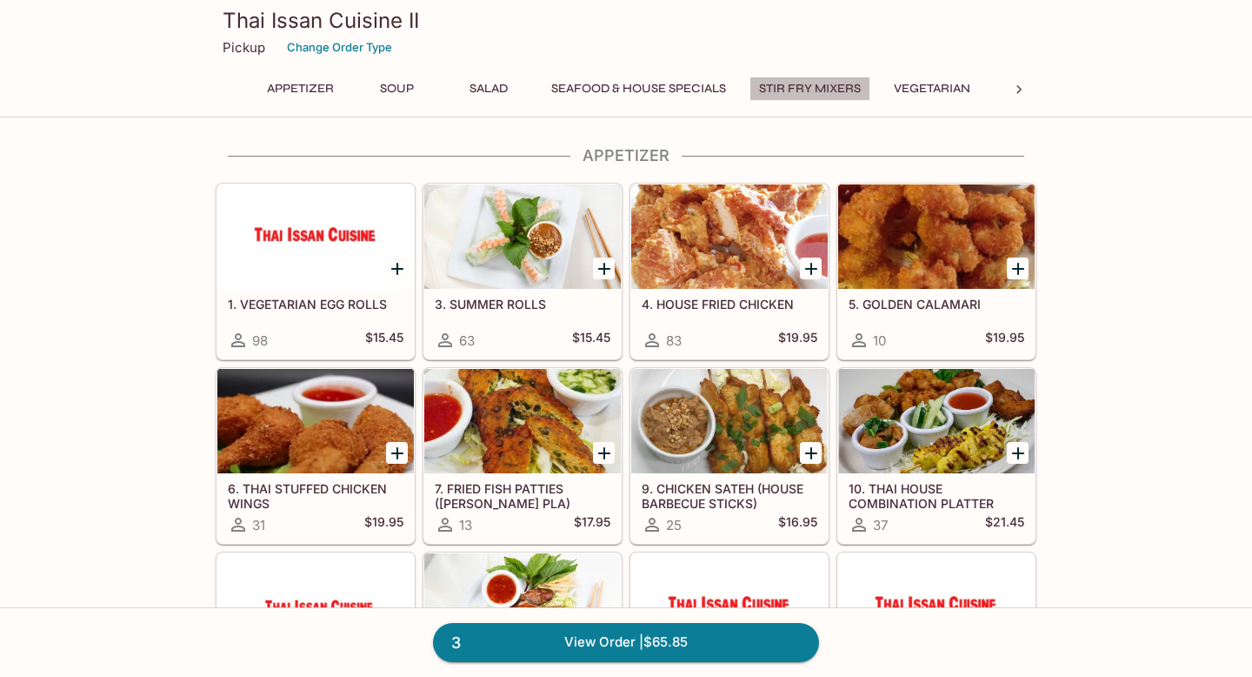
click at [822, 82] on button "Stir Fry Mixers" at bounding box center [810, 89] width 121 height 24
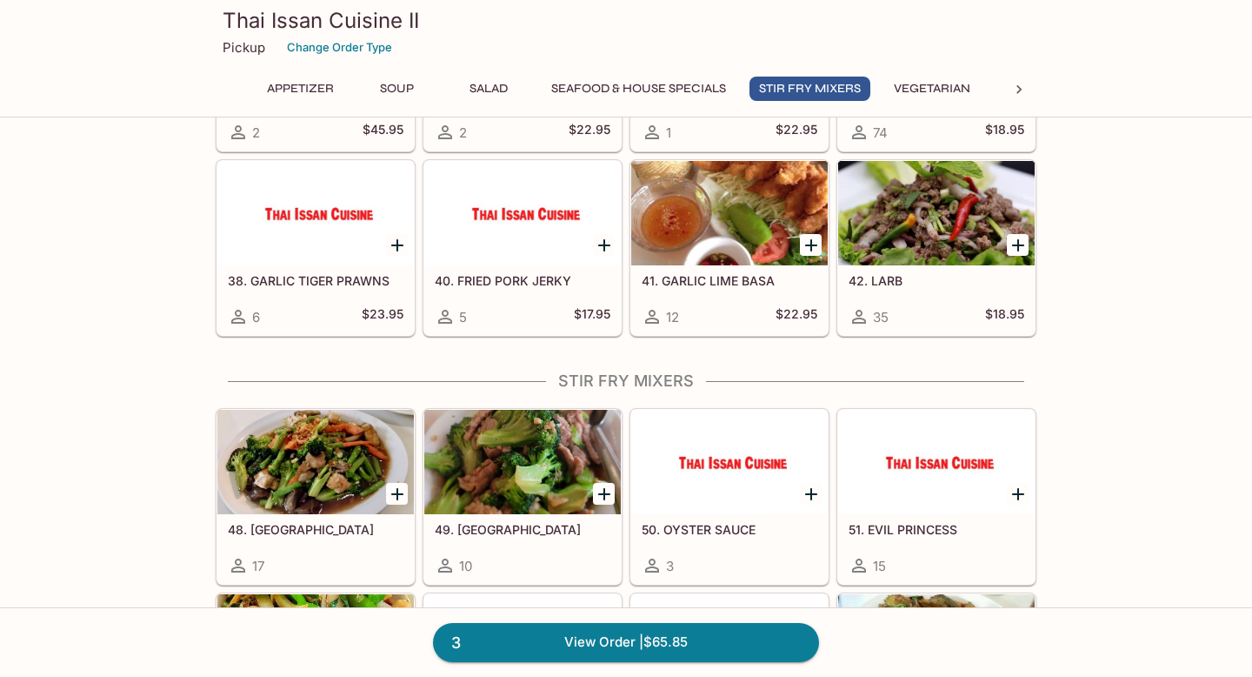
scroll to position [1915, 0]
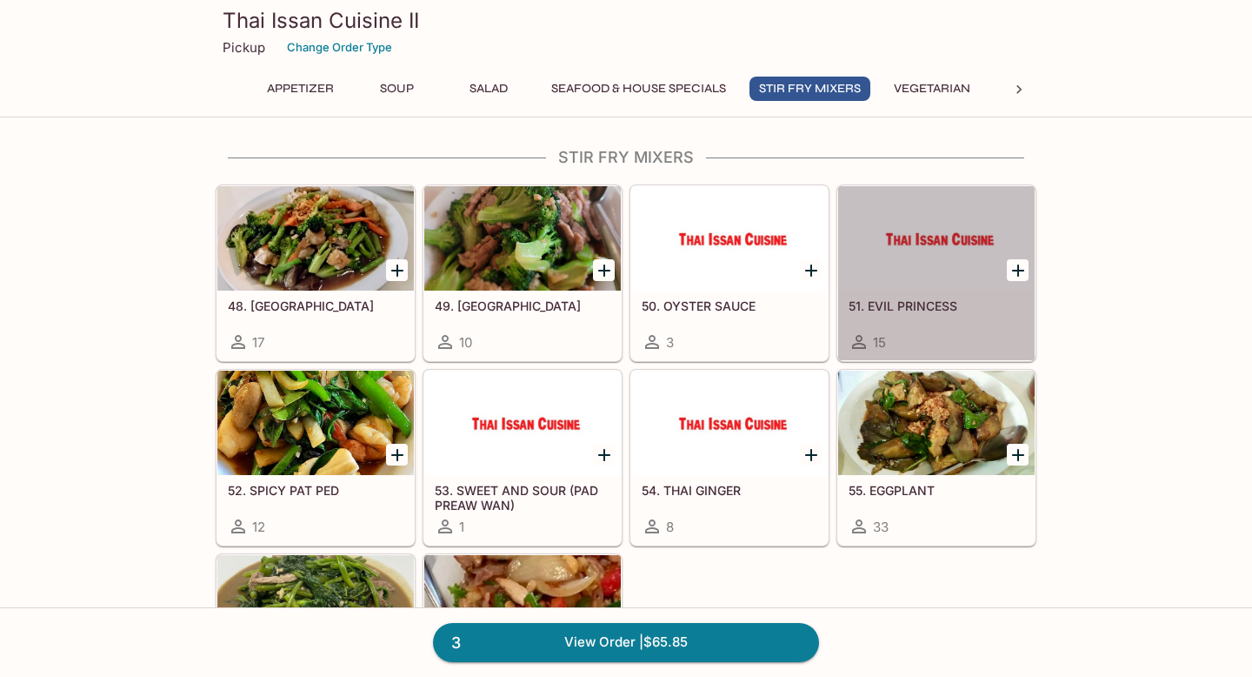
click at [932, 250] on div at bounding box center [936, 238] width 197 height 104
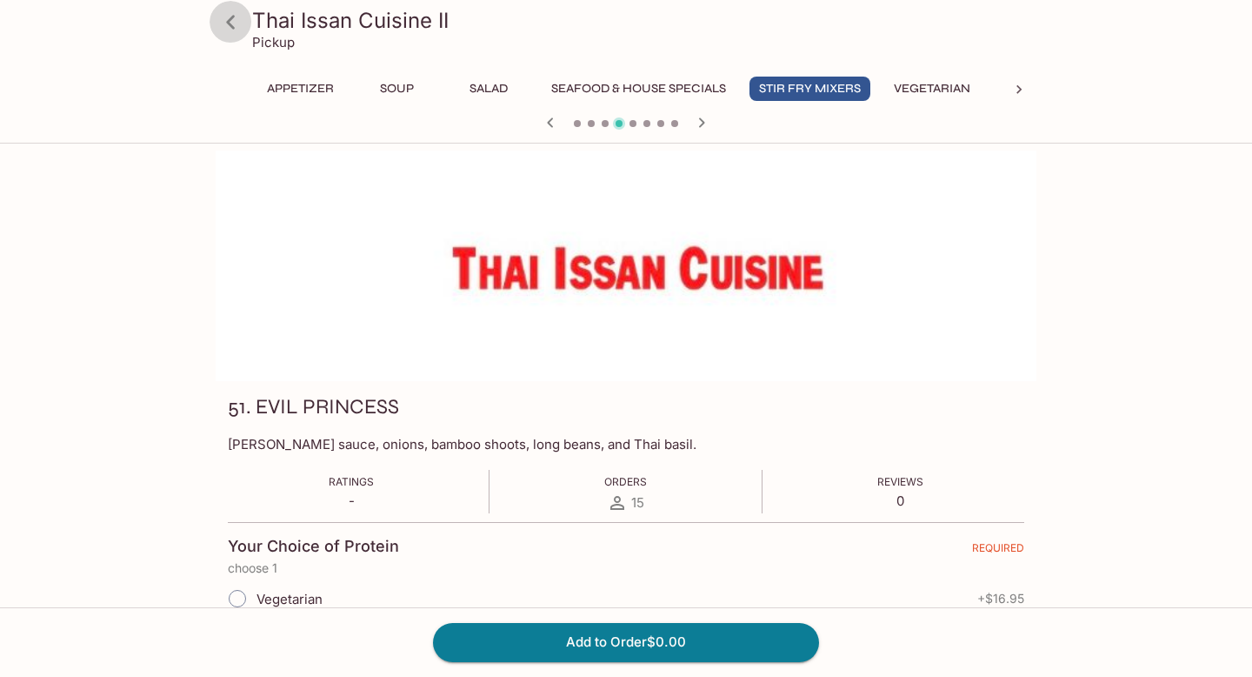
click at [233, 30] on icon at bounding box center [231, 22] width 30 height 30
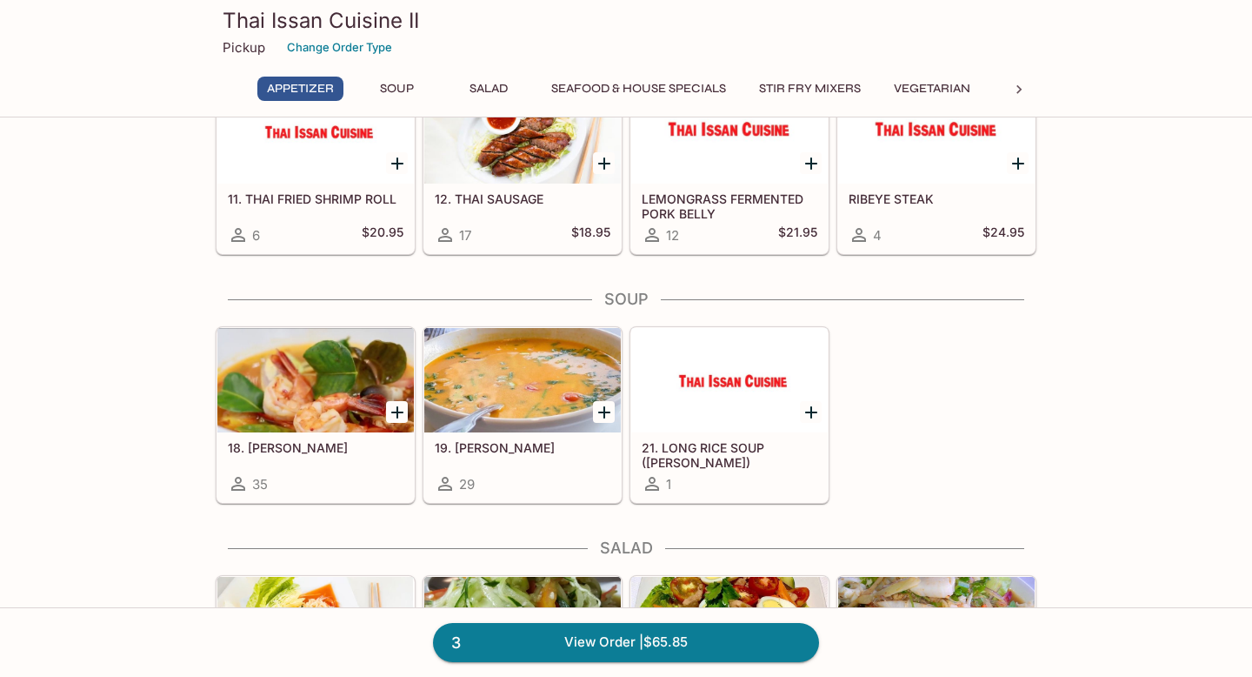
scroll to position [476, 0]
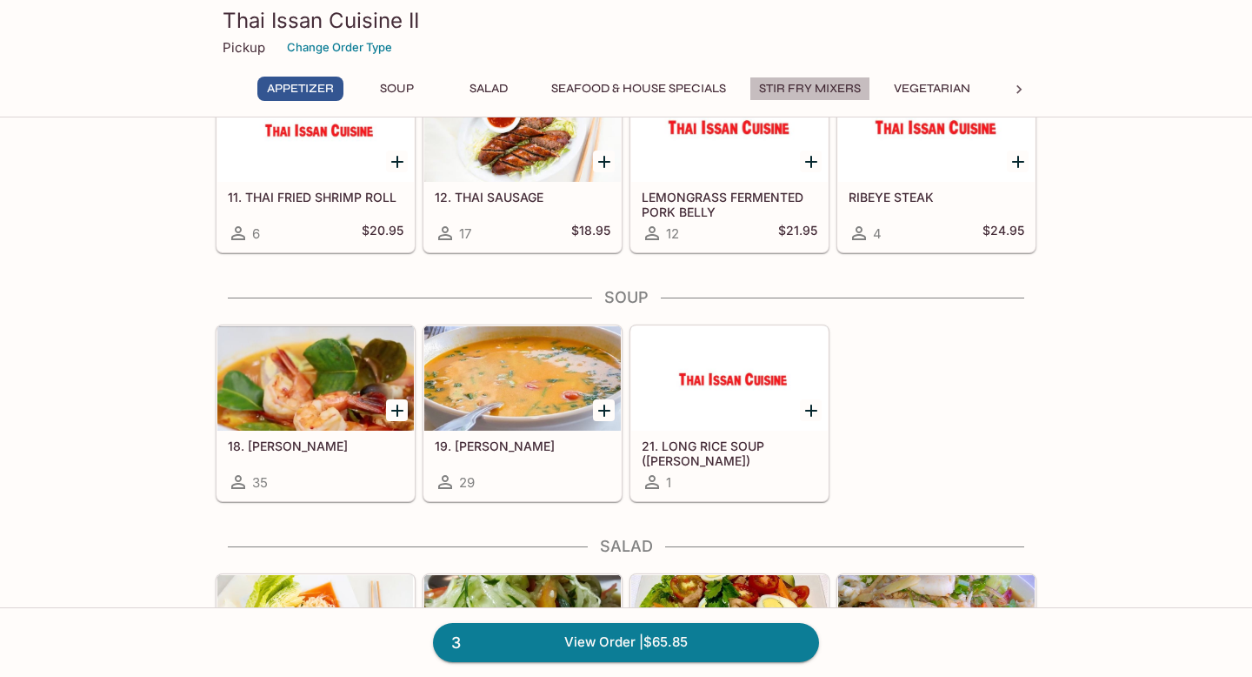
click at [781, 87] on button "Stir Fry Mixers" at bounding box center [810, 89] width 121 height 24
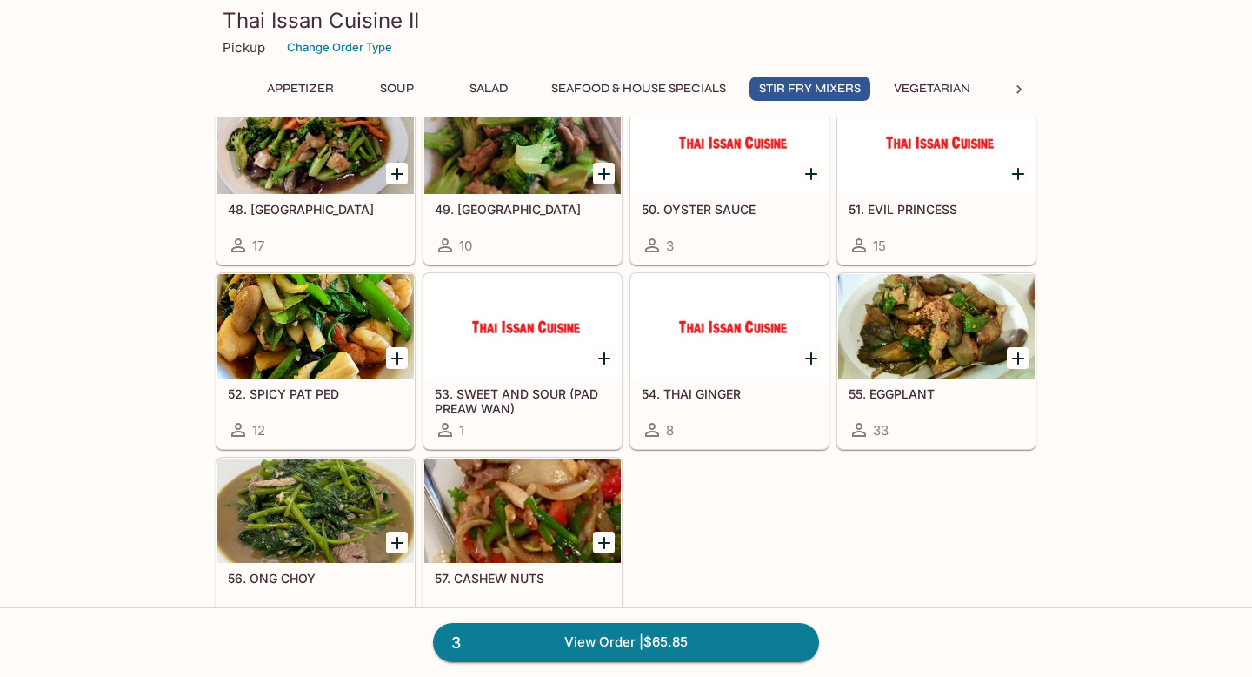
scroll to position [2012, 0]
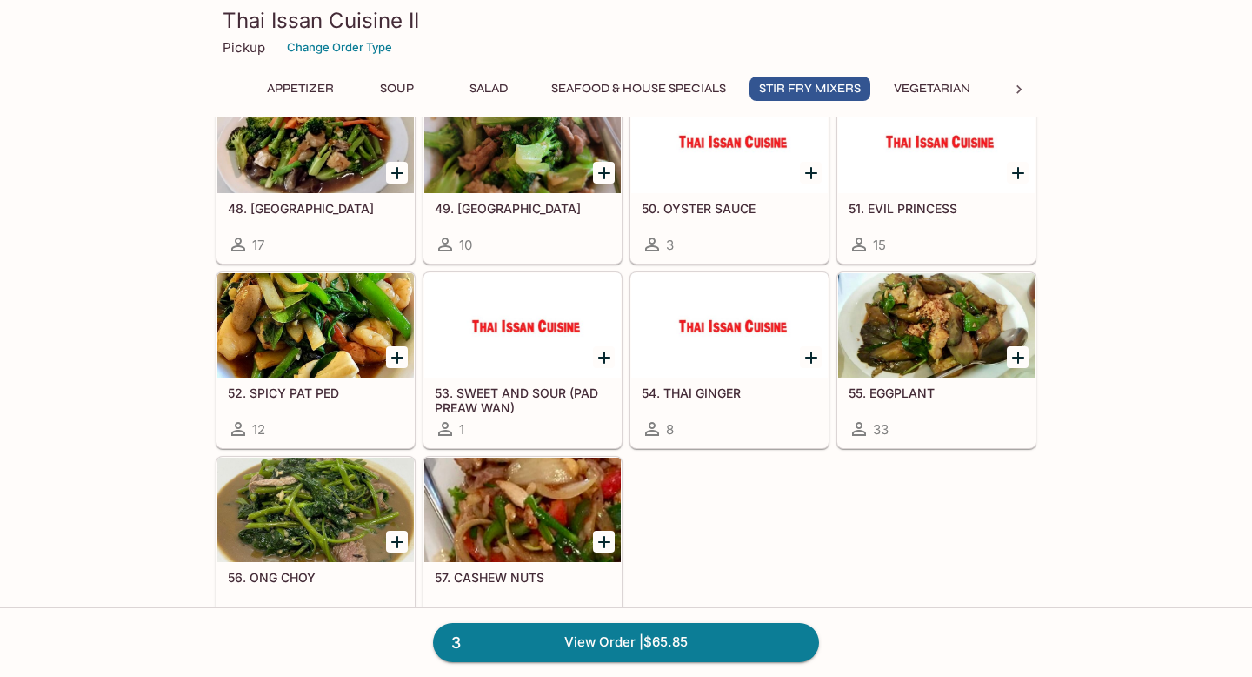
click at [514, 336] on div at bounding box center [522, 325] width 197 height 104
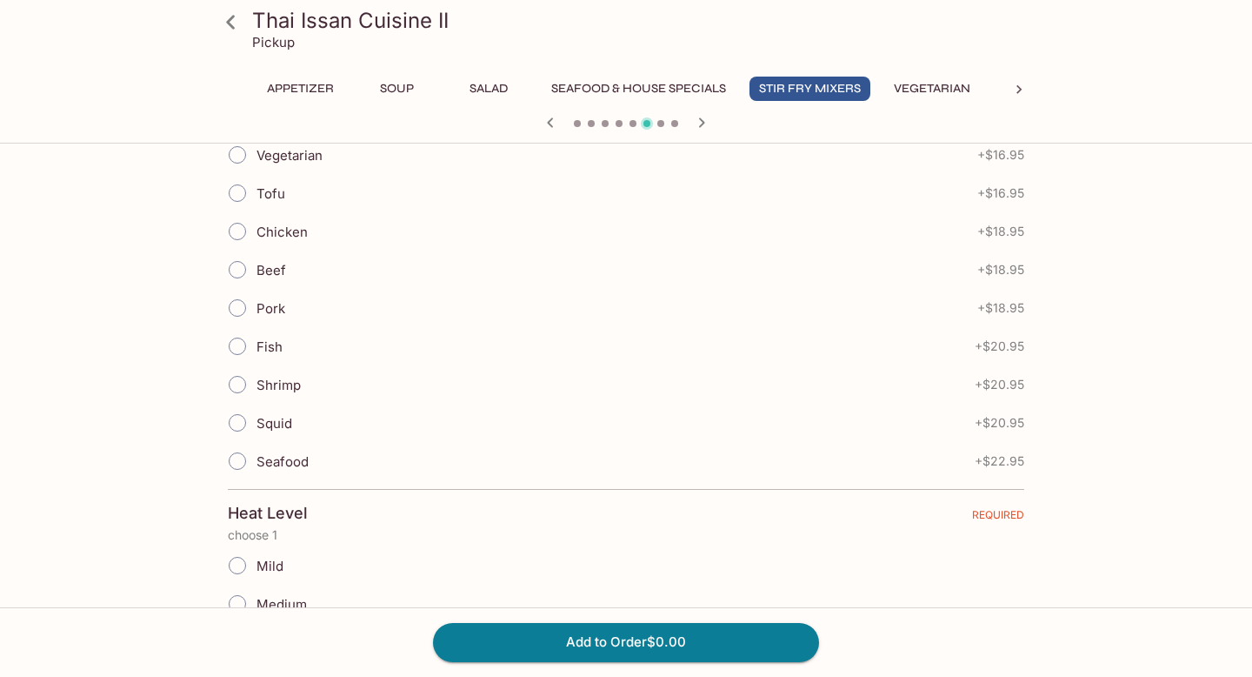
scroll to position [442, 0]
click at [243, 197] on input "Tofu" at bounding box center [237, 195] width 37 height 37
radio input "true"
click at [243, 197] on input "Tofu" at bounding box center [237, 195] width 37 height 37
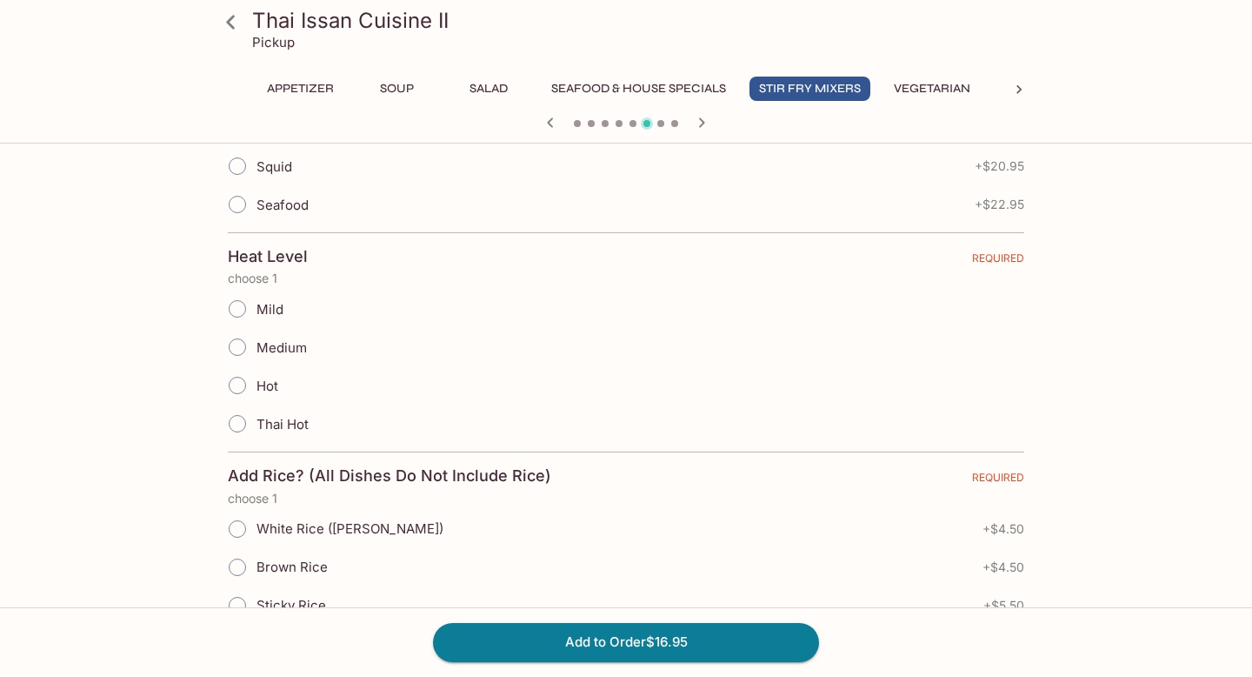
scroll to position [704, 0]
click at [230, 21] on icon at bounding box center [231, 22] width 30 height 30
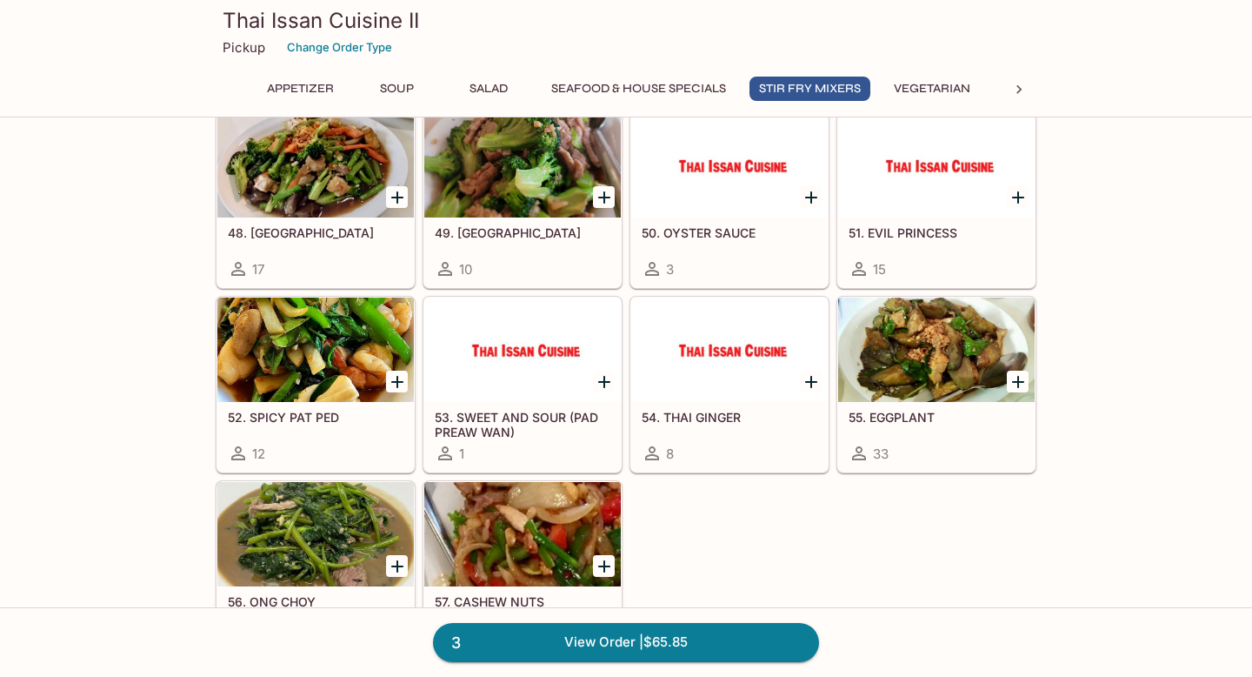
scroll to position [1949, 0]
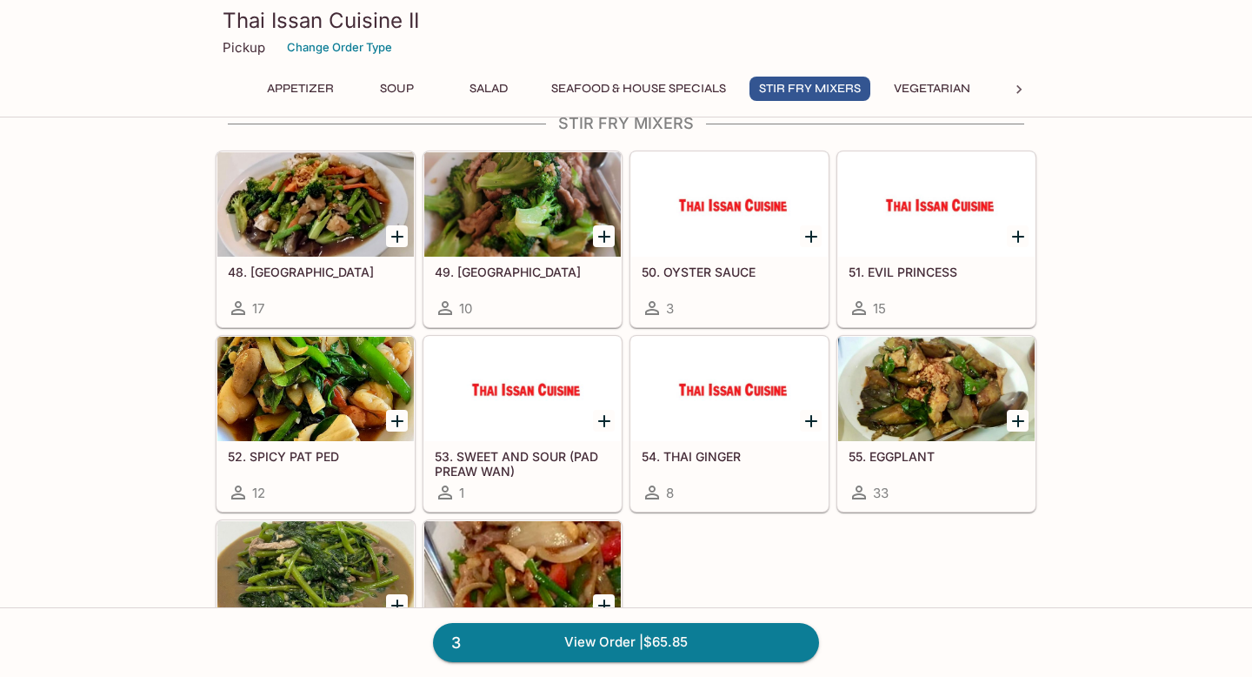
click at [713, 406] on div at bounding box center [729, 389] width 197 height 104
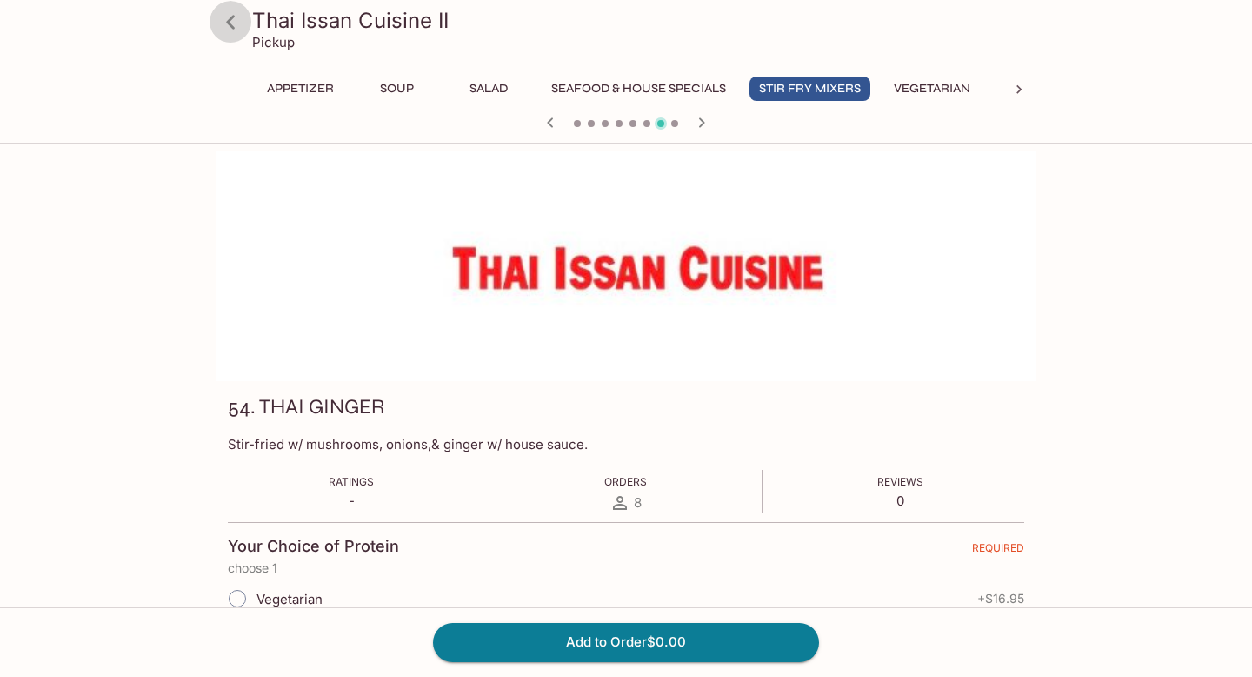
click at [230, 18] on icon at bounding box center [230, 22] width 9 height 14
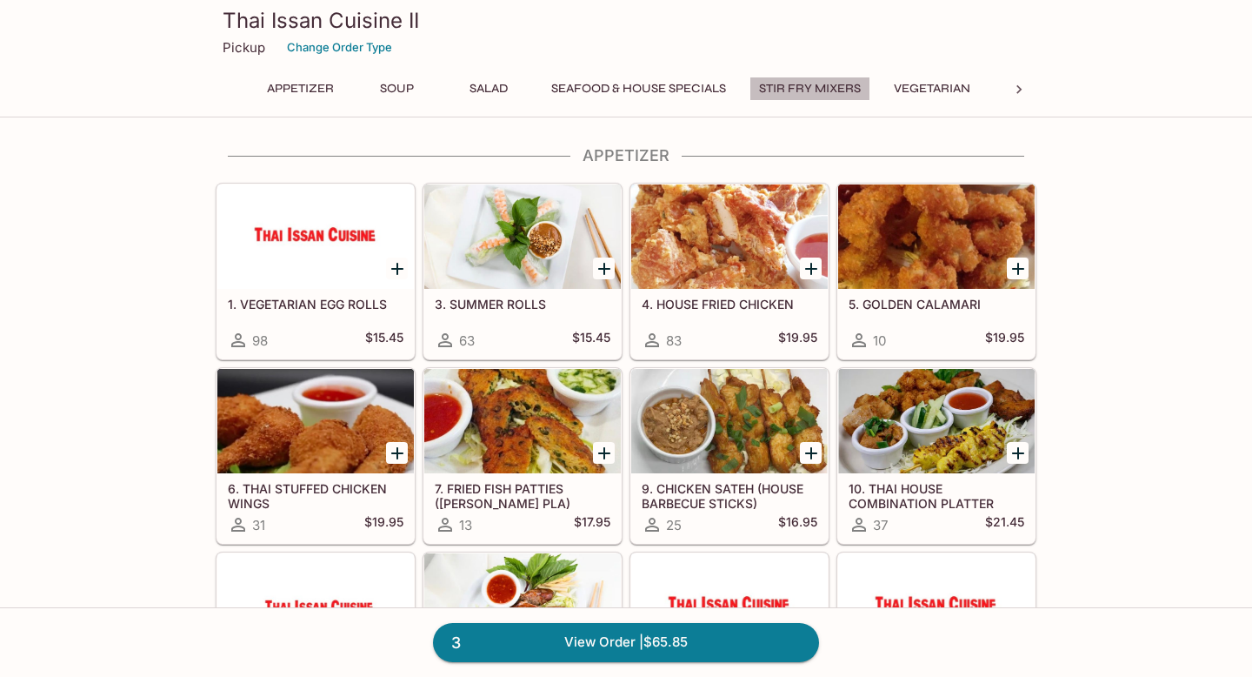
click at [770, 90] on button "Stir Fry Mixers" at bounding box center [810, 89] width 121 height 24
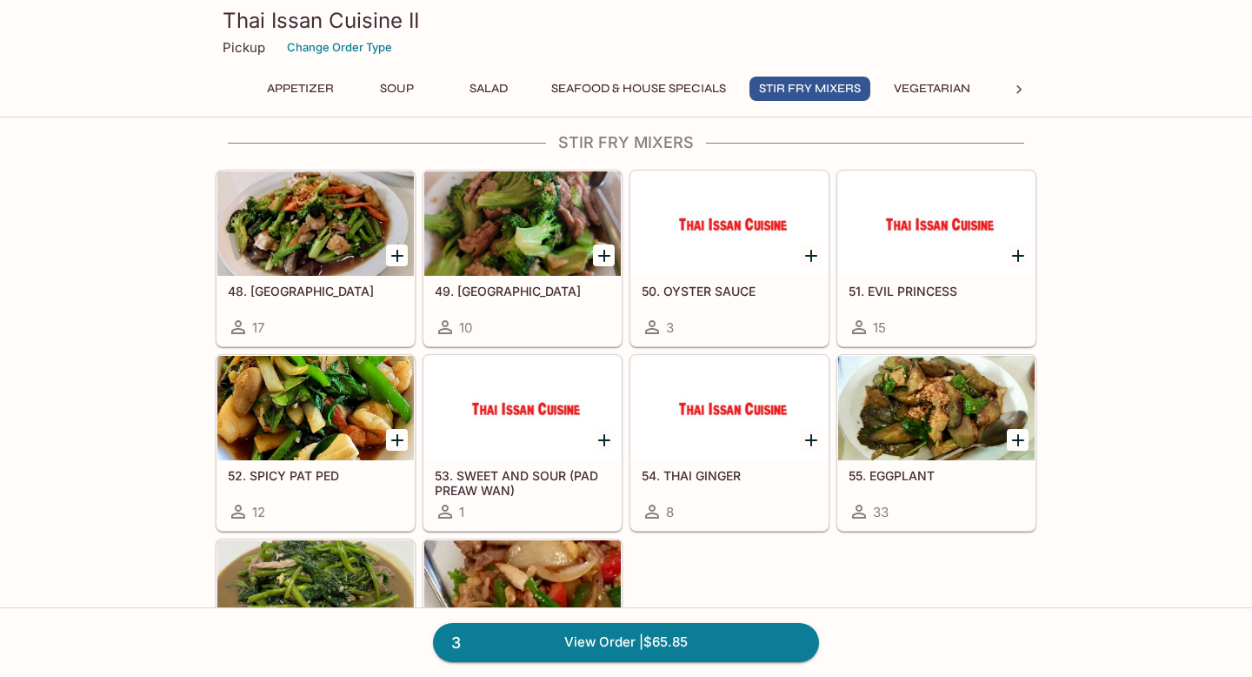
scroll to position [1923, 0]
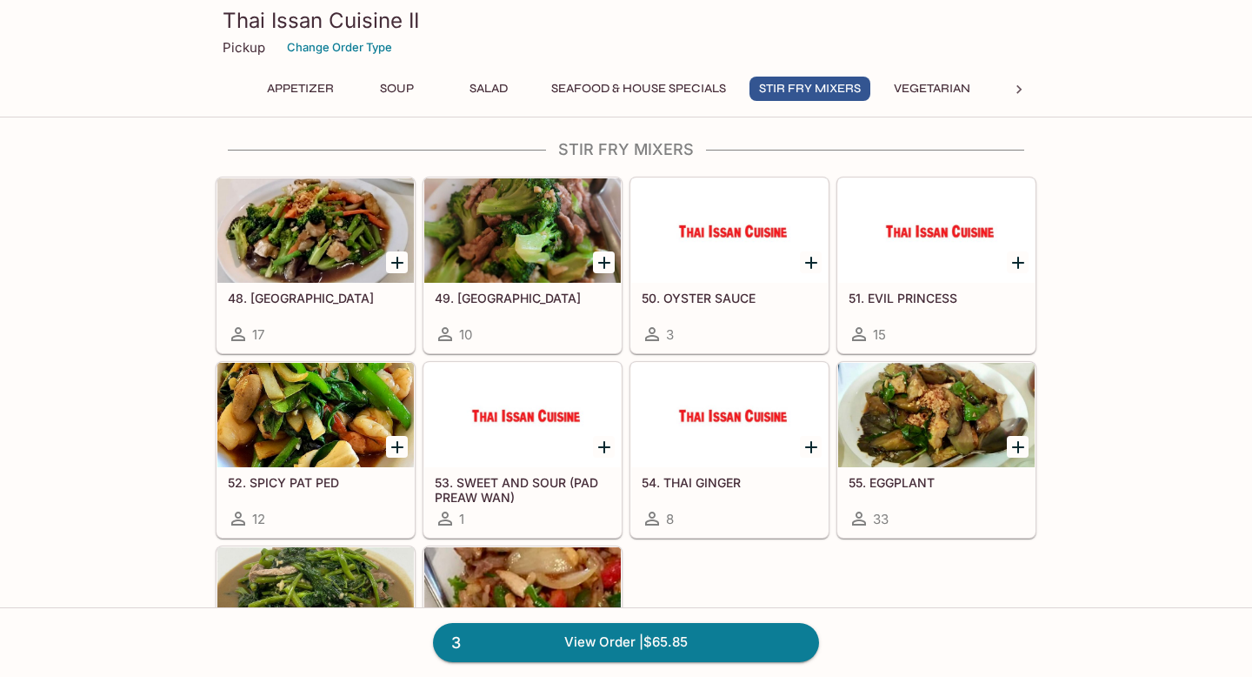
click at [329, 243] on div at bounding box center [315, 230] width 197 height 104
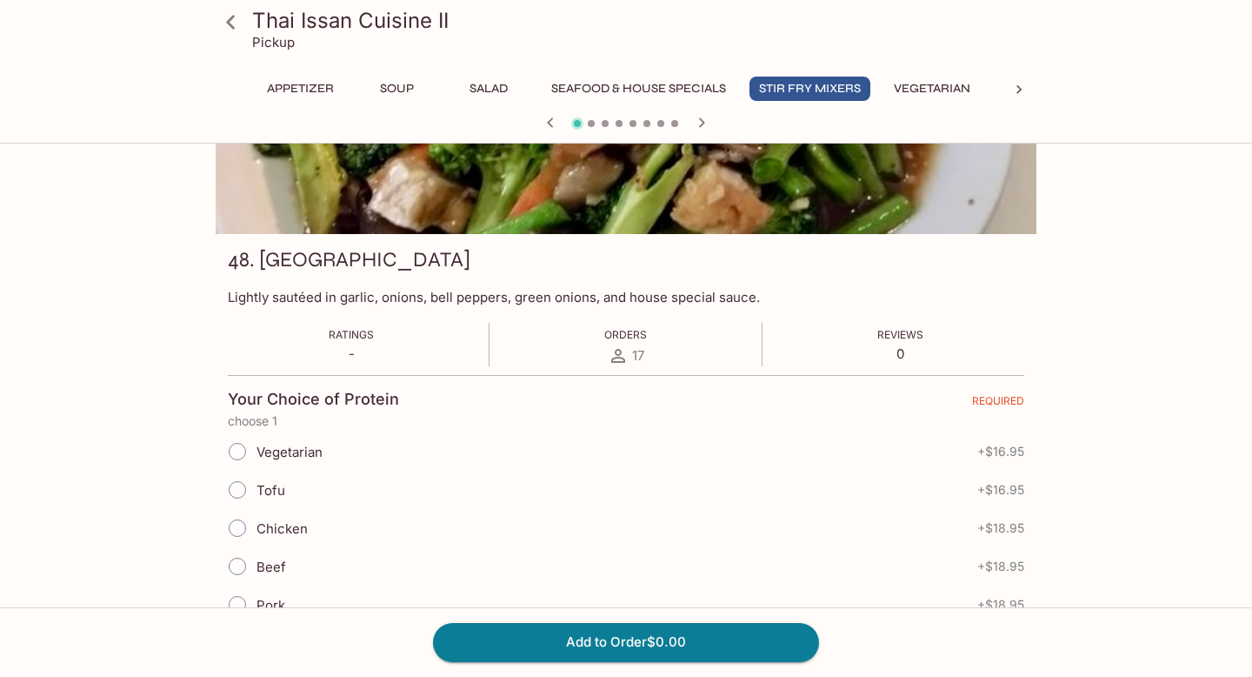
scroll to position [151, 0]
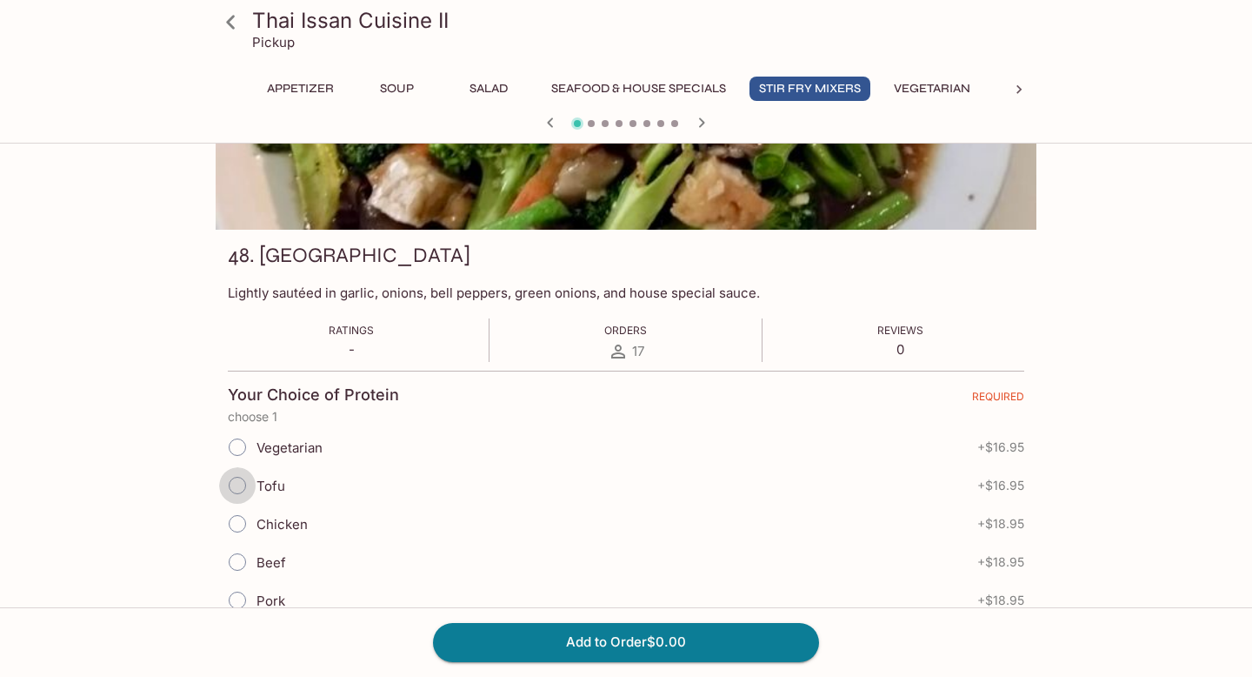
click at [239, 485] on input "Tofu" at bounding box center [237, 485] width 37 height 37
radio input "true"
click at [626, 653] on button "Add to Order $16.95" at bounding box center [626, 642] width 386 height 38
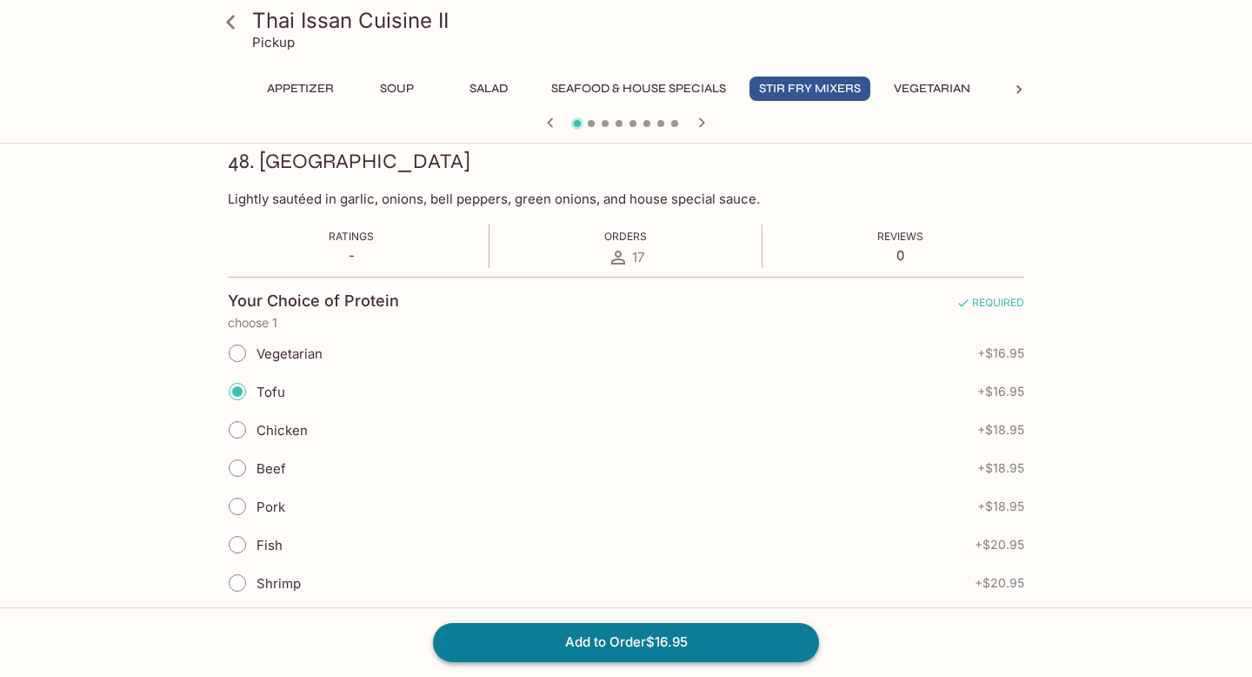
scroll to position [246, 0]
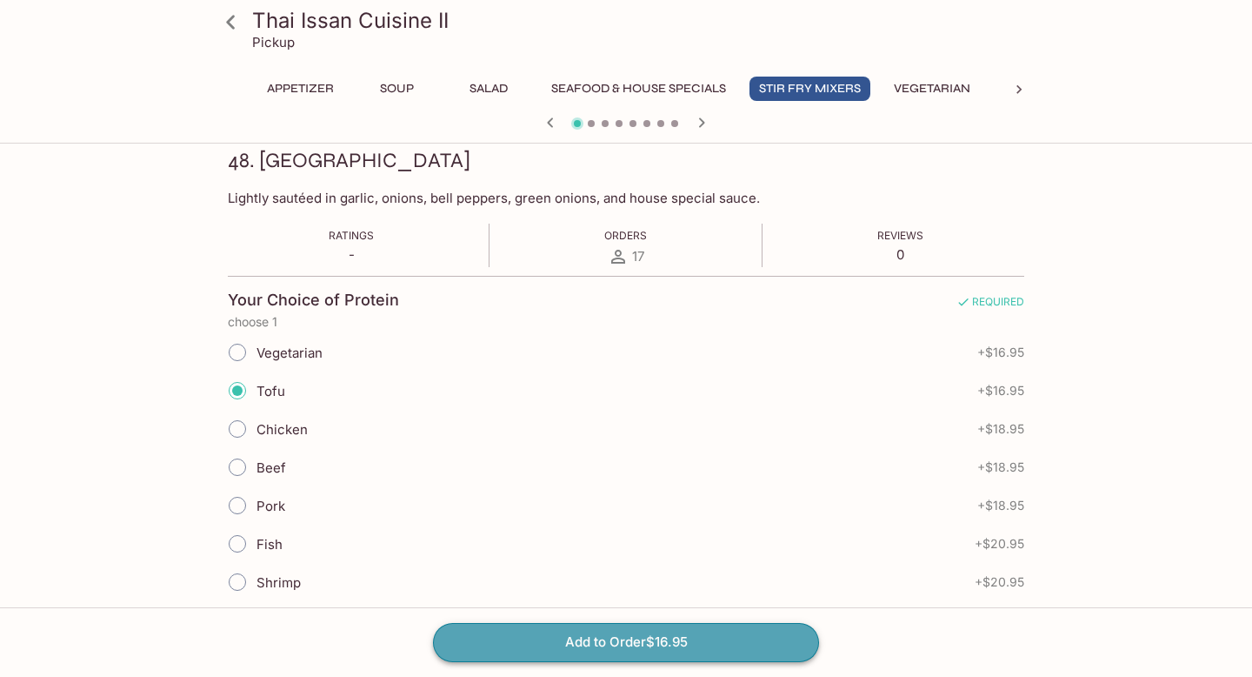
click at [626, 653] on button "Add to Order $16.95" at bounding box center [626, 642] width 386 height 38
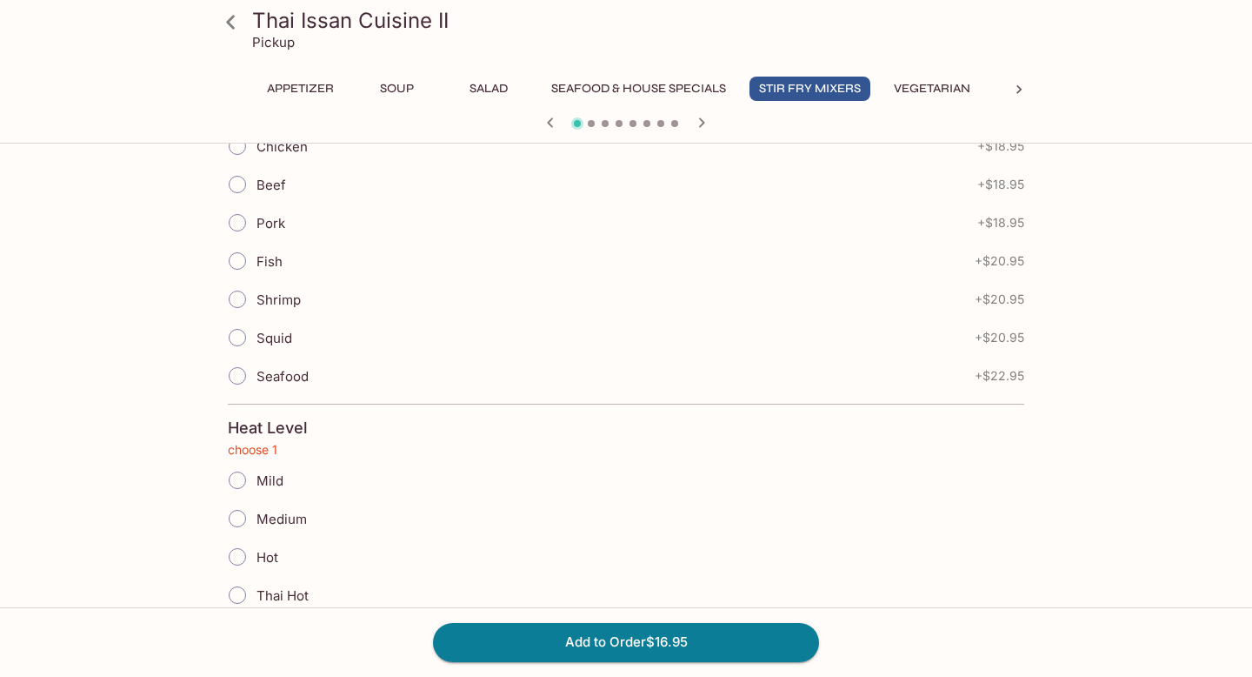
scroll to position [547, 0]
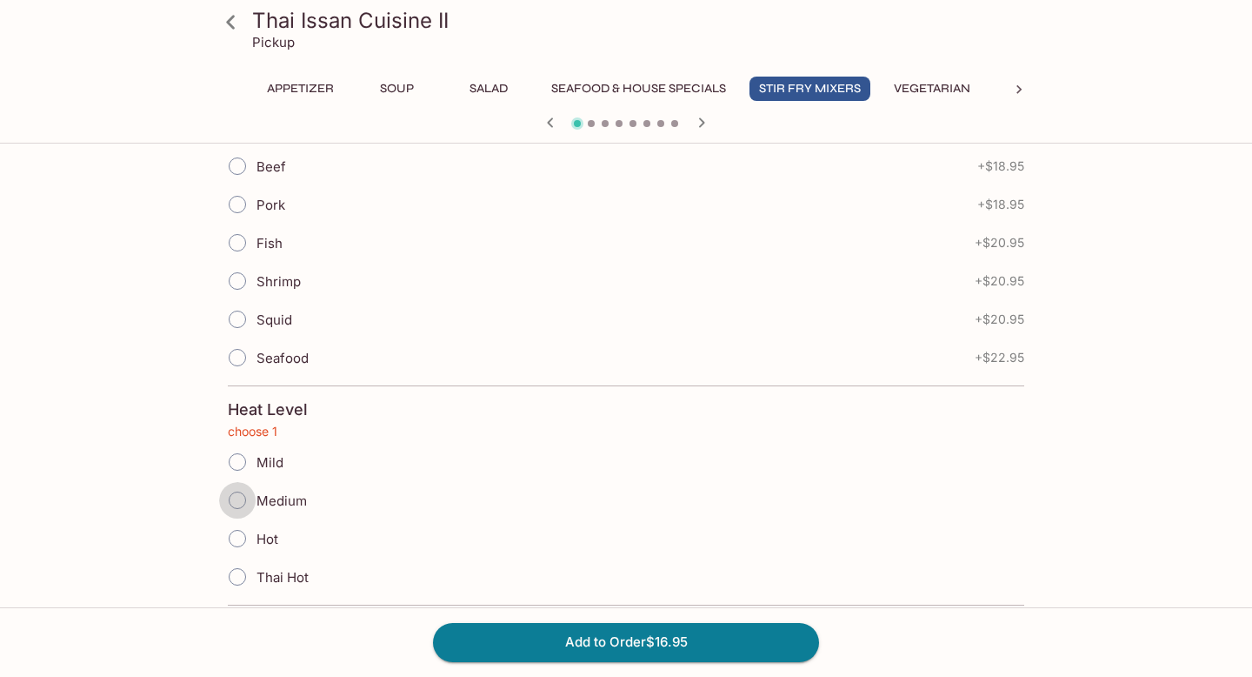
click at [244, 499] on input "Medium" at bounding box center [237, 500] width 37 height 37
radio input "true"
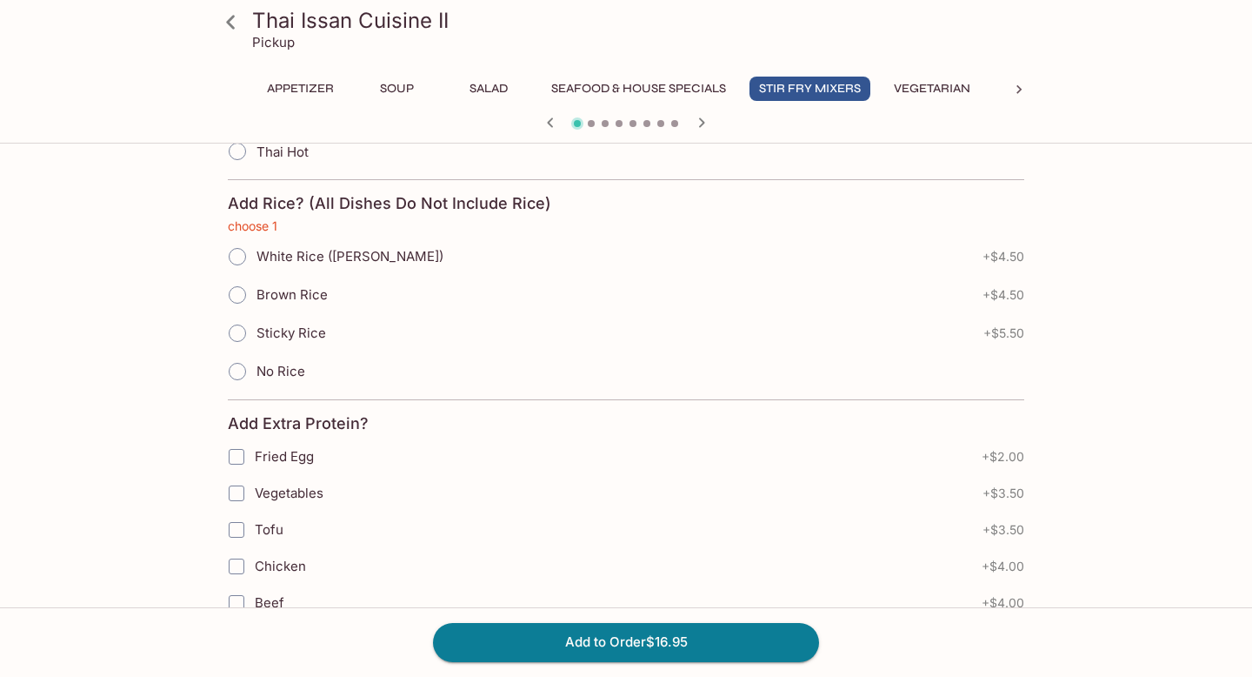
scroll to position [988, 0]
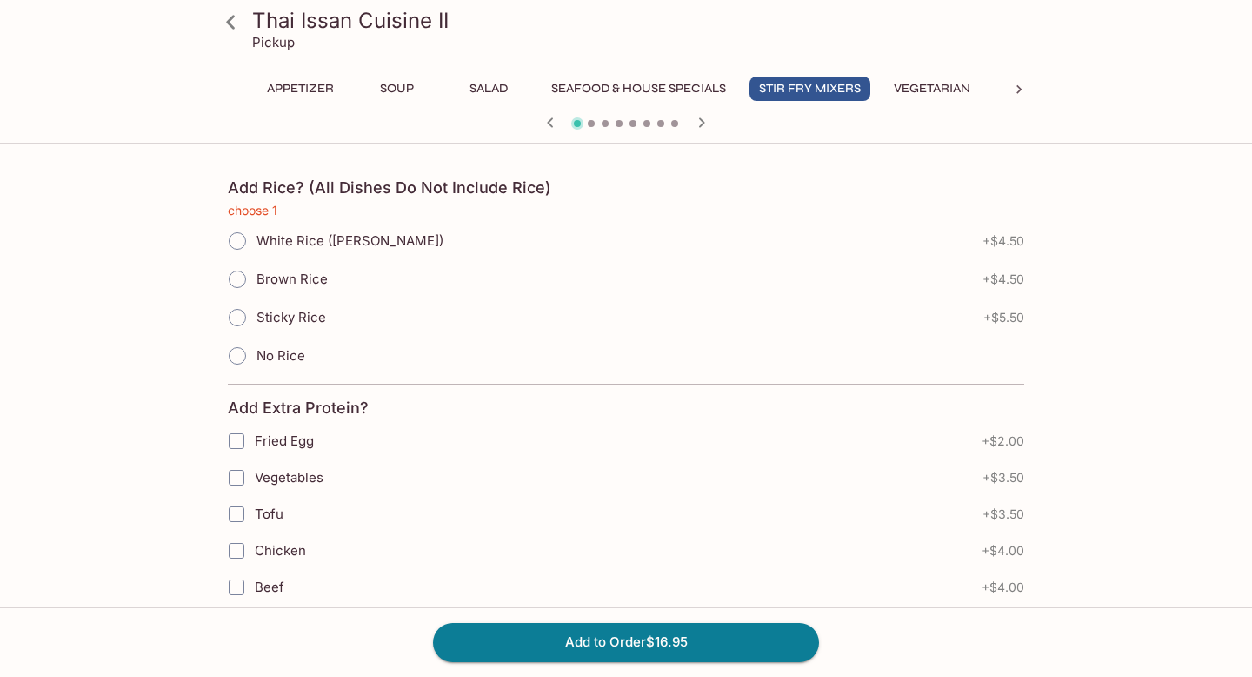
click at [243, 240] on input "White Rice ([PERSON_NAME])" at bounding box center [237, 241] width 37 height 37
radio input "true"
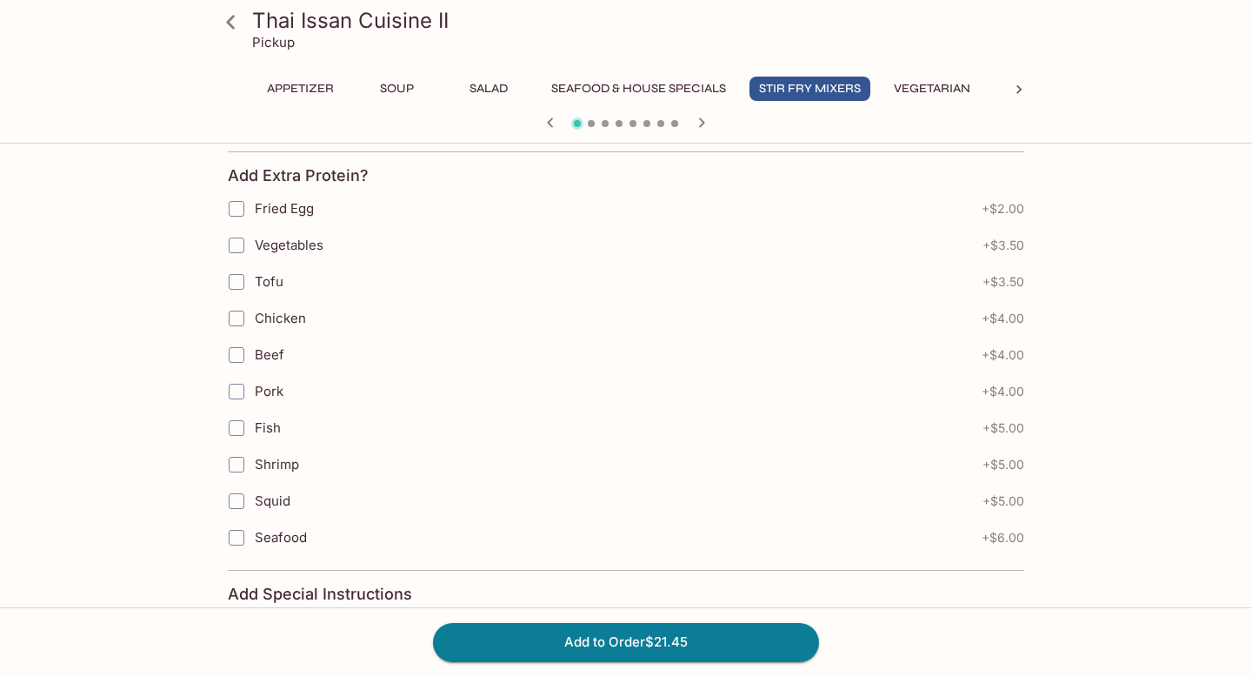
scroll to position [1411, 0]
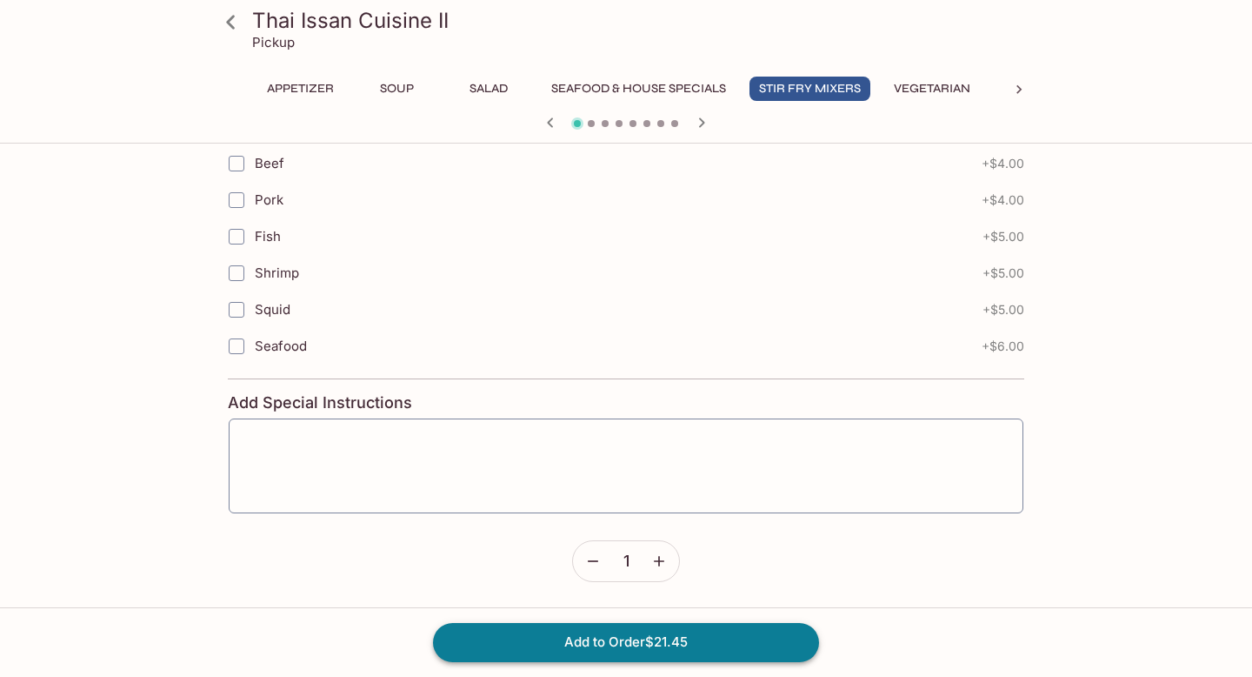
click at [623, 640] on button "Add to Order $21.45" at bounding box center [626, 642] width 386 height 38
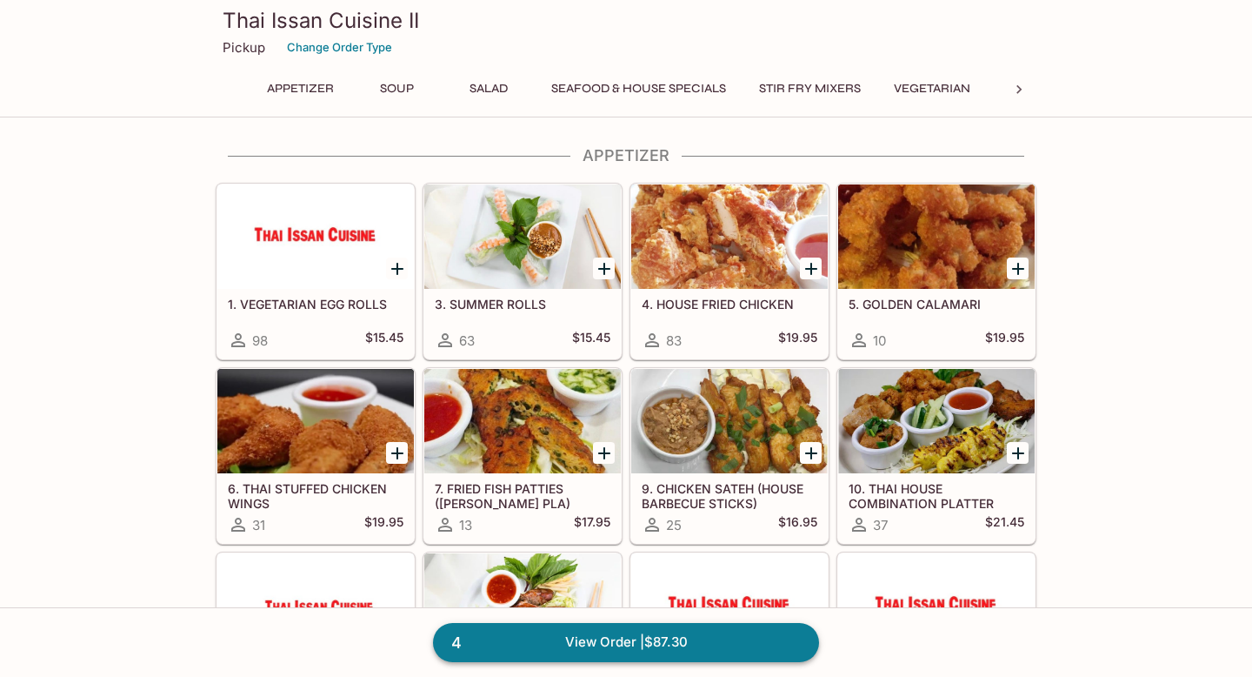
click at [657, 642] on link "4 View Order | $87.30" at bounding box center [626, 642] width 386 height 38
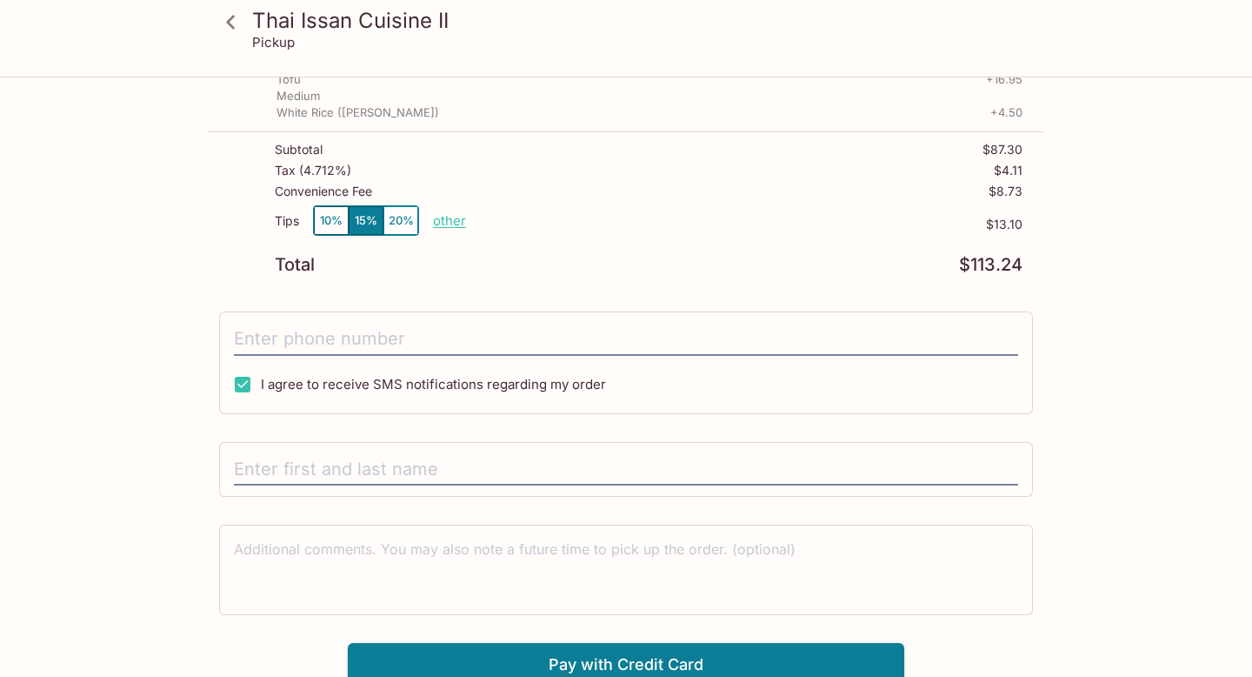
scroll to position [427, 0]
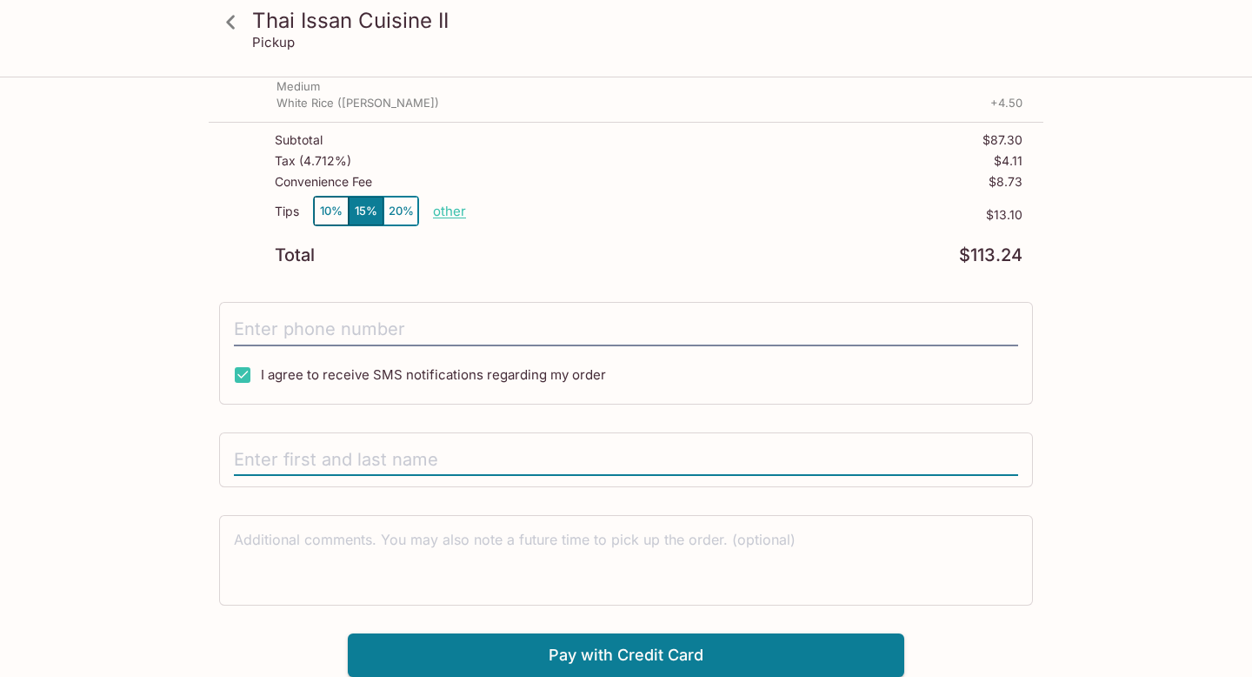
click at [298, 456] on input "text" at bounding box center [626, 460] width 784 height 33
type input "[PERSON_NAME]"
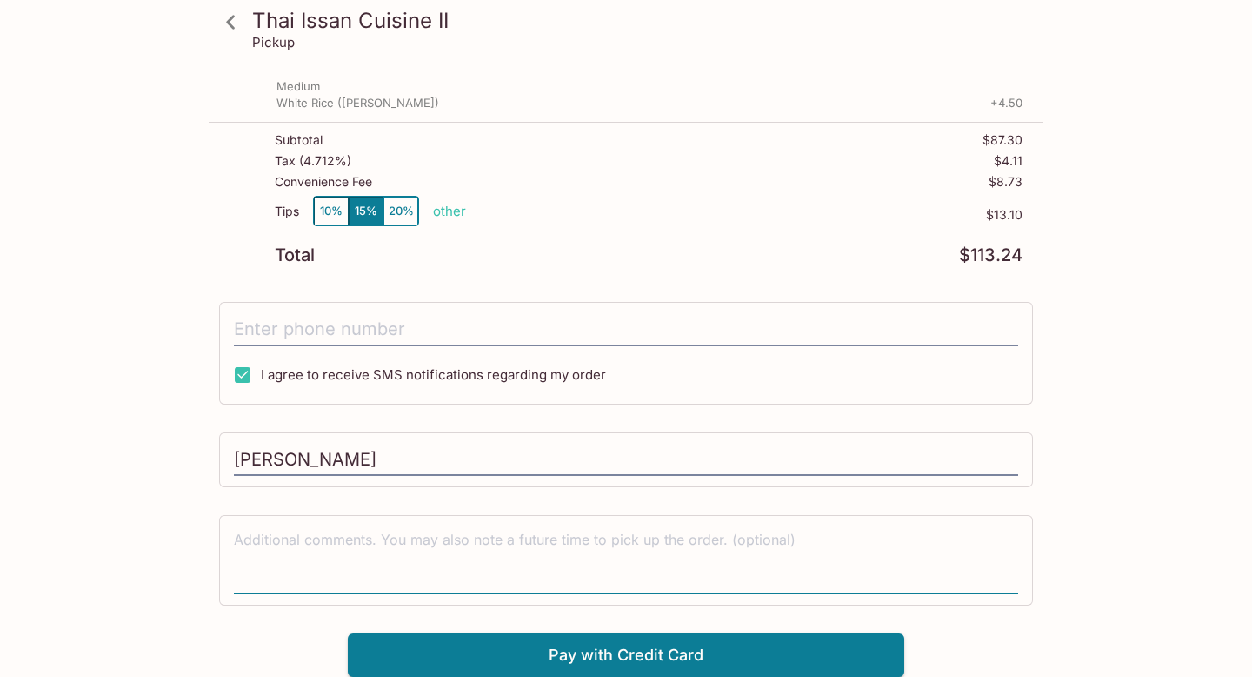
click at [462, 544] on textarea at bounding box center [626, 560] width 784 height 60
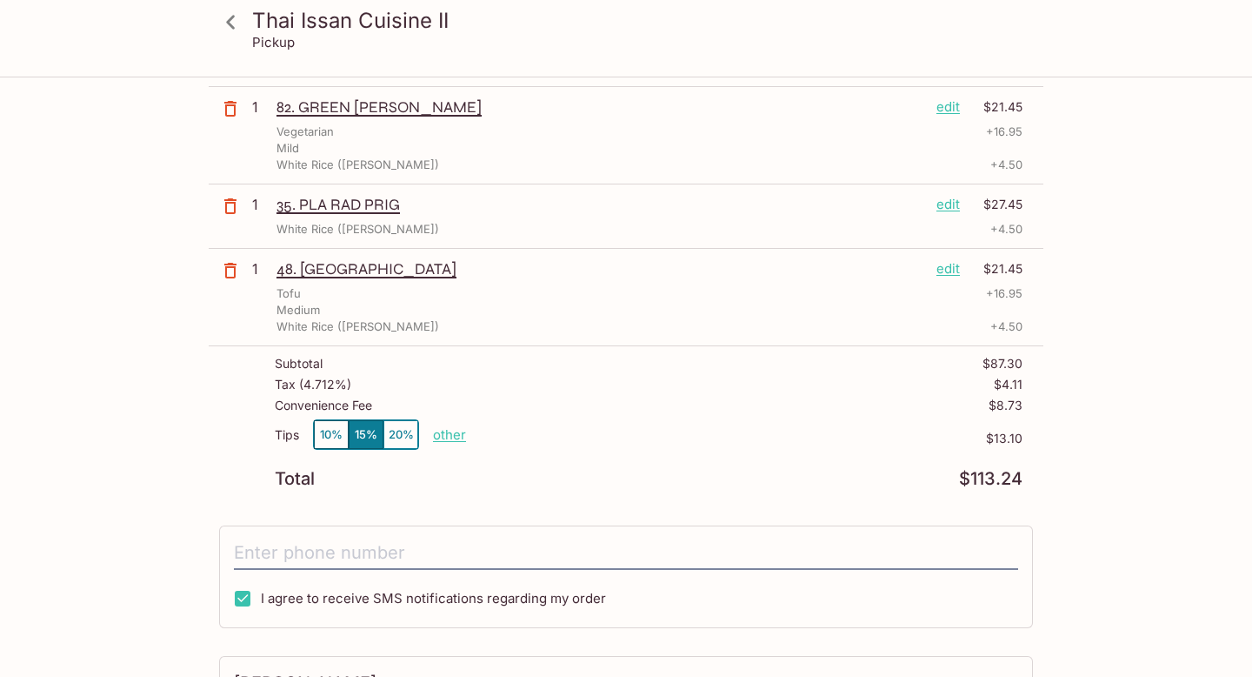
scroll to position [205, 0]
type textarea "Pick up at 3:45"
